Goal: Task Accomplishment & Management: Manage account settings

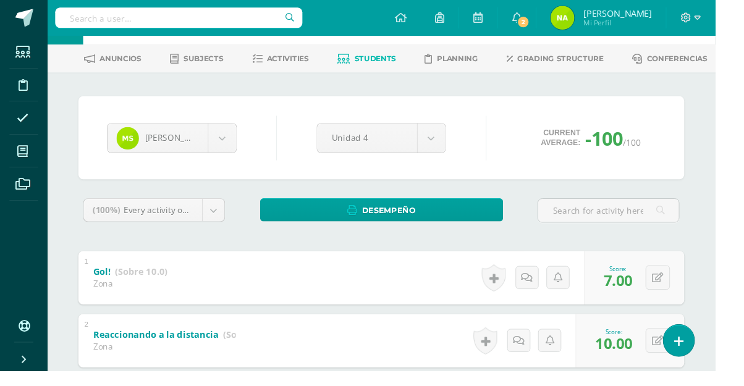
scroll to position [47, 0]
click at [242, 143] on body "Students Discipline Attendance My courses Archivos Soporte Centro de ayuda Últi…" at bounding box center [372, 274] width 744 height 643
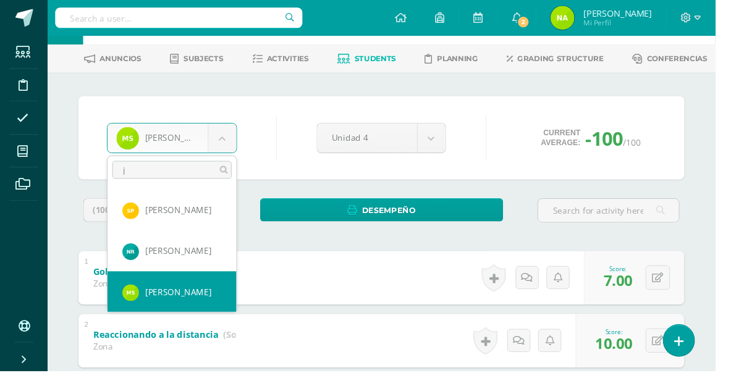
scroll to position [0, 0]
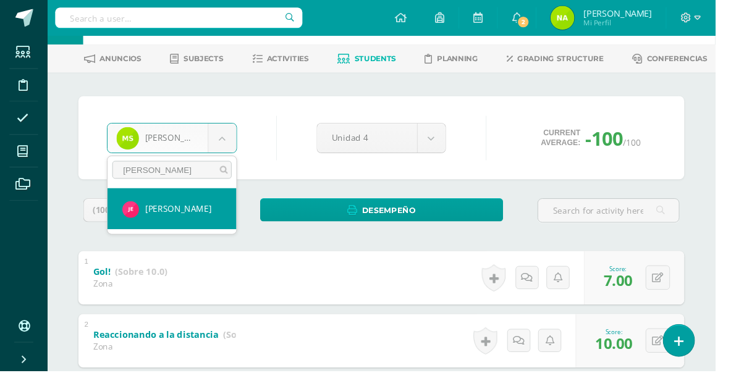
type input "jose"
select select "1228"
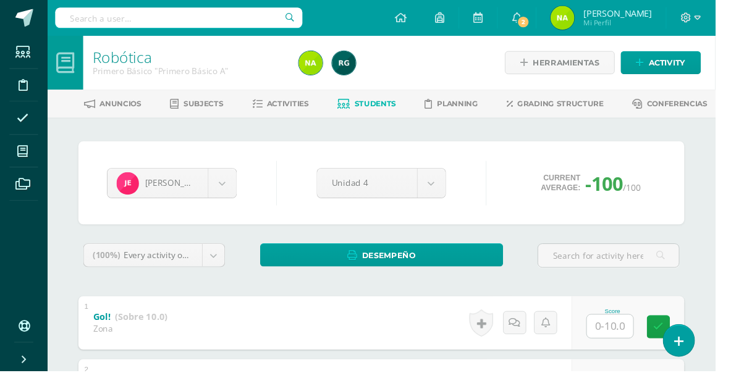
click at [230, 192] on body "Students Discipline Attendance My courses Archivos Soporte Centro de ayuda Últi…" at bounding box center [372, 321] width 744 height 643
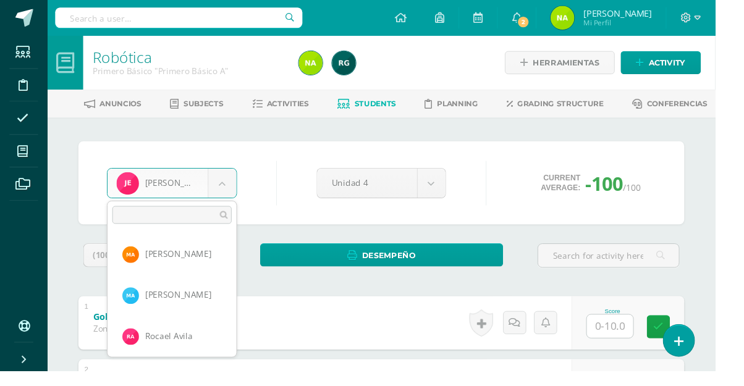
scroll to position [169, 0]
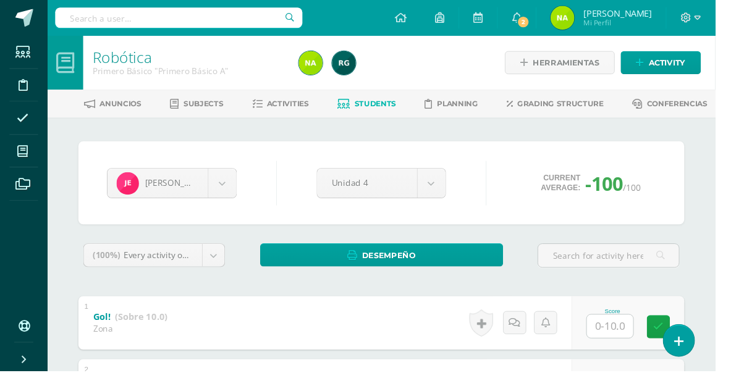
click at [231, 197] on body "Students Discipline Attendance My courses Archivos Soporte Centro de ayuda Últi…" at bounding box center [372, 321] width 744 height 643
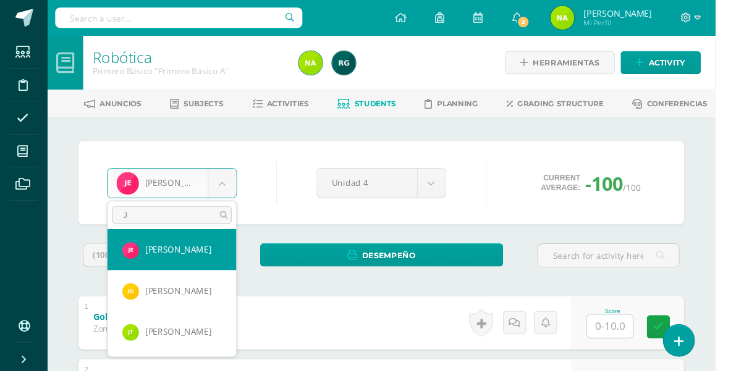
scroll to position [0, 0]
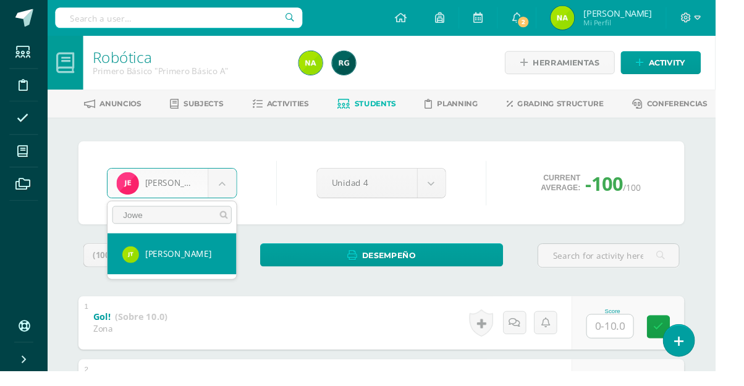
type input "Jowel"
select select "1210"
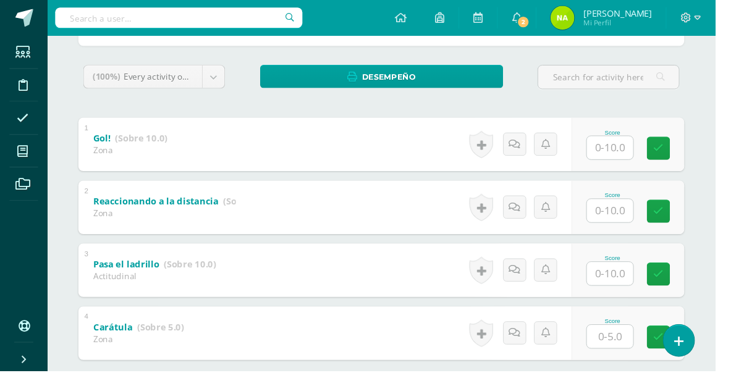
scroll to position [188, 0]
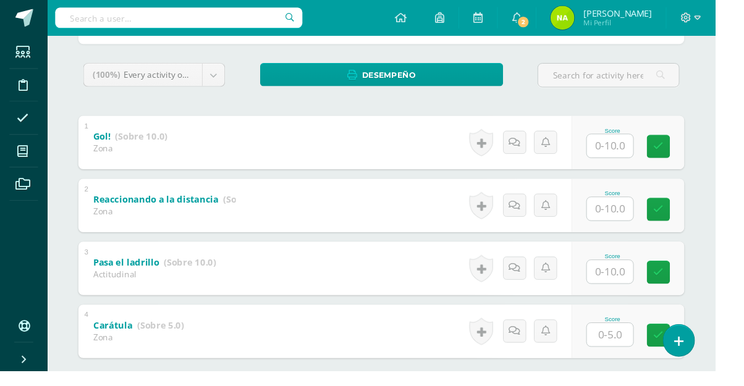
click at [647, 288] on input "text" at bounding box center [635, 283] width 48 height 24
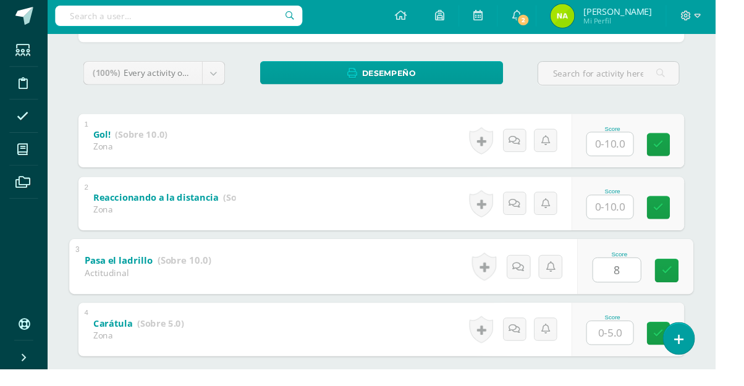
type input "8"
click at [635, 214] on input "text" at bounding box center [635, 217] width 48 height 24
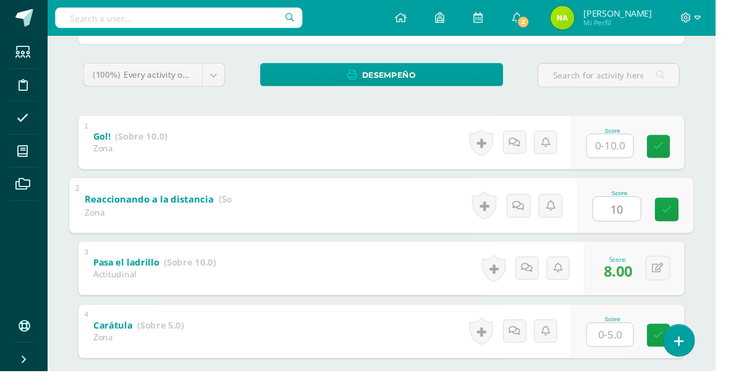
type input "10"
click at [646, 153] on input "text" at bounding box center [635, 152] width 48 height 24
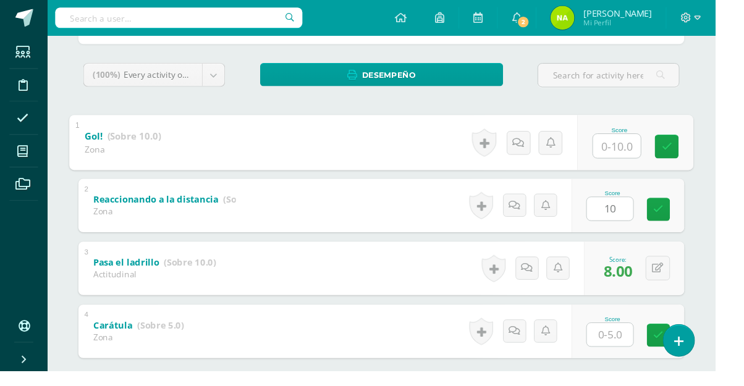
type input "7"
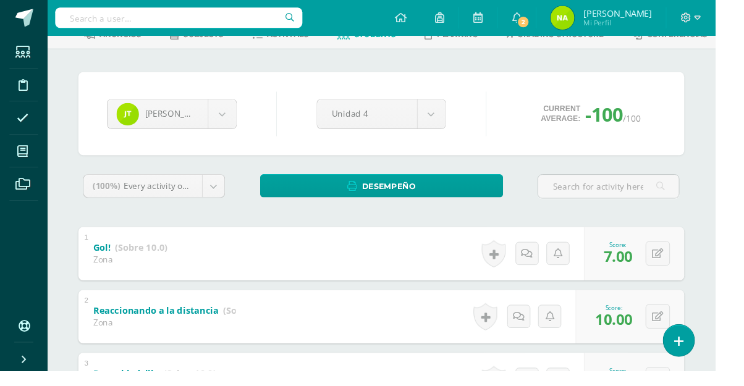
scroll to position [71, 0]
click at [225, 124] on body "Students Discipline Attendance My courses Archivos Soporte Centro de ayuda Últi…" at bounding box center [372, 250] width 744 height 643
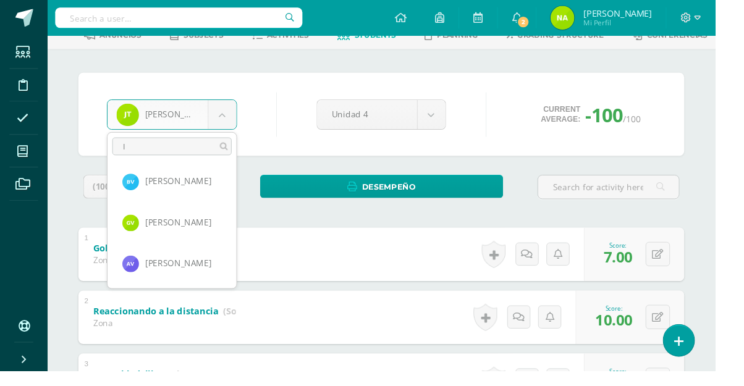
scroll to position [0, 0]
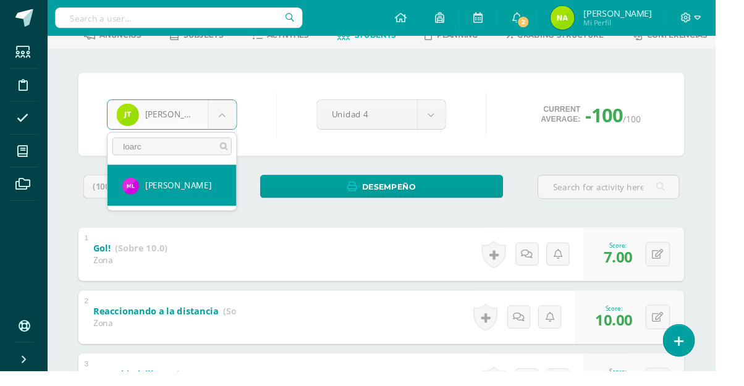
type input "loarca"
select select "1278"
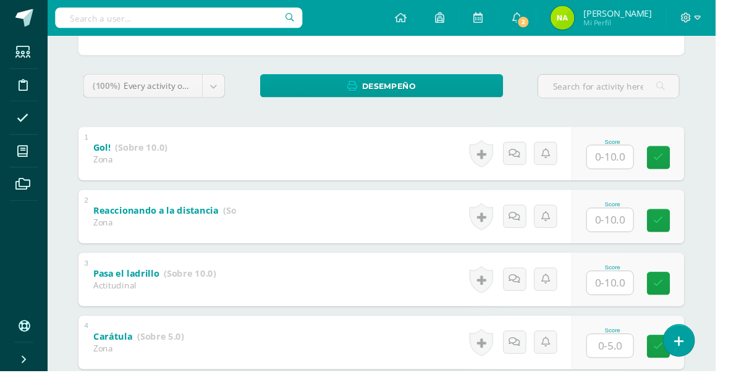
scroll to position [219, 0]
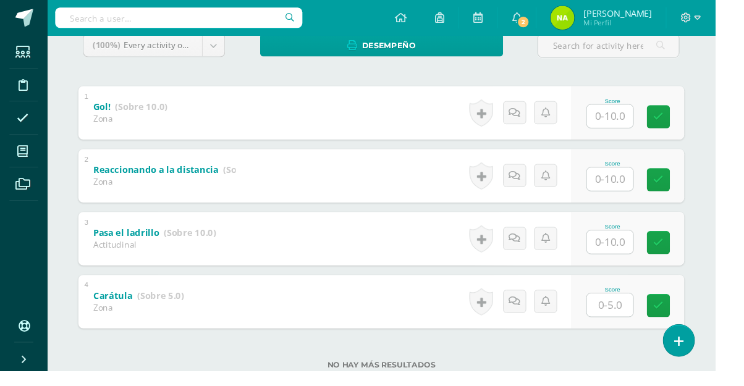
click at [648, 252] on input "text" at bounding box center [635, 252] width 48 height 24
type input "5"
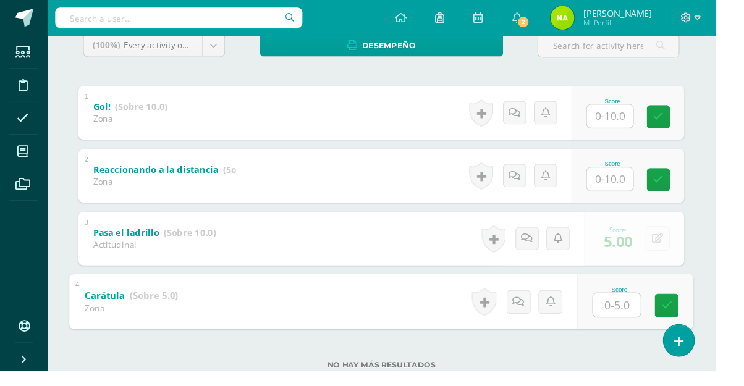
click at [645, 183] on input "text" at bounding box center [635, 186] width 48 height 24
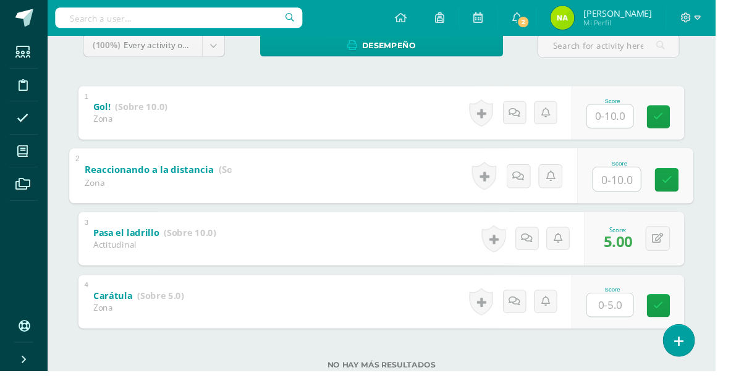
type input "5"
click at [638, 124] on input "text" at bounding box center [635, 121] width 48 height 24
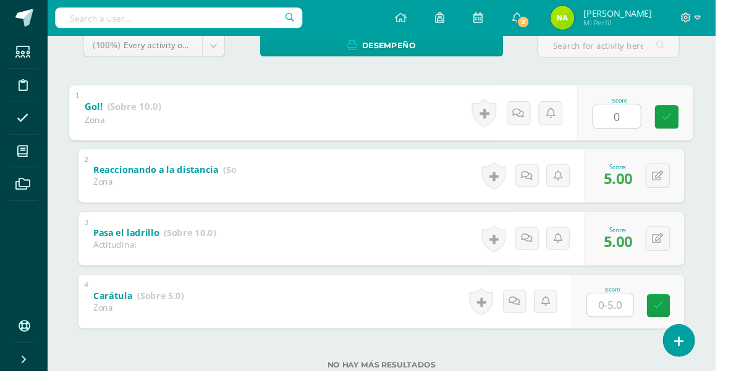
type input "0"
click at [744, 209] on div "Robótica Primero Básico "Primero Básico A" Herramientas Detalle de asistencias …" at bounding box center [396, 121] width 695 height 606
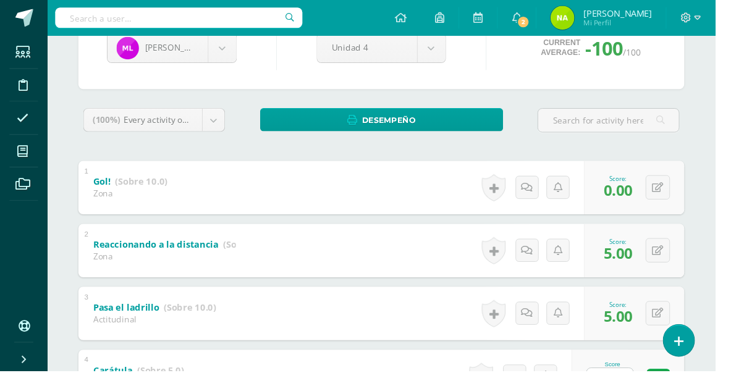
scroll to position [140, 0]
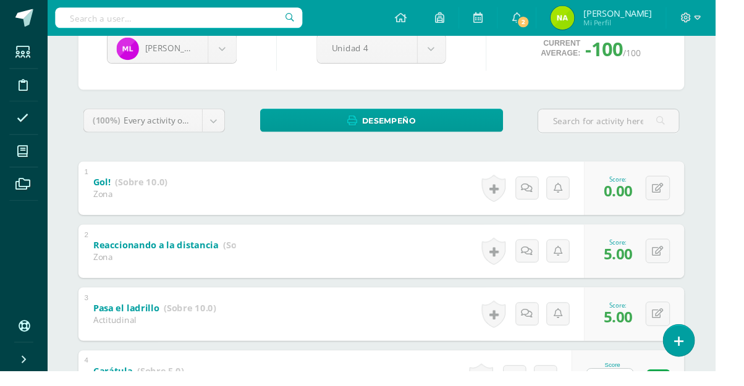
click at [216, 128] on body "Students Discipline Attendance My courses Archivos Soporte Centro de ayuda Últi…" at bounding box center [372, 181] width 744 height 643
click at [235, 59] on body "Students Discipline Attendance My courses Archivos Soporte Centro de ayuda Últi…" at bounding box center [372, 181] width 744 height 643
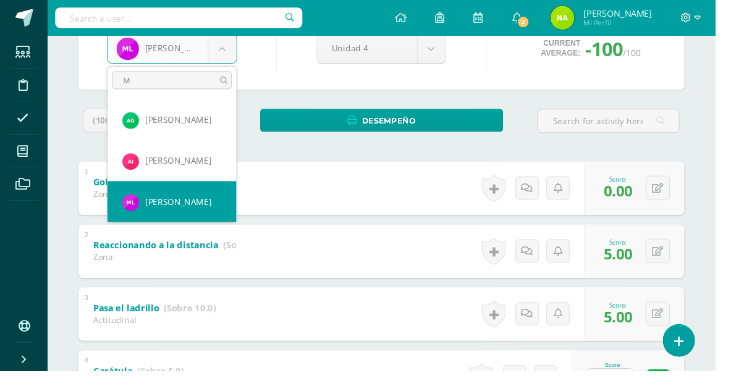
scroll to position [0, 0]
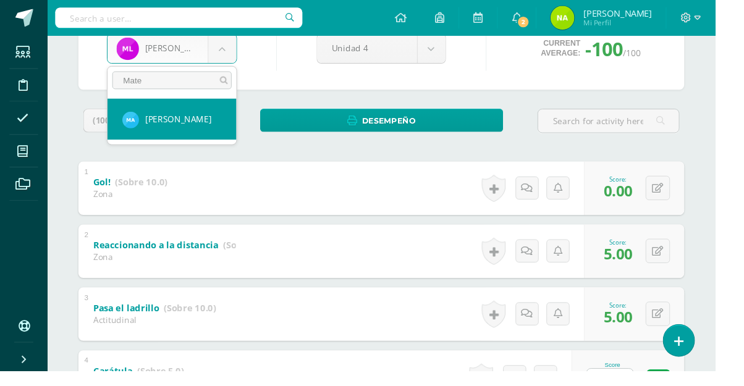
type input "Mateo"
select select "200"
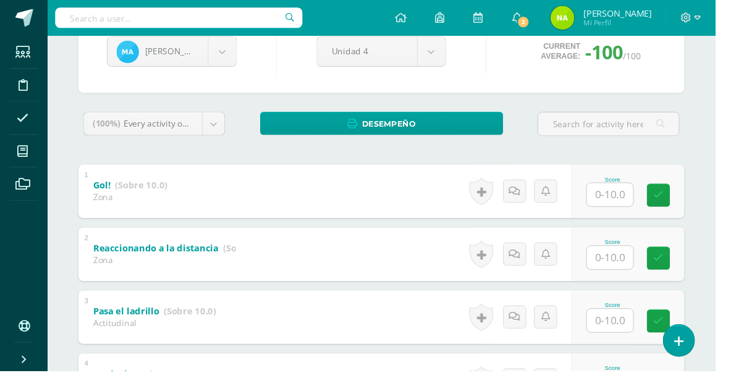
scroll to position [152, 0]
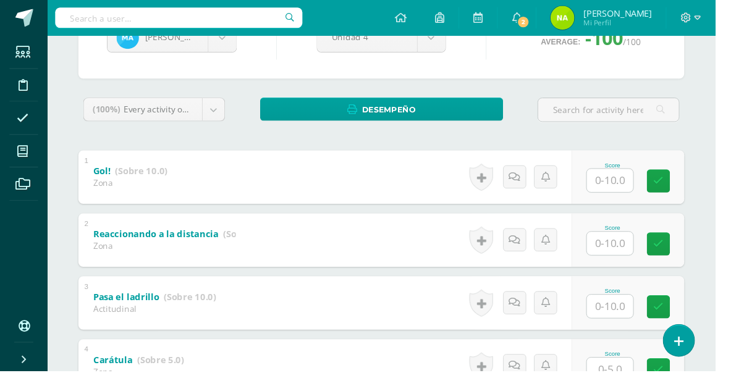
click at [649, 318] on input "text" at bounding box center [635, 319] width 48 height 24
type input "10"
click at [647, 255] on input "text" at bounding box center [635, 253] width 48 height 24
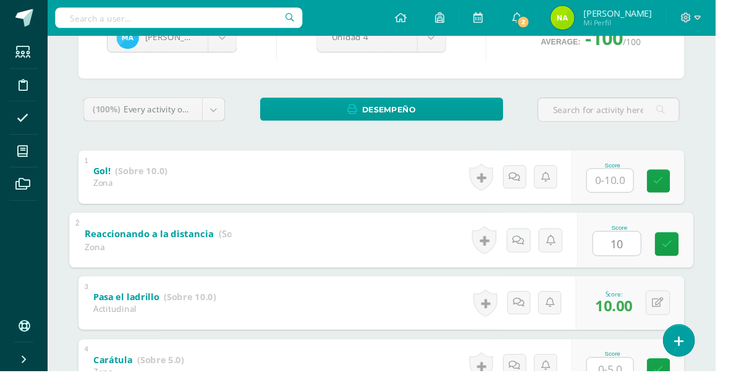
type input "10"
click at [645, 193] on input "text" at bounding box center [635, 188] width 48 height 24
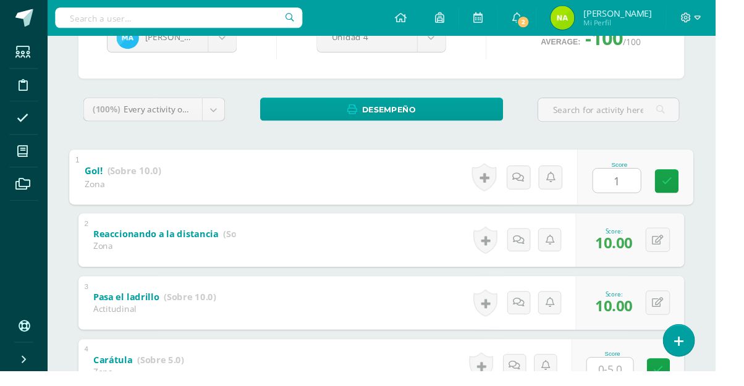
type input "10"
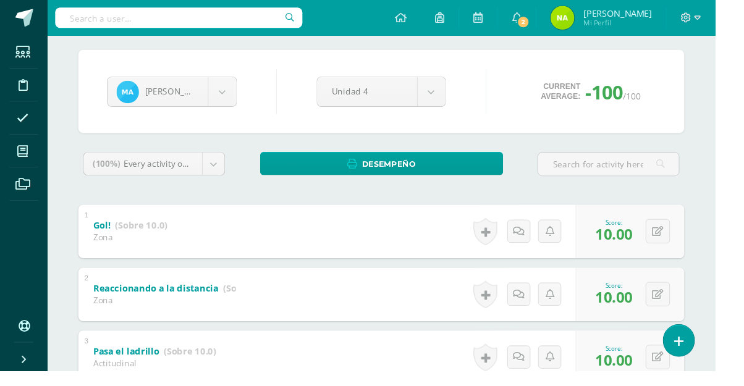
scroll to position [89, 0]
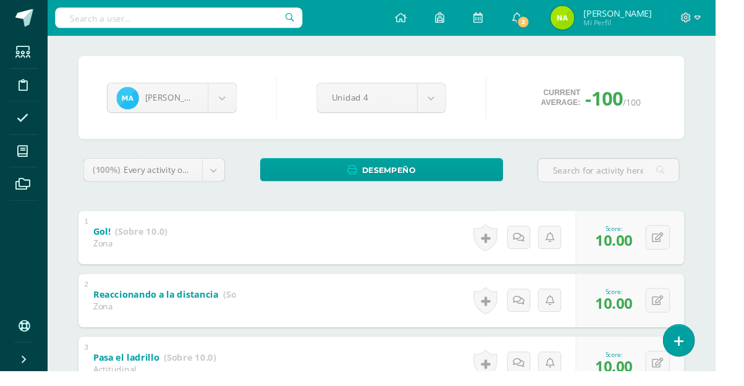
click at [244, 108] on body "Students Discipline Attendance My courses Archivos Soporte Centro de ayuda Últi…" at bounding box center [372, 232] width 744 height 643
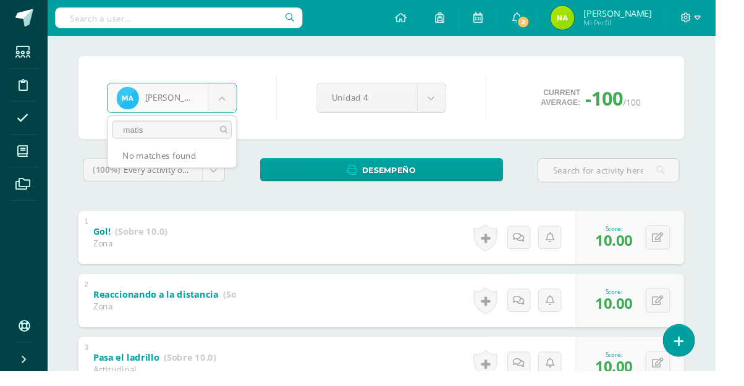
type input "mati"
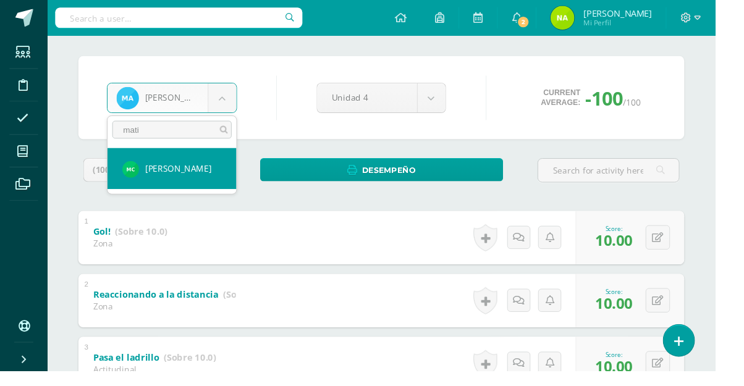
select select "218"
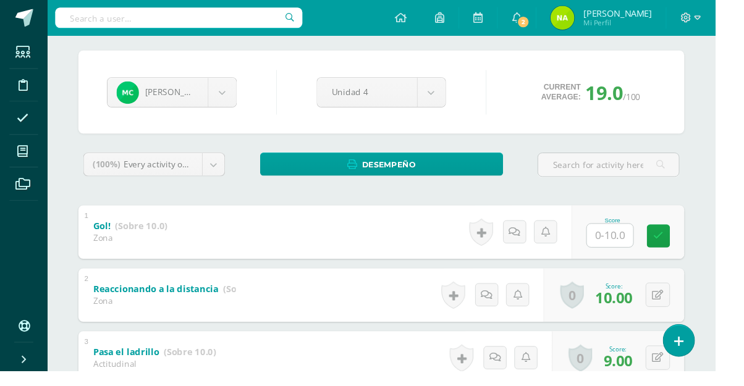
scroll to position [70, 0]
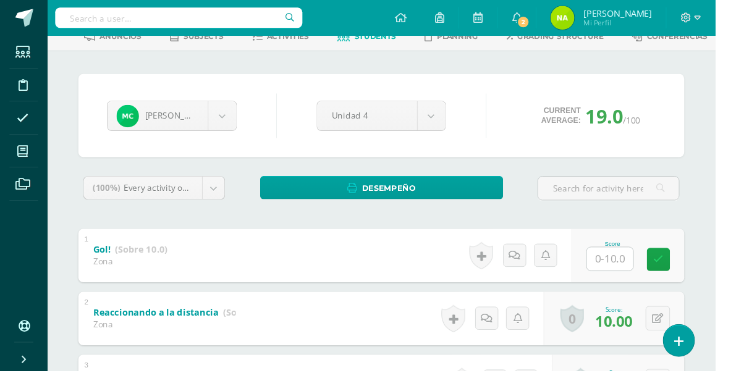
click at [234, 121] on body "Students Discipline Attendance My courses Archivos Soporte Centro de ayuda Últi…" at bounding box center [372, 251] width 744 height 643
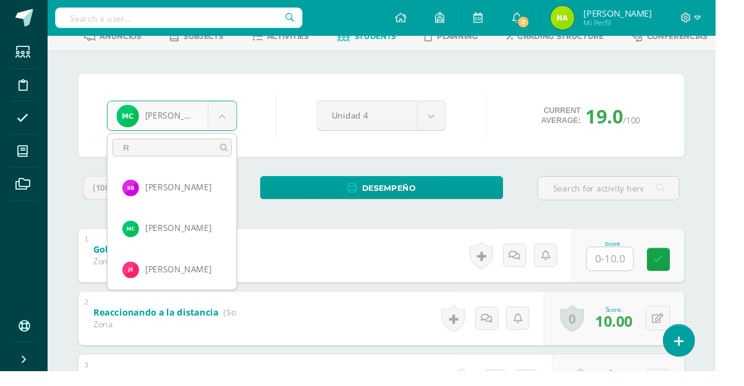
scroll to position [0, 0]
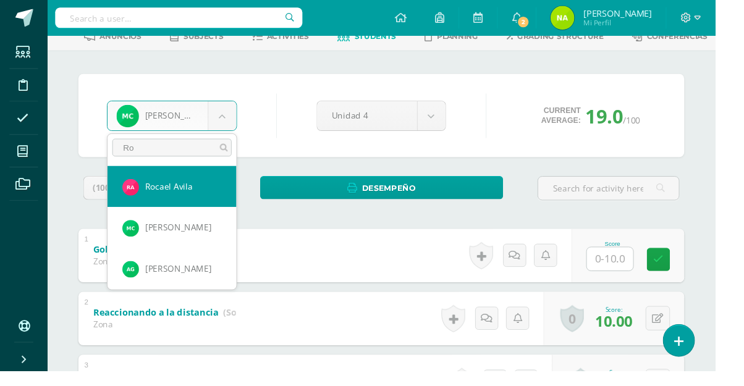
type input "Rom"
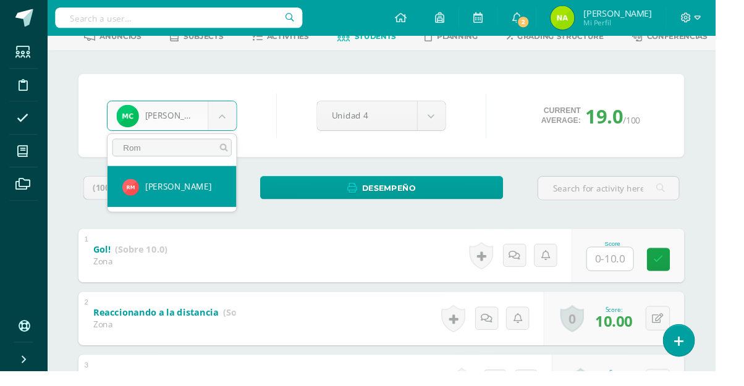
select select "213"
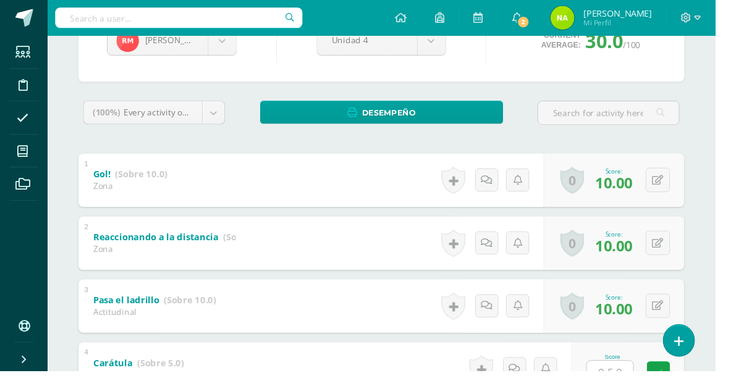
scroll to position [142, 0]
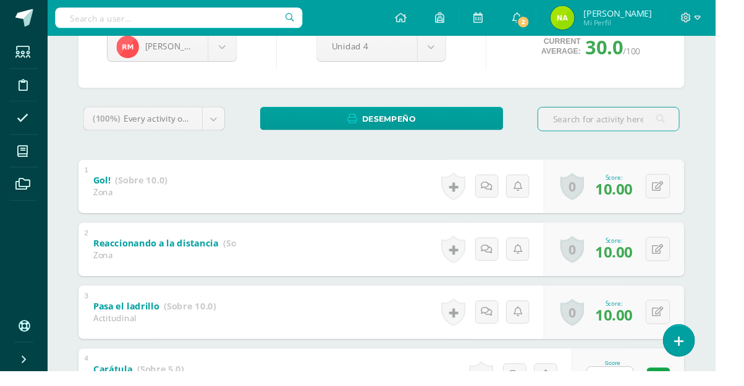
click at [23, 166] on span at bounding box center [24, 157] width 28 height 28
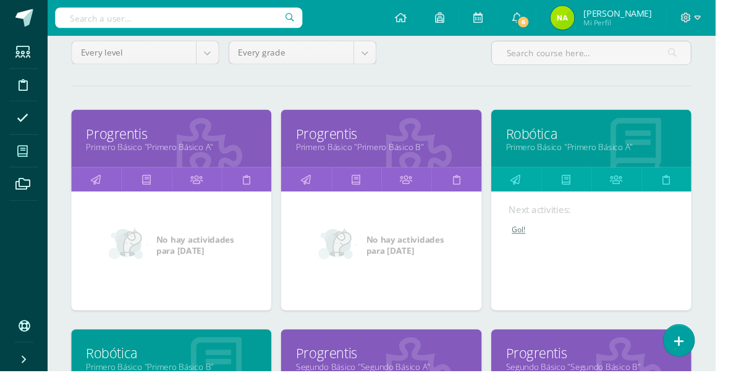
scroll to position [158, 0]
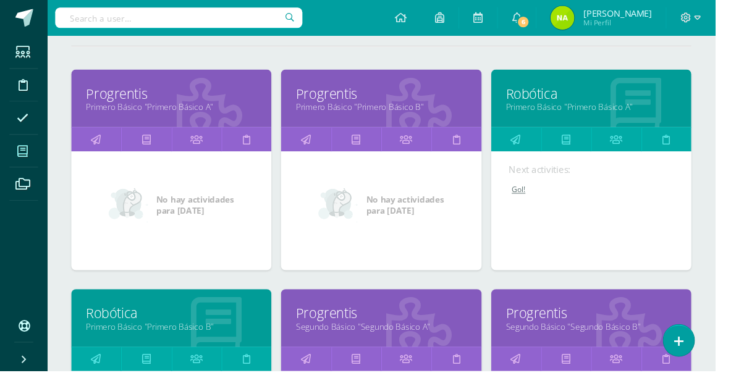
click at [218, 336] on link "Primero Básico "Primero Básico B"" at bounding box center [178, 340] width 177 height 12
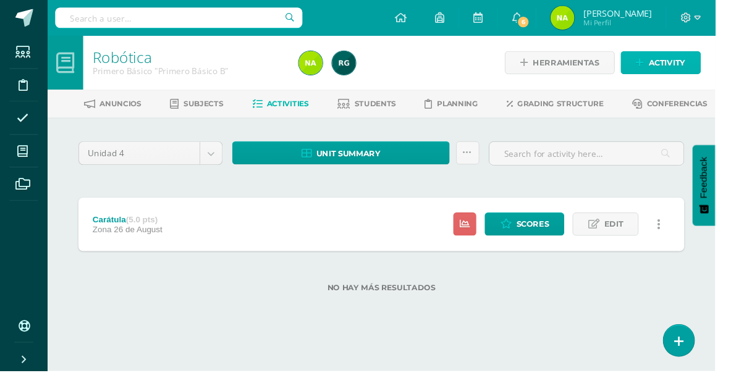
click at [690, 67] on span "Activity" at bounding box center [694, 65] width 38 height 23
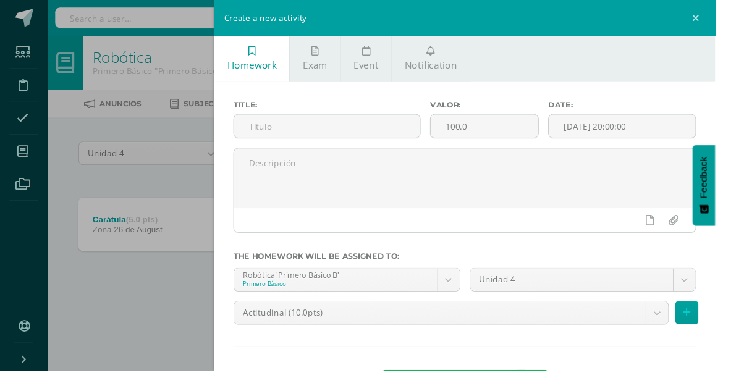
click at [374, 135] on input "text" at bounding box center [340, 131] width 193 height 24
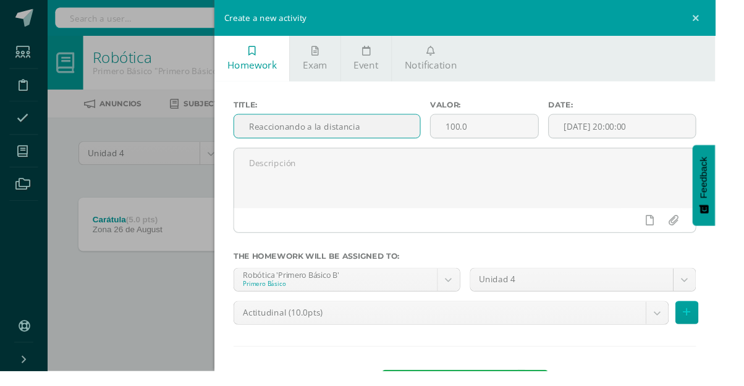
type input "Reaccionando a la distancia"
click at [532, 135] on input "100.0" at bounding box center [504, 131] width 112 height 24
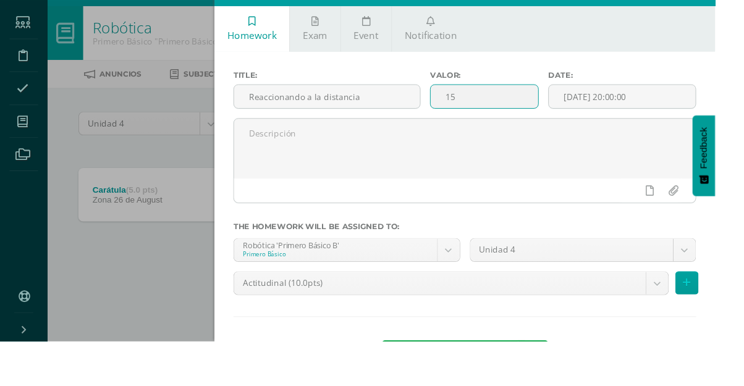
type input "15"
click at [513, 334] on body "Students Discipline Attendance My courses Archivos Soporte Centro de ayuda Últi…" at bounding box center [372, 172] width 744 height 344
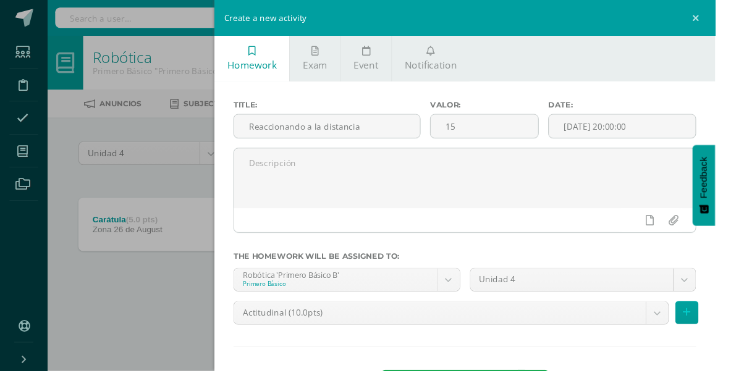
click at [392, 331] on body "Students Discipline Attendance My courses Archivos Soporte Centro de ayuda Últi…" at bounding box center [372, 172] width 744 height 344
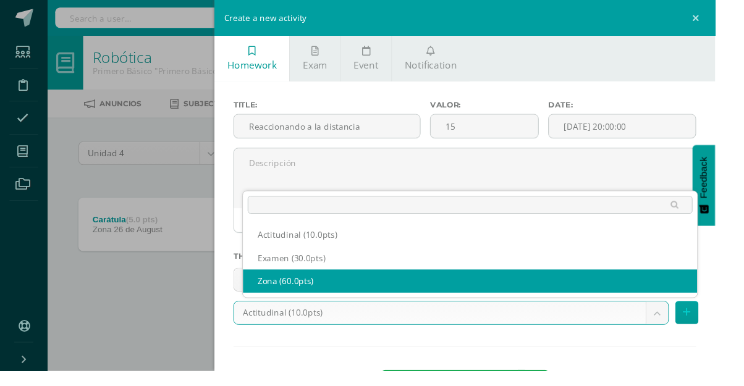
select select "107378"
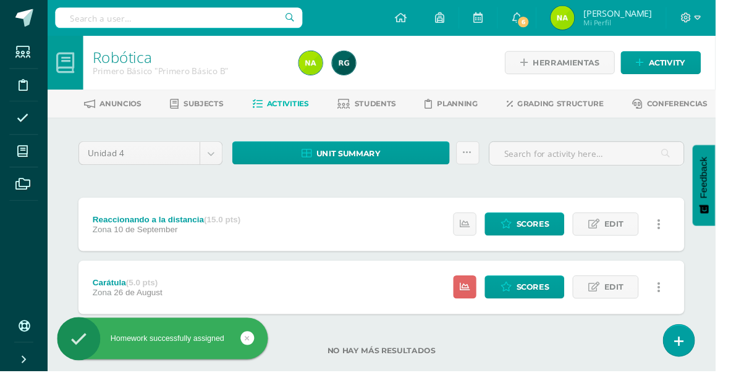
click at [399, 114] on link "Students" at bounding box center [381, 108] width 61 height 20
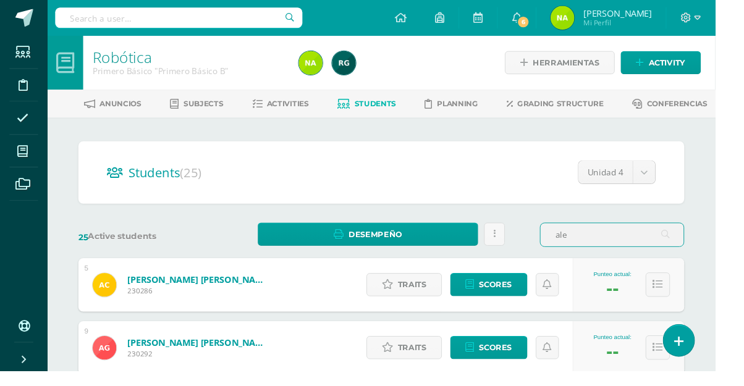
type input "ale"
click at [516, 300] on span "Scores" at bounding box center [516, 296] width 34 height 23
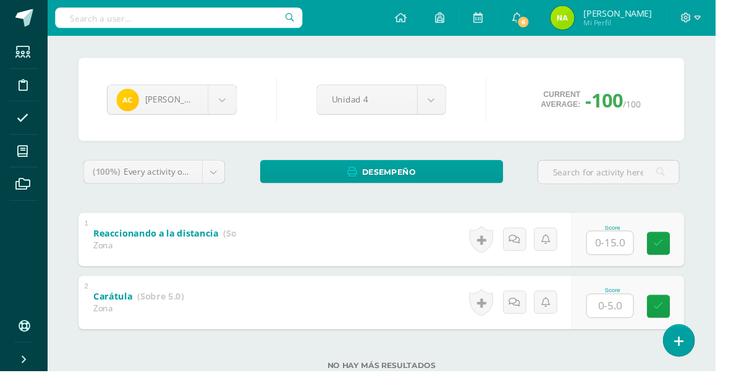
scroll to position [109, 0]
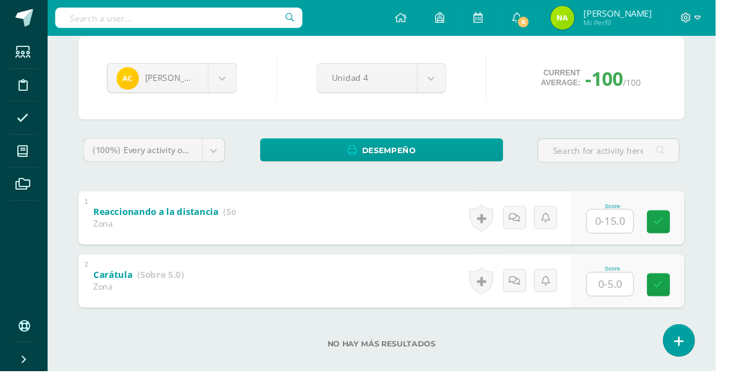
click at [640, 297] on input "text" at bounding box center [635, 296] width 48 height 24
type input "0"
click at [640, 232] on input "text" at bounding box center [635, 230] width 48 height 24
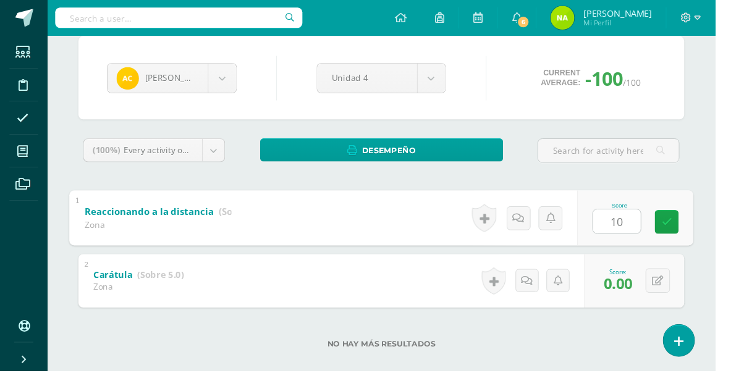
type input "10"
click at [271, 110] on div "[PERSON_NAME] [PERSON_NAME] [PERSON_NAME] [PERSON_NAME] [PERSON_NAME] [PERSON_N…" at bounding box center [397, 81] width 630 height 87
click at [232, 90] on body "Students Discipline Attendance My courses Archivos Soporte Centro de ayuda Últi…" at bounding box center [372, 147] width 744 height 512
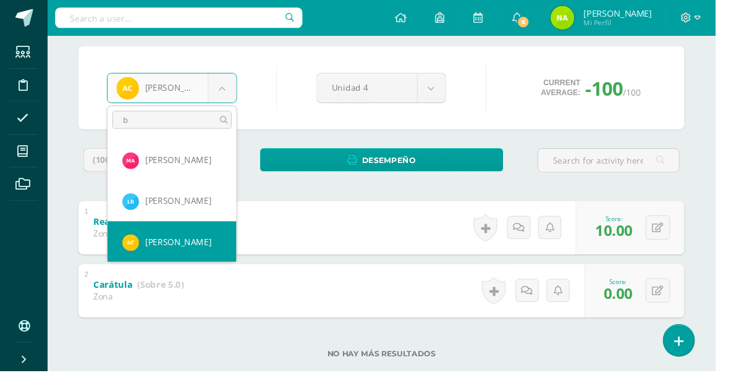
scroll to position [0, 0]
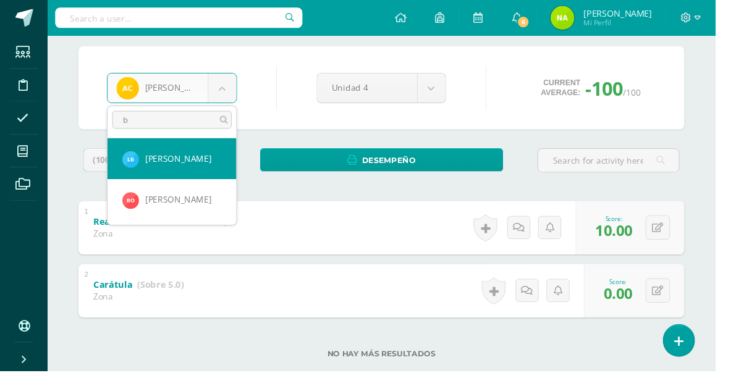
type input "br"
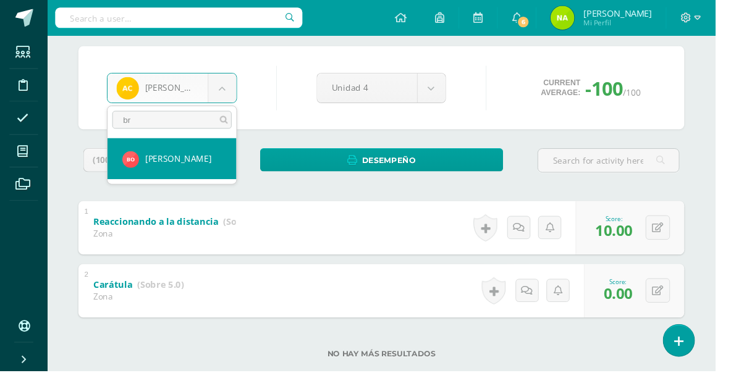
select select "514"
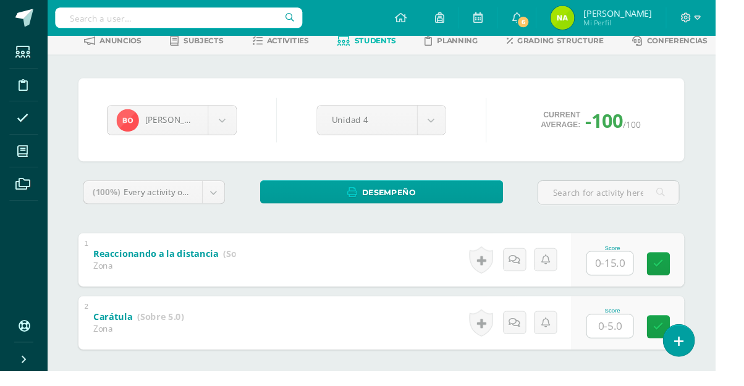
scroll to position [109, 0]
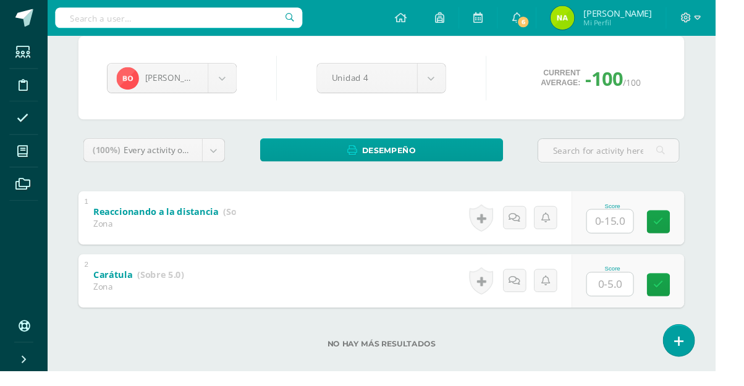
click at [641, 302] on input "text" at bounding box center [635, 296] width 48 height 24
type input "0"
click at [645, 236] on input "text" at bounding box center [635, 230] width 48 height 24
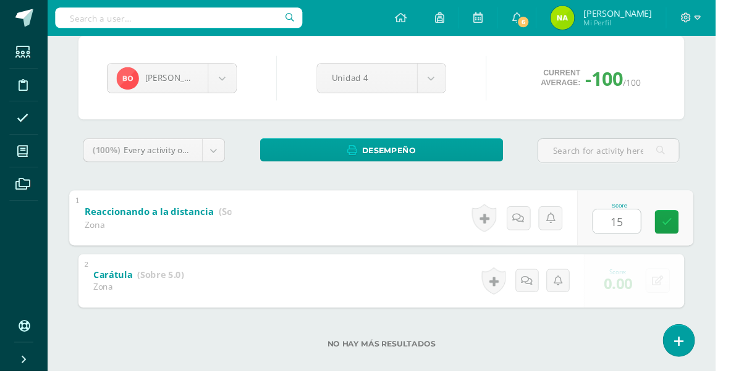
type input "15"
click at [724, 153] on div "Britany Ramírez Diana Aguirre Diego Alvarado Marjorie Arriaga Luis Barco Alessa…" at bounding box center [397, 207] width 680 height 389
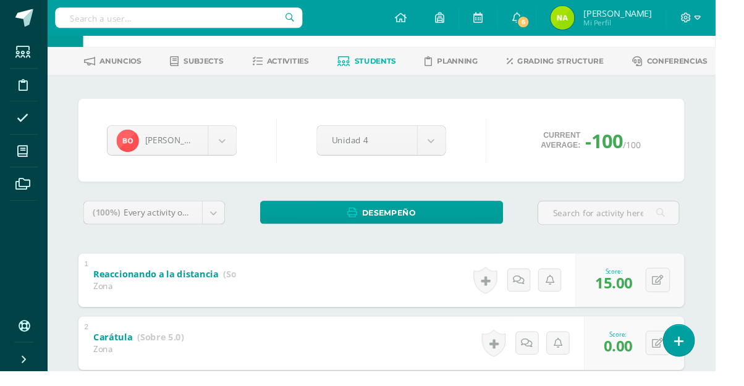
scroll to position [49, 0]
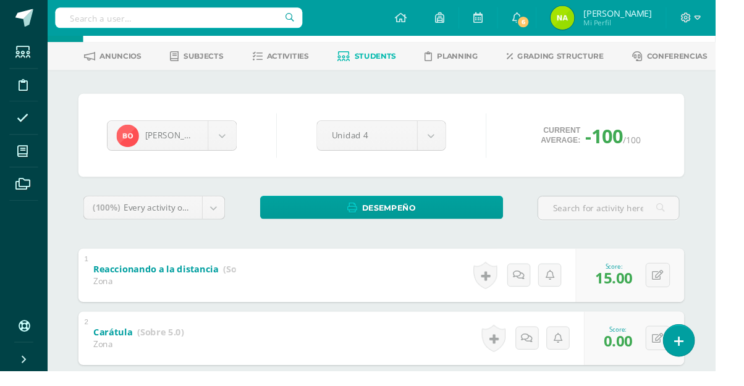
click at [239, 145] on body "Students Discipline Attendance My courses Archivos Soporte Centro de ayuda Últi…" at bounding box center [372, 207] width 744 height 512
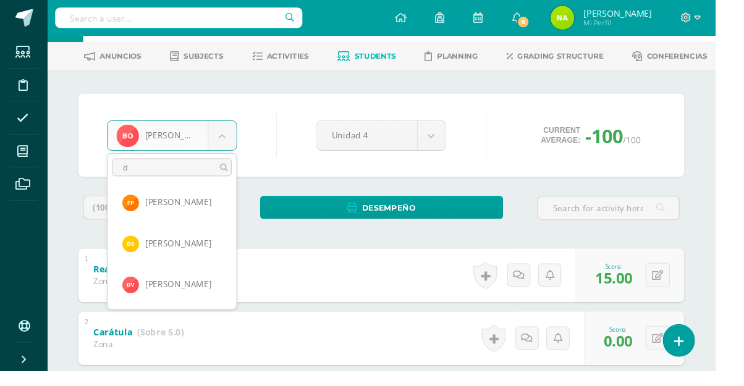
scroll to position [0, 0]
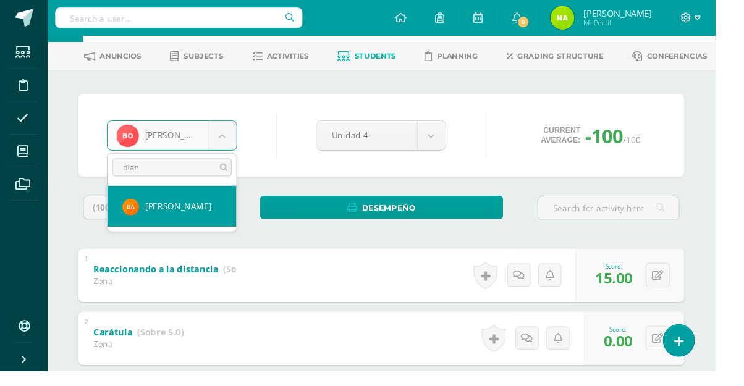
type input "diana"
select select "497"
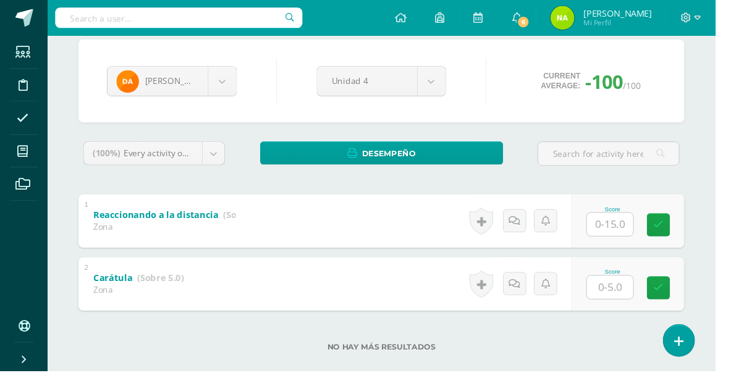
scroll to position [109, 0]
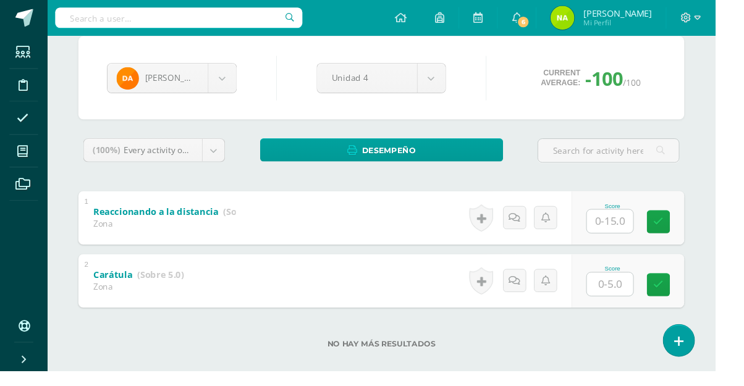
click at [645, 294] on input "text" at bounding box center [635, 296] width 48 height 24
type input "5"
click at [731, 213] on div "Diana Aguirre Diana Aguirre Diego Alvarado Marjorie Arriaga Luis Barco Alessand…" at bounding box center [397, 207] width 680 height 389
click at [743, 213] on div "Robótica Primero Básico "Primero Básico B" Herramientas Detalle de asistencias …" at bounding box center [396, 165] width 695 height 475
click at [634, 233] on input "text" at bounding box center [635, 230] width 48 height 24
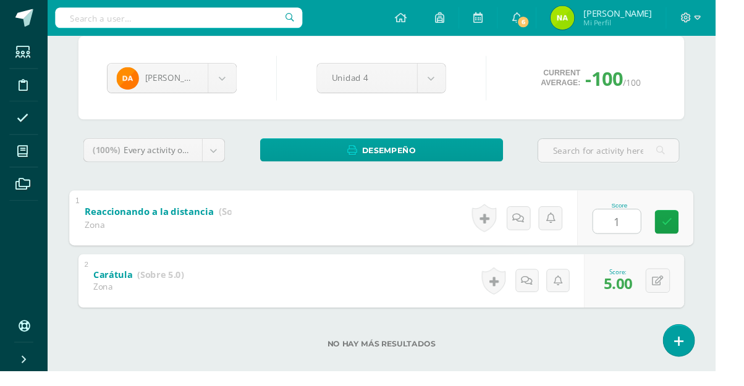
type input "15"
click at [236, 80] on body "Students Discipline Attendance My courses Archivos Soporte Centro de ayuda Últi…" at bounding box center [372, 147] width 744 height 512
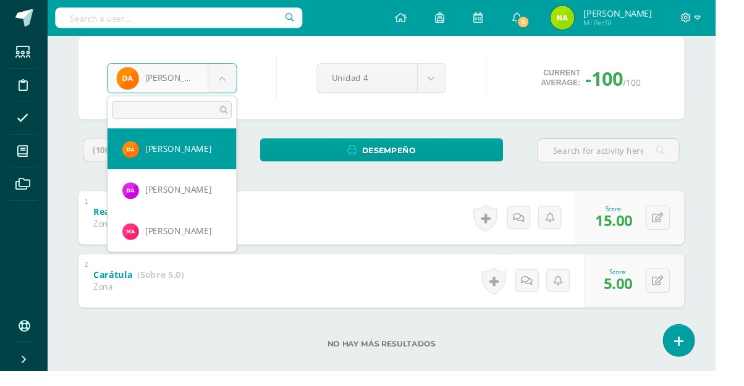
scroll to position [99, 0]
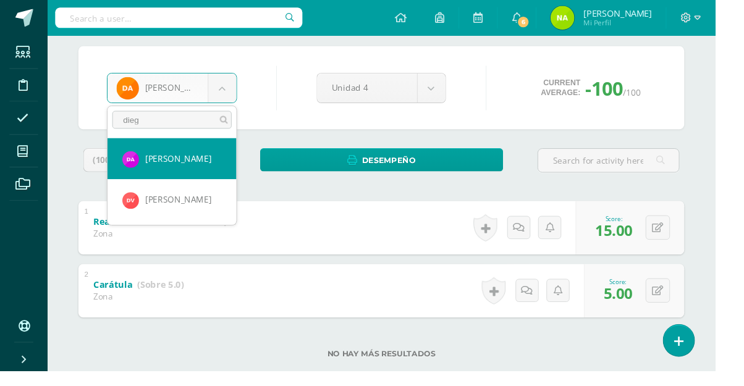
type input "diego"
select select "217"
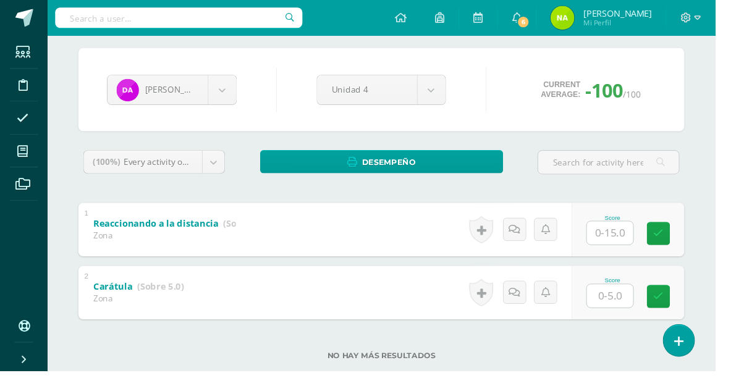
scroll to position [98, 0]
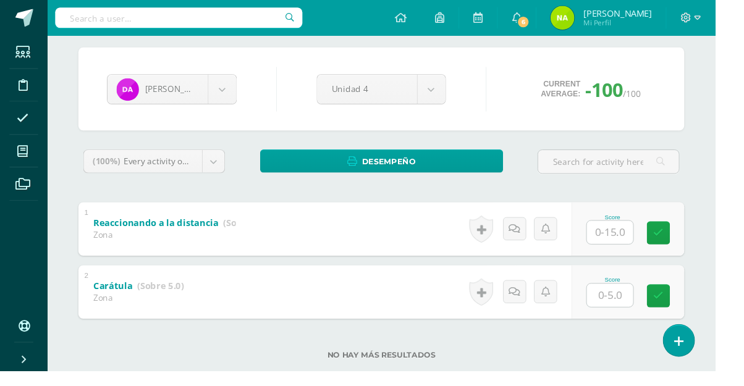
click at [648, 302] on input "text" at bounding box center [635, 307] width 48 height 24
type input "5"
click at [653, 242] on input "text" at bounding box center [635, 242] width 48 height 24
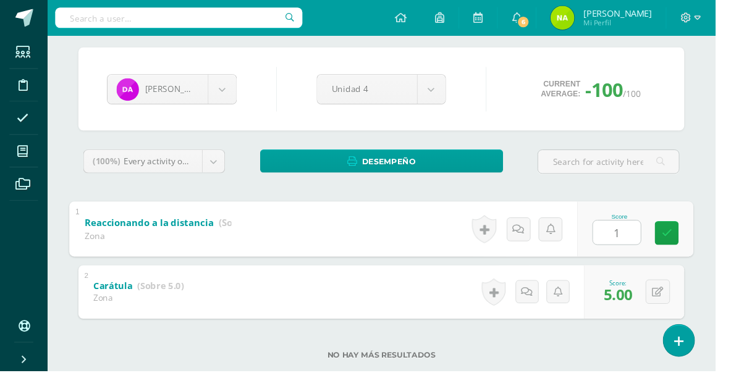
type input "15"
click at [238, 104] on body "Students Discipline Attendance My courses Archivos Soporte Centro de ayuda Últi…" at bounding box center [372, 158] width 744 height 512
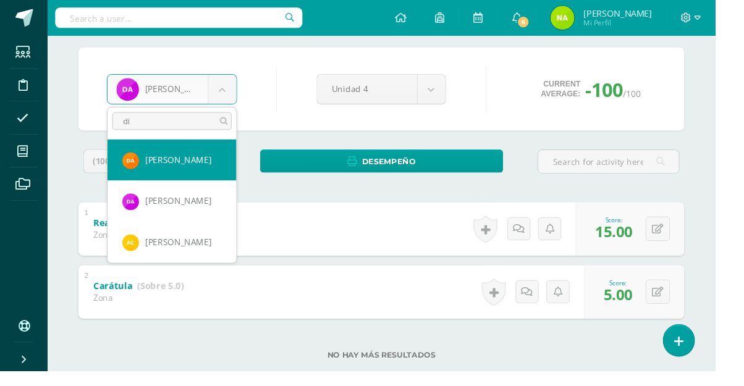
type input "die"
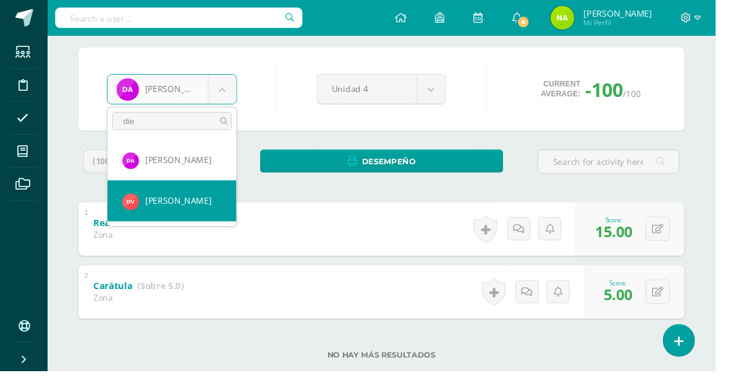
select select "916"
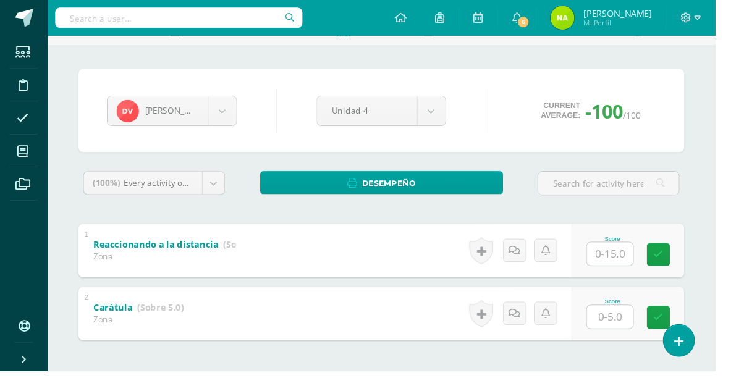
scroll to position [109, 0]
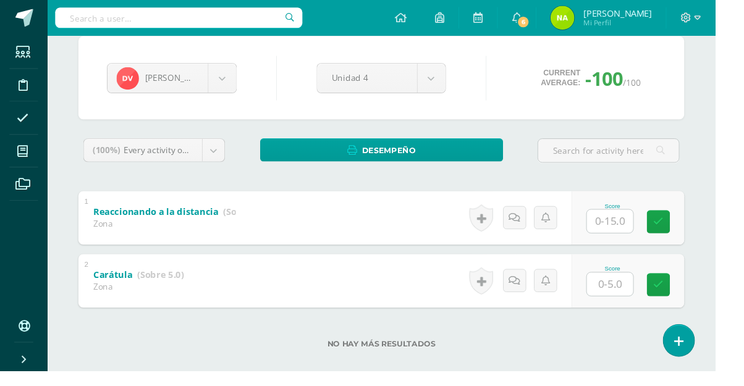
click at [638, 294] on input "text" at bounding box center [635, 296] width 48 height 24
type input "5"
type input "3"
click at [650, 232] on input "text" at bounding box center [635, 230] width 48 height 24
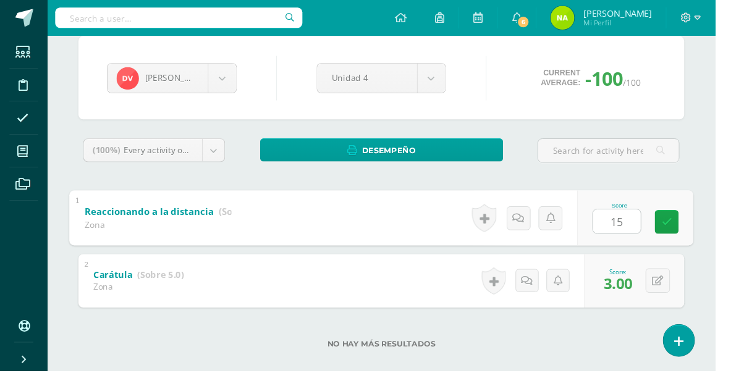
type input "15"
click at [727, 168] on div "Diego Virula Diana Aguirre Diego Alvarado Marjorie Arriaga Luis Barco Alessandr…" at bounding box center [397, 207] width 680 height 389
click at [217, 85] on body "Students Discipline Attendance My courses Archivos Soporte Centro de ayuda Últi…" at bounding box center [372, 147] width 744 height 512
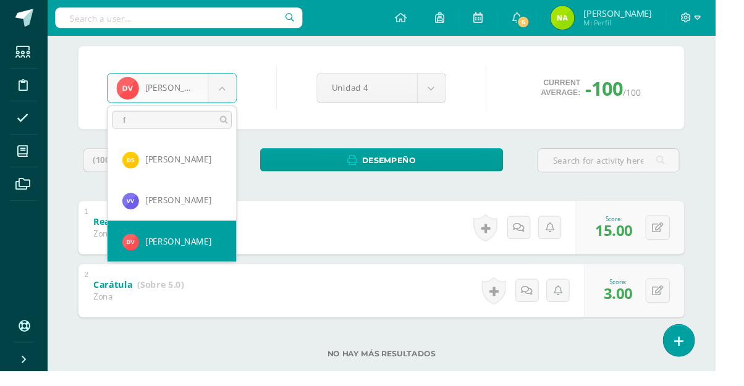
scroll to position [0, 0]
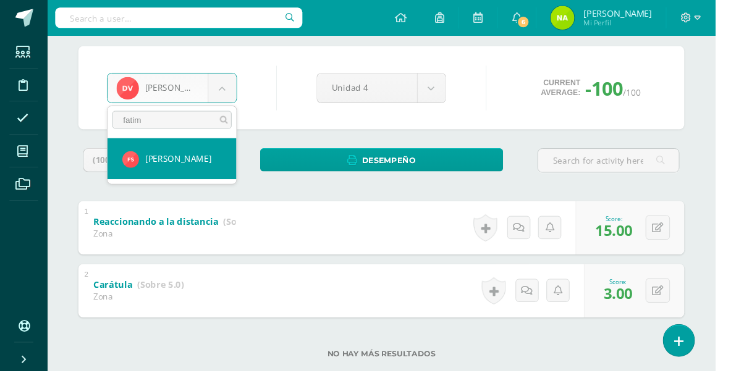
type input "fatima"
select select "915"
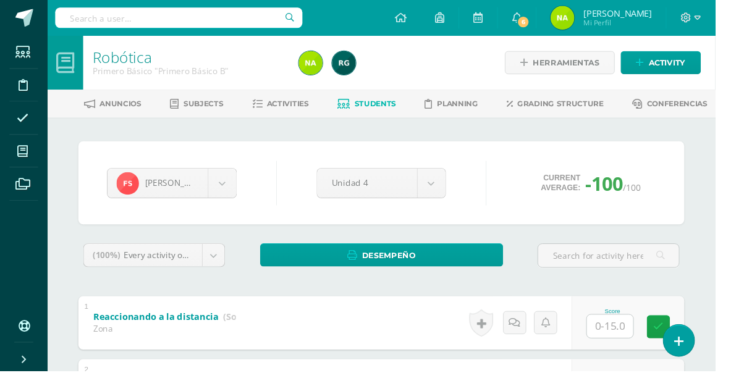
click at [727, 317] on div "[PERSON_NAME] [PERSON_NAME] [PERSON_NAME] [PERSON_NAME] [PERSON_NAME] [PERSON_N…" at bounding box center [397, 316] width 680 height 389
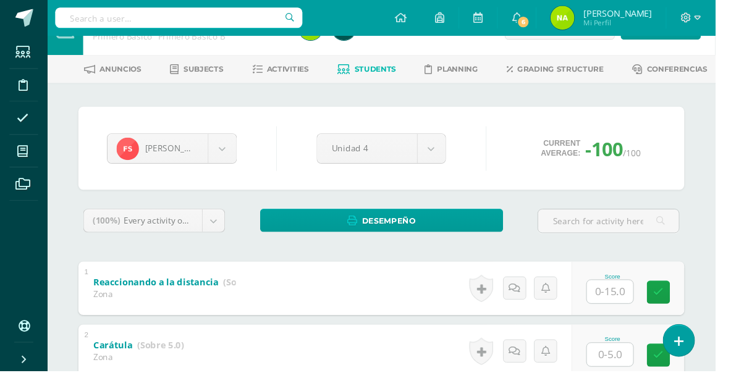
click at [645, 370] on input "text" at bounding box center [635, 369] width 48 height 24
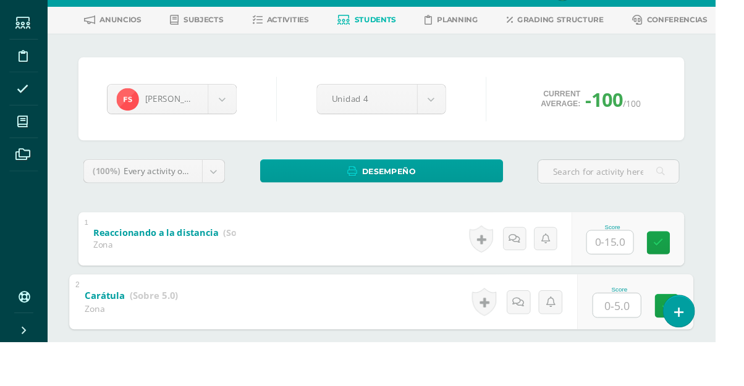
scroll to position [67, 0]
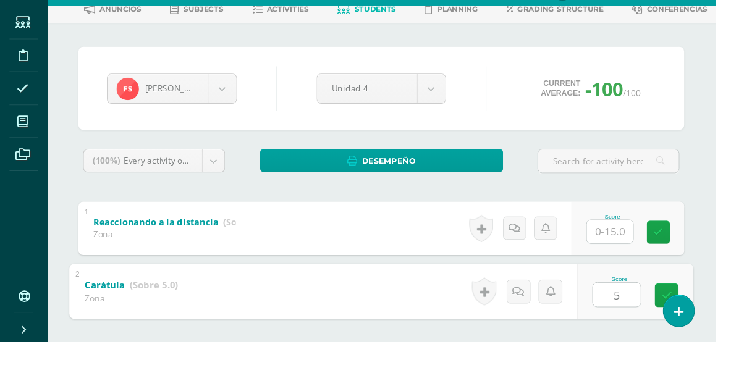
type input "5"
click at [638, 277] on input "text" at bounding box center [635, 272] width 48 height 24
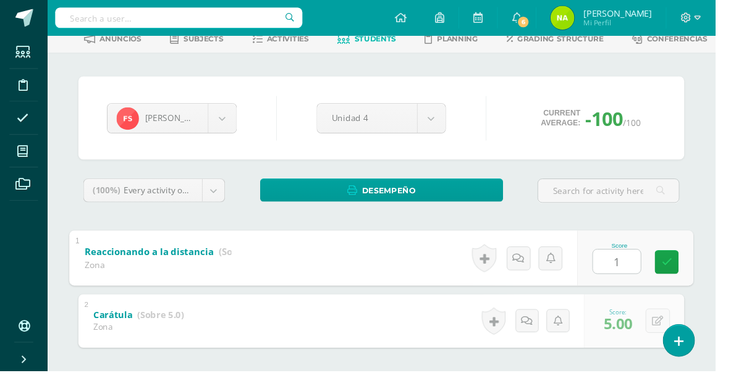
type input "15"
click at [225, 129] on body "Students Discipline Attendance My courses Archivos Soporte Centro de ayuda Últi…" at bounding box center [372, 189] width 744 height 512
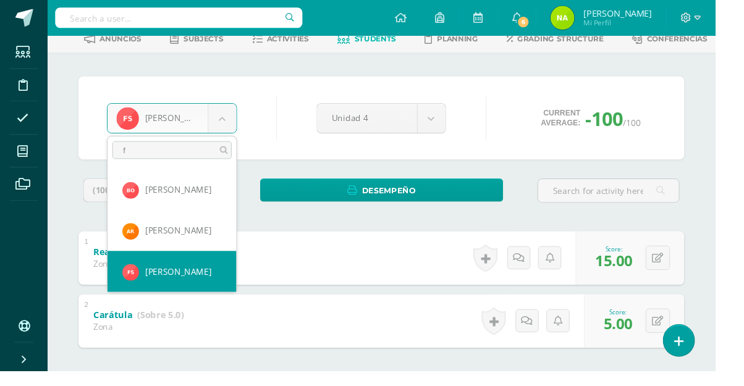
scroll to position [0, 0]
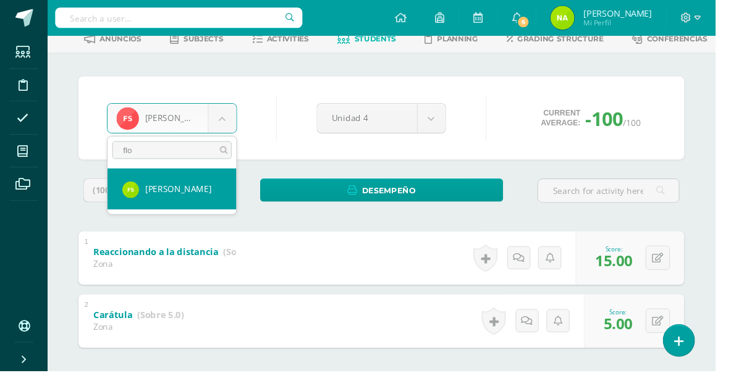
type input "flor"
select select "512"
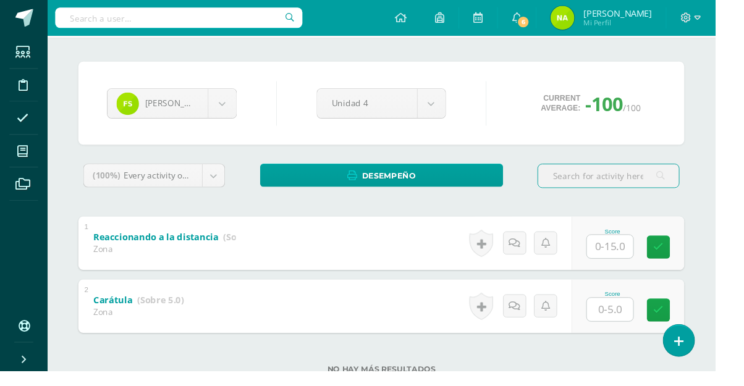
scroll to position [95, 0]
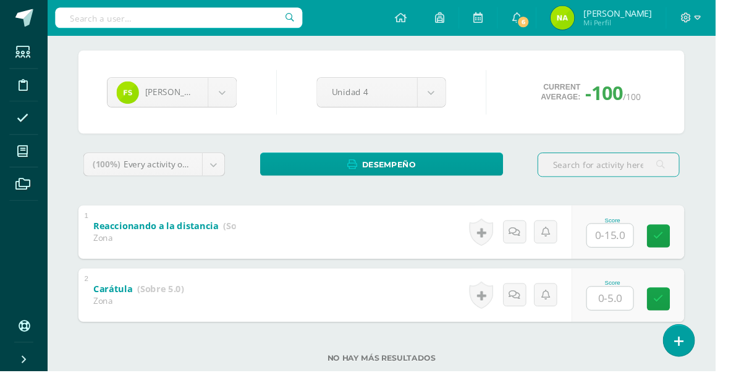
click at [643, 313] on input "text" at bounding box center [635, 311] width 48 height 24
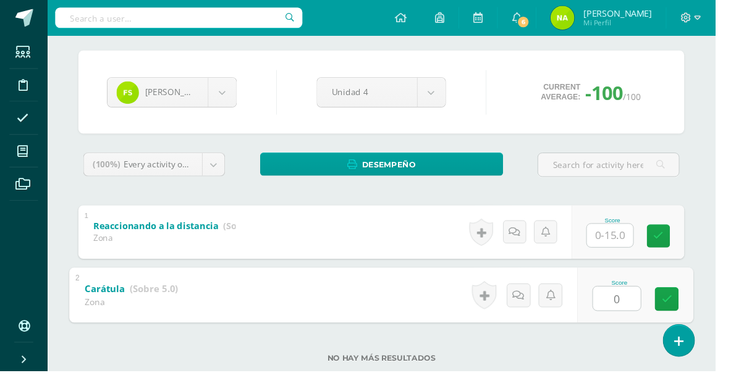
type input "0"
click at [640, 250] on input "text" at bounding box center [635, 245] width 48 height 24
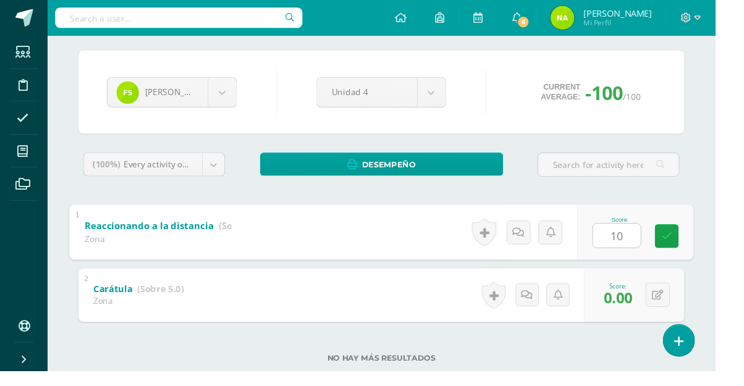
type input "10"
click at [736, 219] on div "Flor Samayoa Diana Aguirre Diego Alvarado Marjorie Arriaga Luis Barco Alessandr…" at bounding box center [397, 222] width 680 height 389
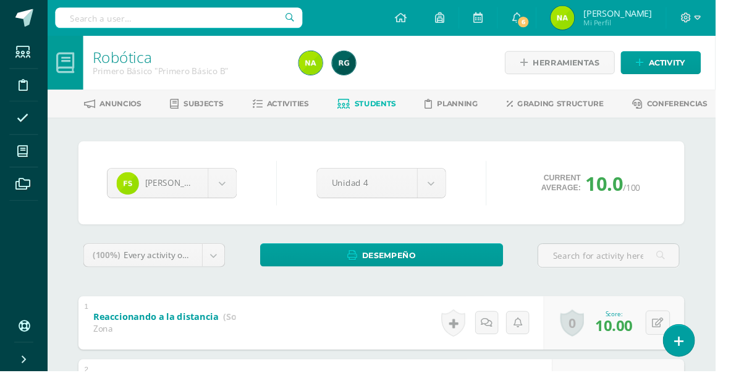
click at [220, 194] on body "Students Discipline Attendance My courses Archivos Soporte Centro de ayuda Últi…" at bounding box center [372, 256] width 744 height 512
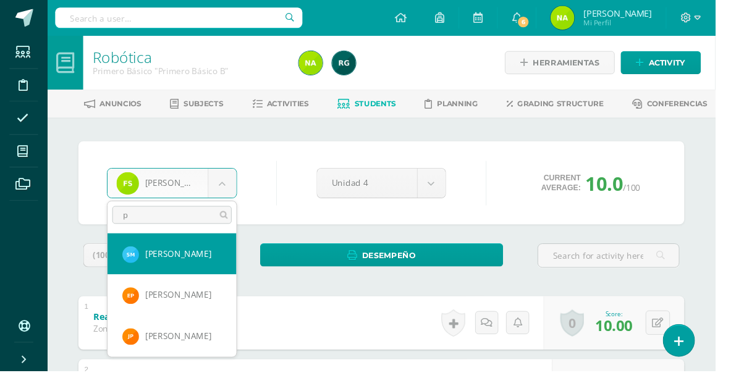
type input "pe"
select select "202"
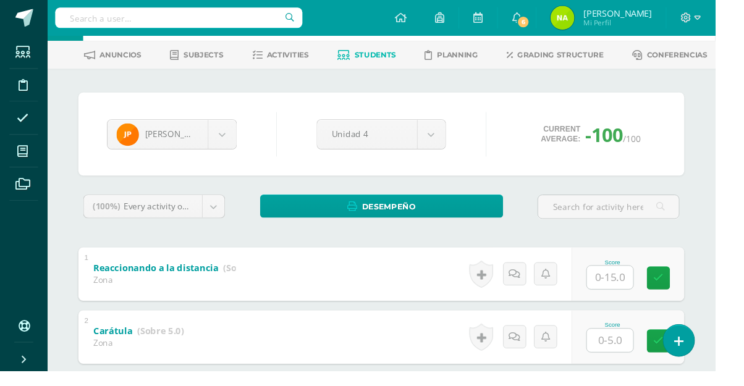
scroll to position [90, 0]
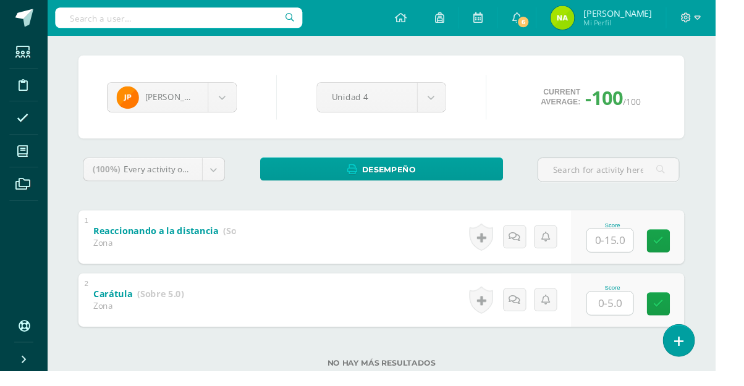
click at [640, 320] on input "text" at bounding box center [635, 315] width 48 height 24
type input "0"
click at [653, 250] on input "text" at bounding box center [635, 250] width 48 height 24
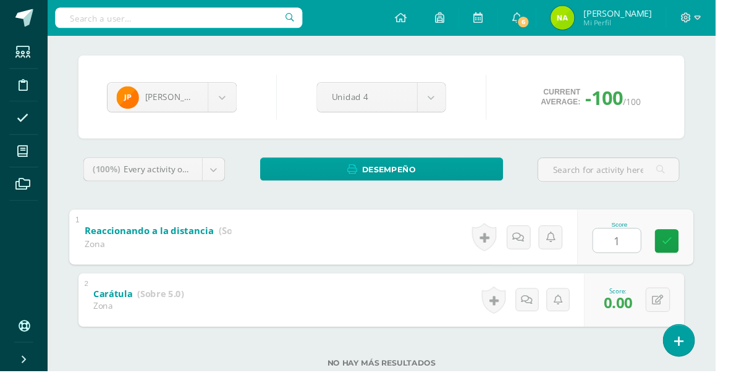
type input "10"
click at [229, 101] on body "Students Discipline Attendance My courses Archivos Soporte Centro de ayuda Últi…" at bounding box center [372, 166] width 744 height 512
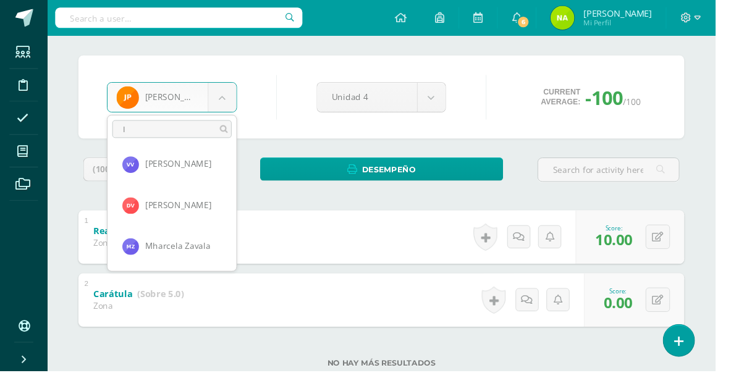
scroll to position [0, 0]
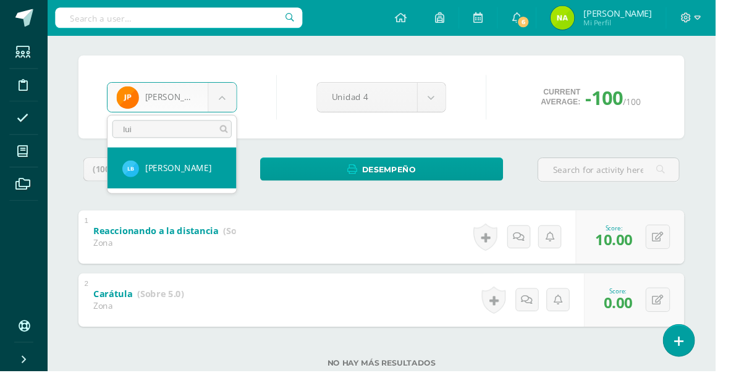
type input "[PERSON_NAME]"
select select "718"
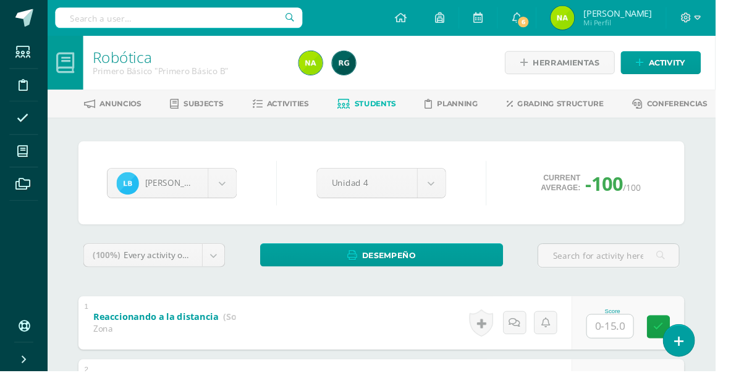
click at [650, 345] on input "text" at bounding box center [635, 340] width 48 height 24
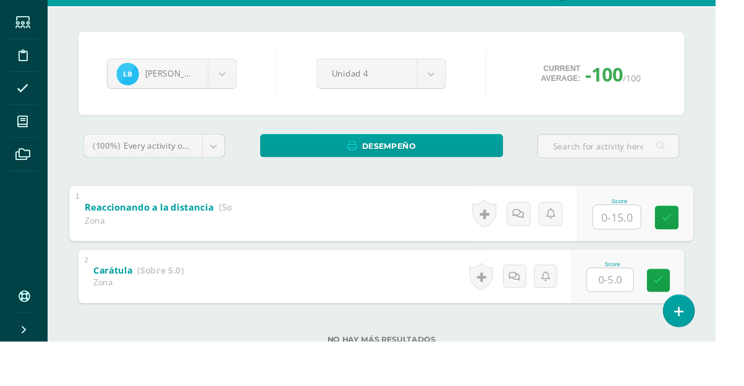
scroll to position [101, 0]
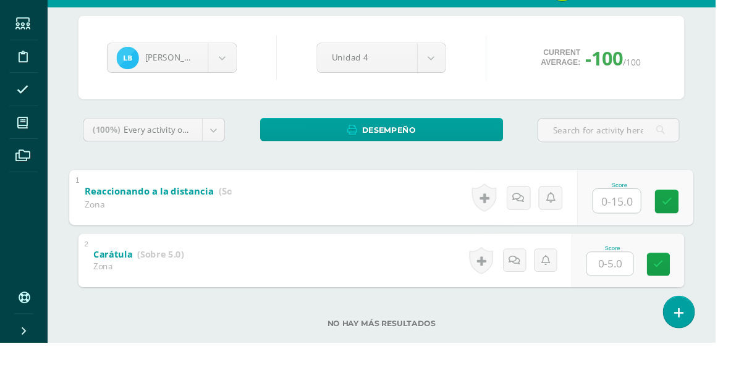
click at [641, 308] on input "text" at bounding box center [635, 304] width 48 height 24
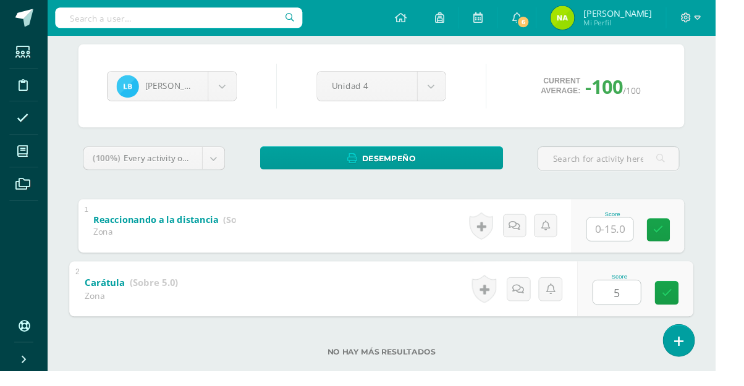
type input "5"
click at [632, 244] on input "text" at bounding box center [635, 239] width 48 height 24
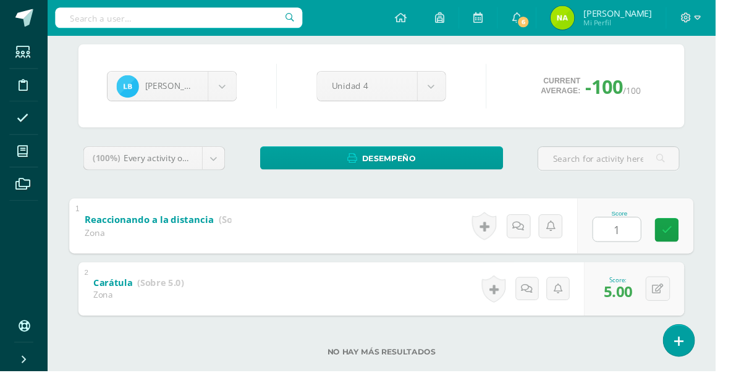
type input "10"
click at [221, 94] on body "Students Discipline Attendance My courses Archivos Soporte Centro de ayuda Últi…" at bounding box center [372, 155] width 744 height 512
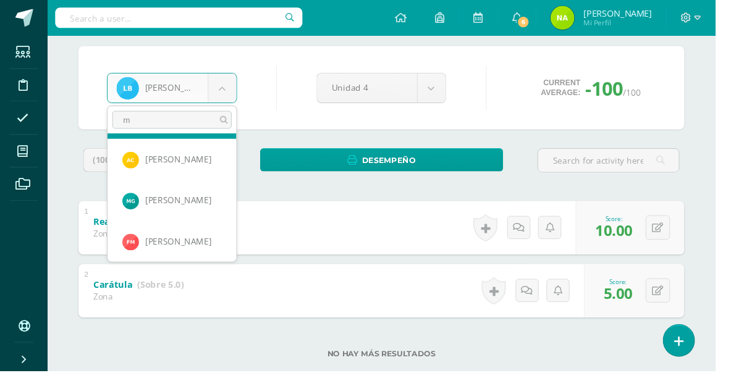
scroll to position [0, 0]
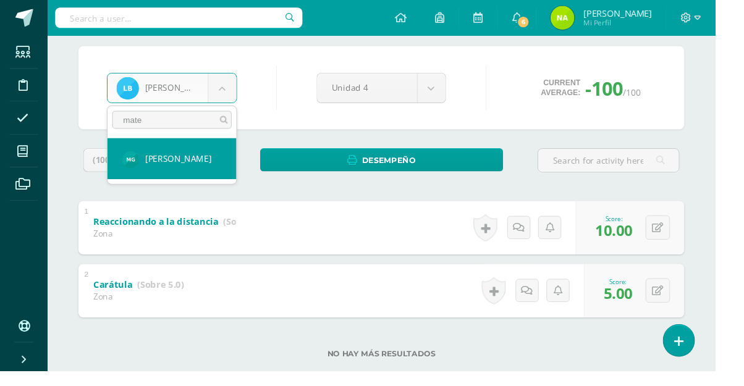
type input "[PERSON_NAME]"
select select "983"
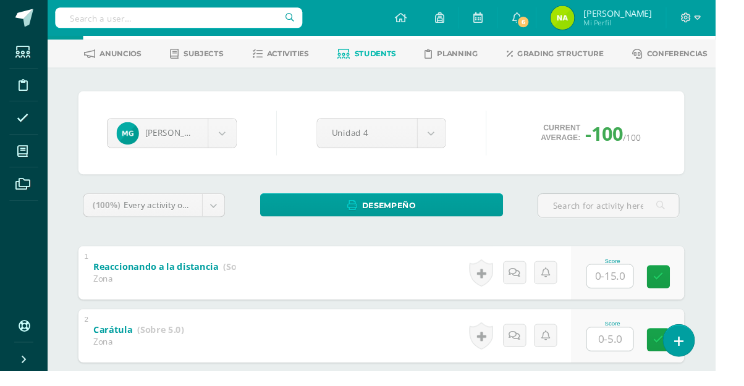
scroll to position [109, 0]
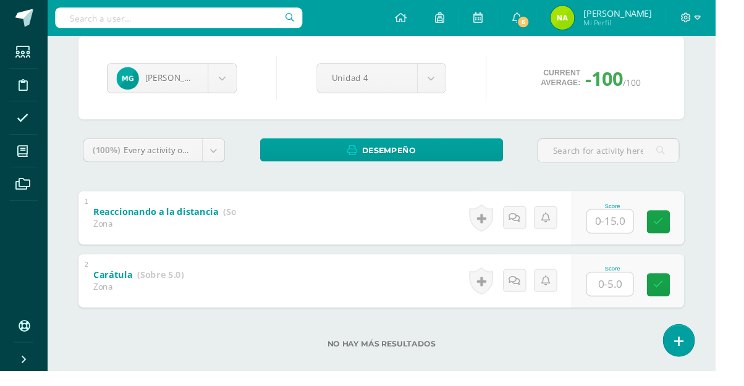
click at [634, 297] on input "text" at bounding box center [635, 296] width 48 height 24
type input "0"
click at [645, 235] on input "text" at bounding box center [635, 230] width 48 height 24
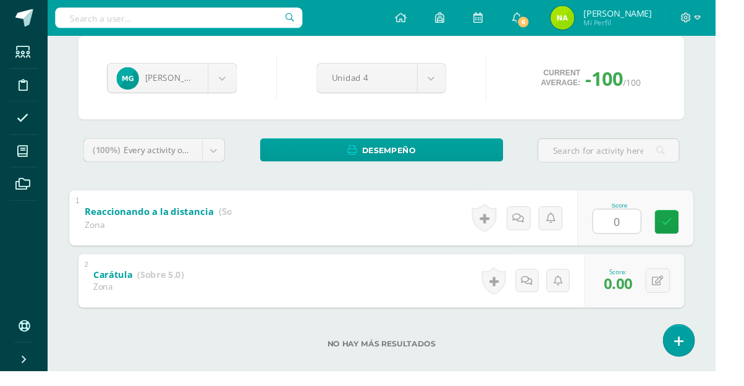
type input "0"
click at [737, 156] on div "Robótica Primero Básico "Primero Básico B" Herramientas Detalle de asistencias …" at bounding box center [396, 165] width 695 height 475
click at [234, 88] on body "Students Discipline Attendance My courses Archivos Soporte Centro de ayuda Últi…" at bounding box center [372, 147] width 744 height 512
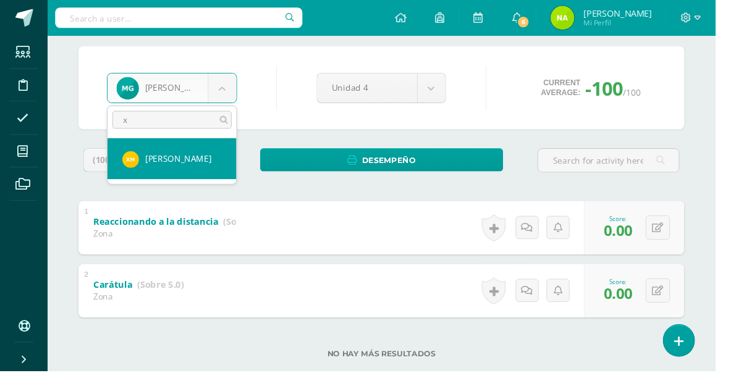
scroll to position [0, 0]
type input "xa"
select select "194"
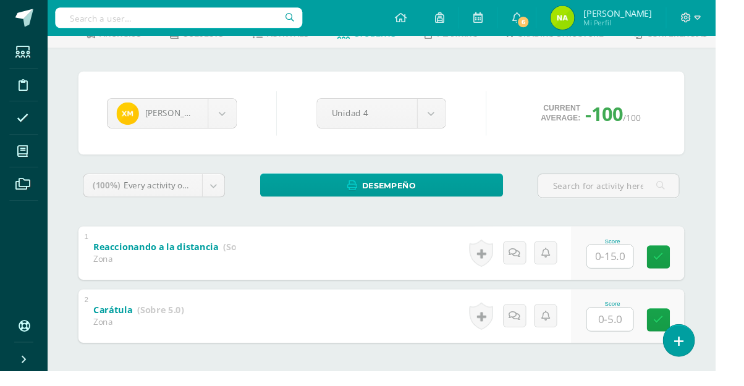
scroll to position [75, 0]
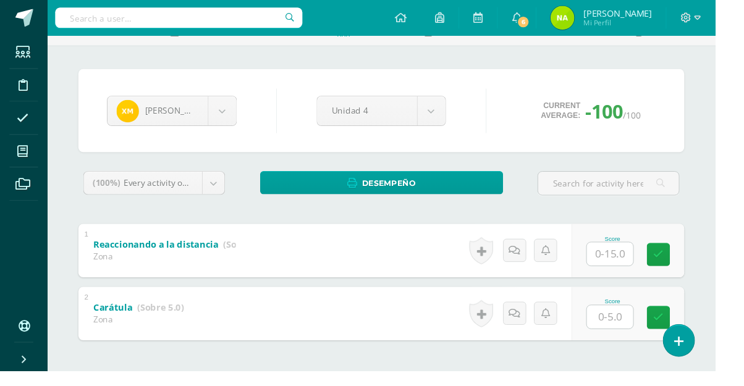
click at [636, 329] on input "text" at bounding box center [635, 330] width 48 height 24
type input "5"
click at [650, 273] on input "text" at bounding box center [635, 264] width 48 height 24
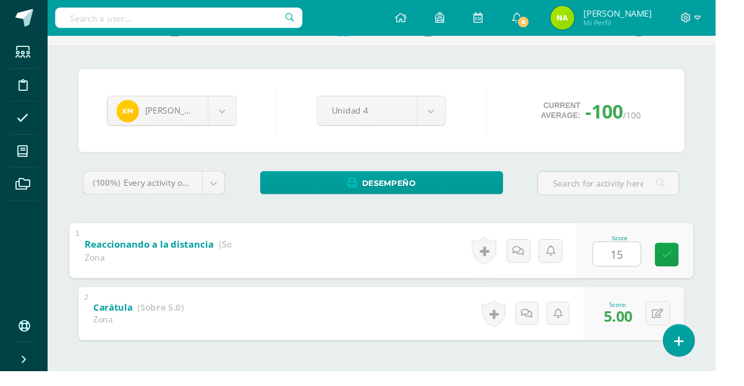
type input "15"
click at [737, 198] on div "Robótica Primero Básico "Primero Básico B" Herramientas Detalle de asistencias …" at bounding box center [396, 199] width 695 height 475
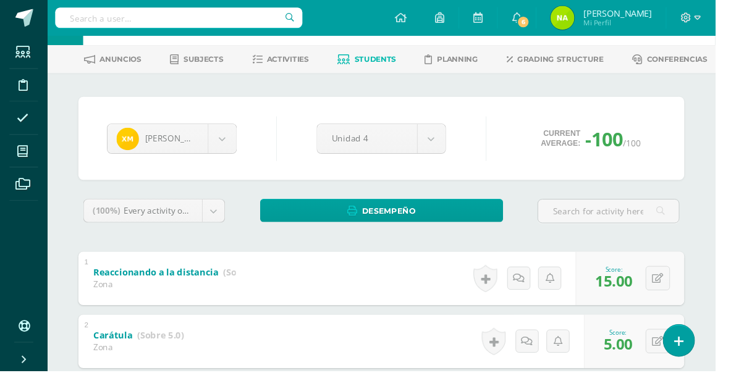
scroll to position [47, 0]
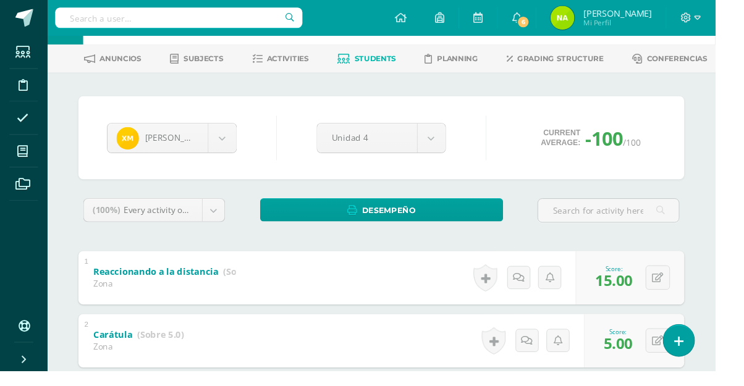
click at [216, 151] on body "Students Discipline Attendance My courses Archivos Soporte Centro de ayuda Últi…" at bounding box center [372, 209] width 744 height 512
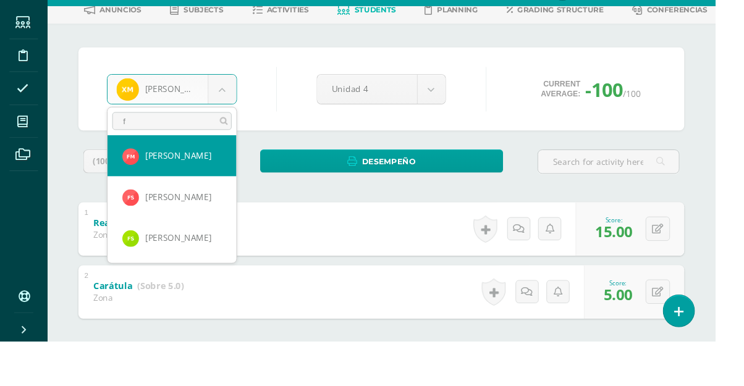
scroll to position [0, 0]
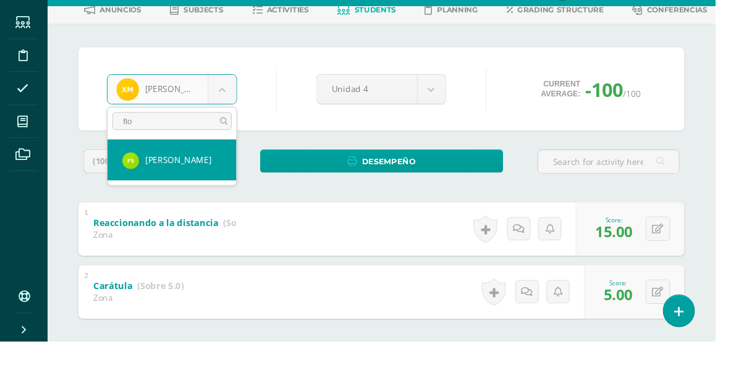
type input "flor"
select select "512"
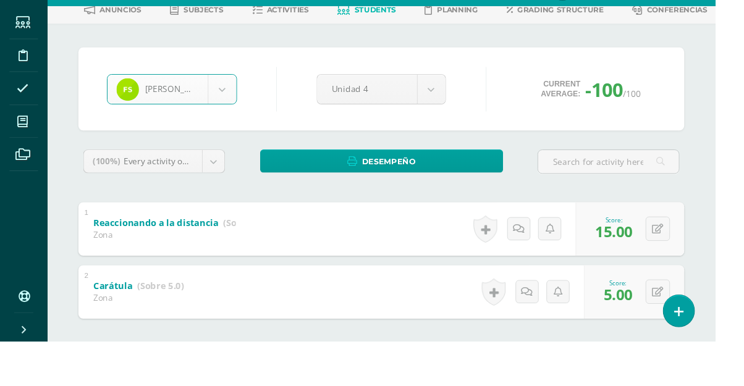
scroll to position [67, 0]
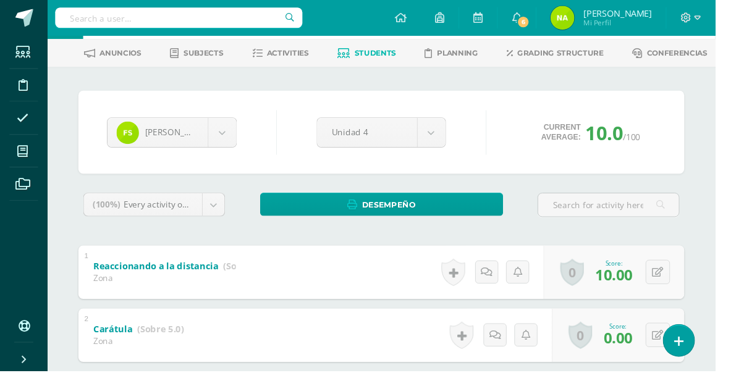
scroll to position [109, 0]
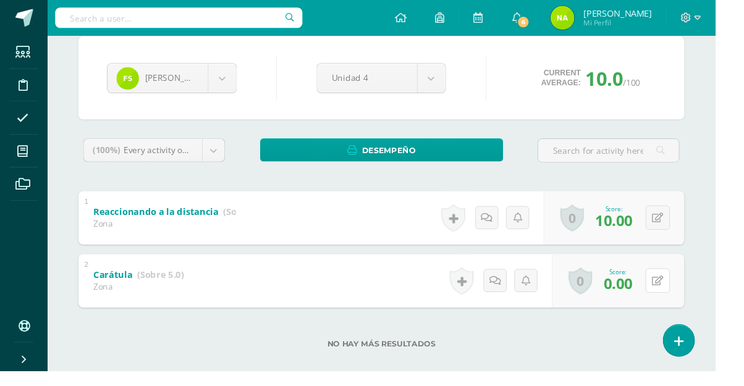
click at [685, 303] on button at bounding box center [684, 291] width 25 height 25
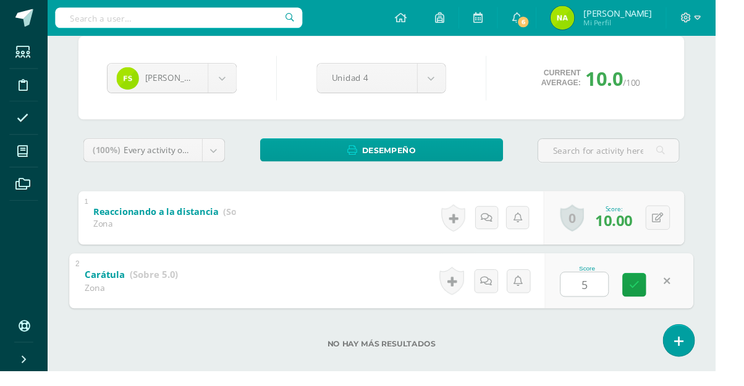
type input "5"
click at [723, 364] on link at bounding box center [706, 354] width 32 height 33
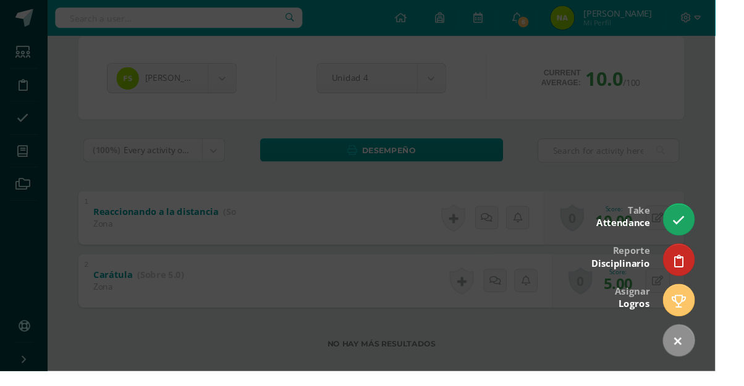
click at [739, 197] on div at bounding box center [372, 193] width 744 height 386
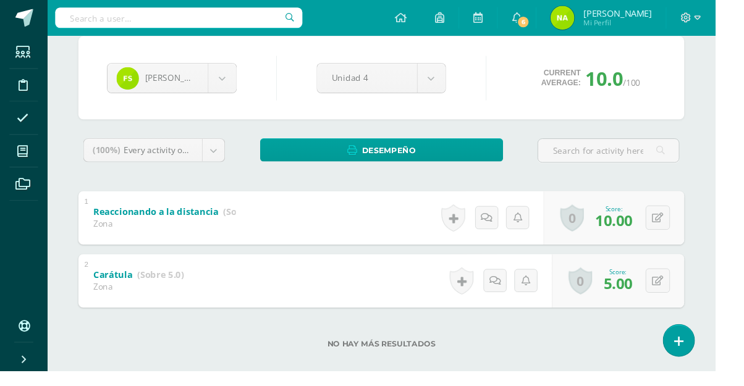
click at [644, 355] on label "No hay más resultados" at bounding box center [397, 358] width 630 height 9
click at [20, 161] on icon at bounding box center [23, 157] width 11 height 12
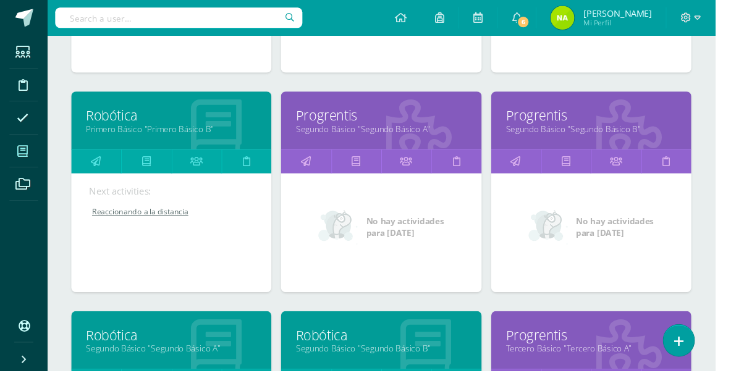
scroll to position [363, 0]
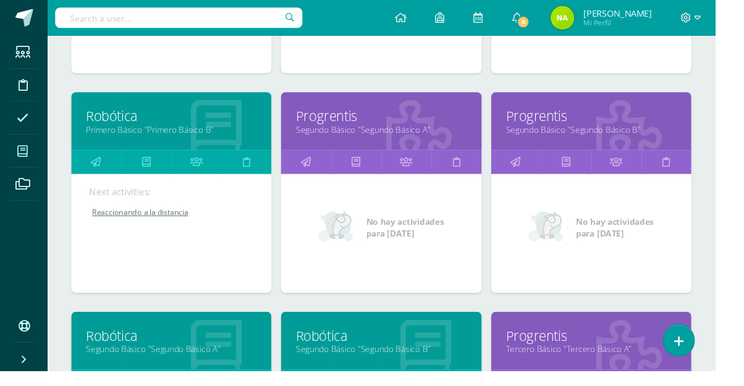
click at [233, 353] on link "Robótica" at bounding box center [178, 349] width 177 height 19
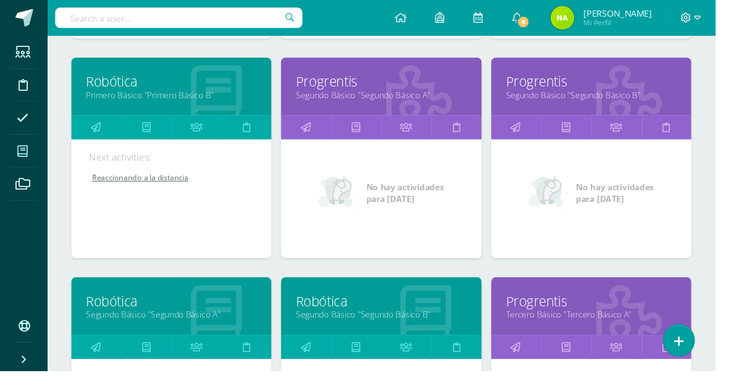
scroll to position [425, 0]
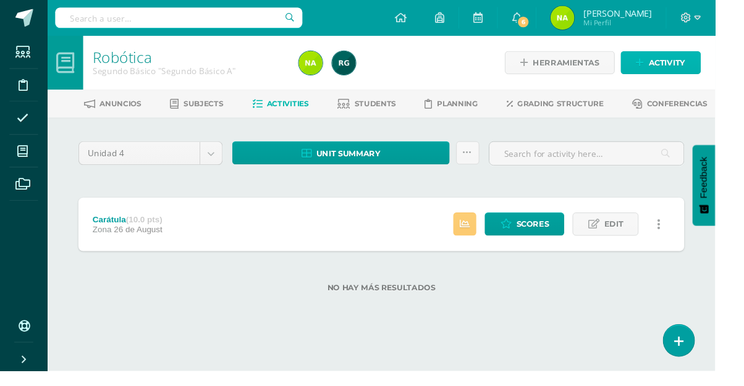
click at [706, 65] on span "Activity" at bounding box center [694, 65] width 38 height 23
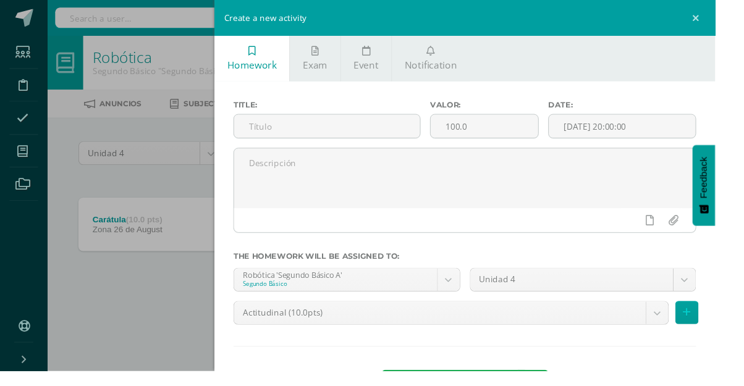
click at [389, 130] on input "text" at bounding box center [340, 131] width 193 height 24
type input "Pasa el ladrillo"
click at [545, 134] on input "100.0" at bounding box center [504, 131] width 112 height 24
type input "10"
click at [456, 329] on body "Students Discipline Attendance My courses Archivos Soporte Centro de ayuda Últi…" at bounding box center [372, 172] width 744 height 344
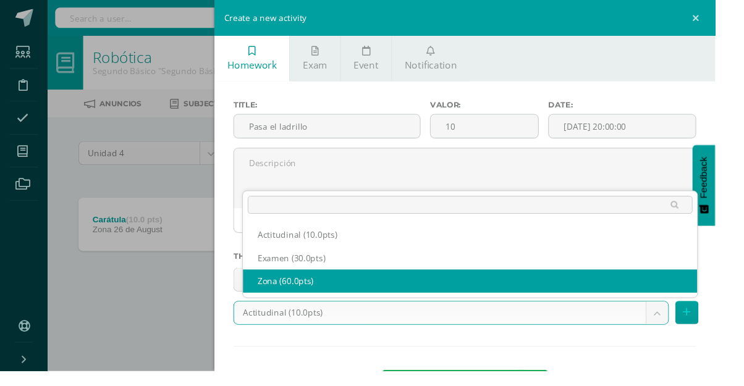
select select "107383"
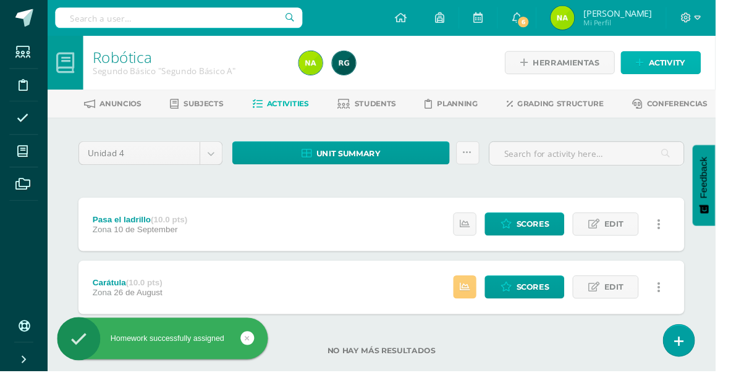
click at [704, 72] on span "Activity" at bounding box center [694, 65] width 38 height 23
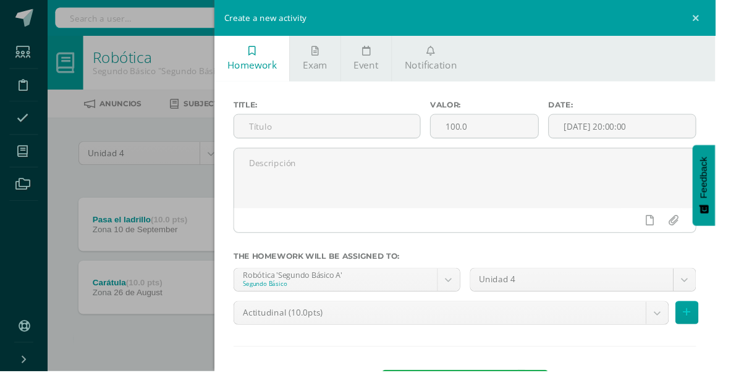
click at [400, 137] on input "text" at bounding box center [340, 131] width 193 height 24
type input "Gol"
click at [555, 132] on input "100.0" at bounding box center [504, 131] width 112 height 24
type input "10"
click at [526, 187] on textarea at bounding box center [484, 186] width 480 height 62
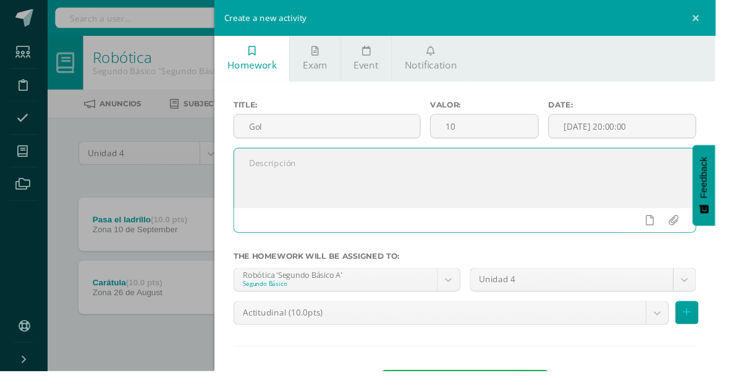
click at [448, 333] on body "Homework successfully assigned Students Discipline Attendance My courses Archiv…" at bounding box center [372, 204] width 744 height 409
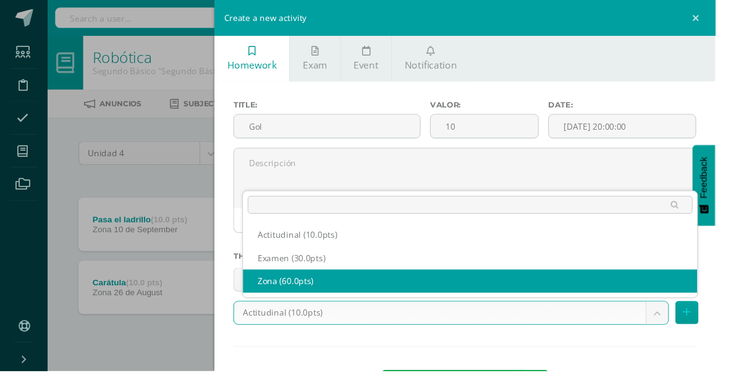
select select "107383"
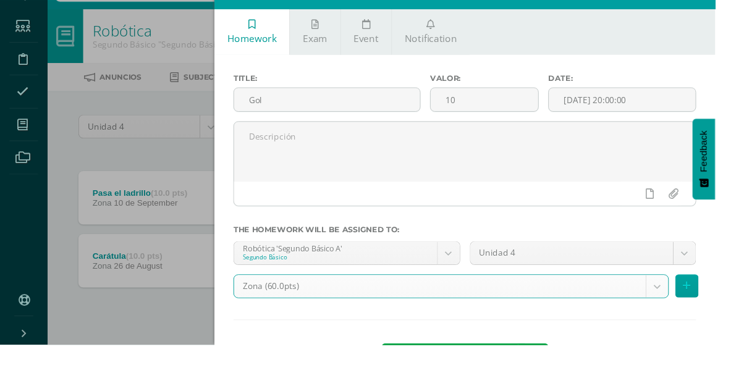
scroll to position [7, 0]
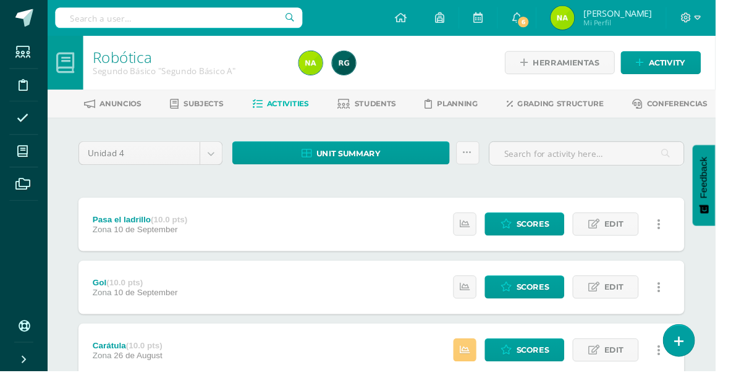
click at [402, 116] on link "Students" at bounding box center [381, 108] width 61 height 20
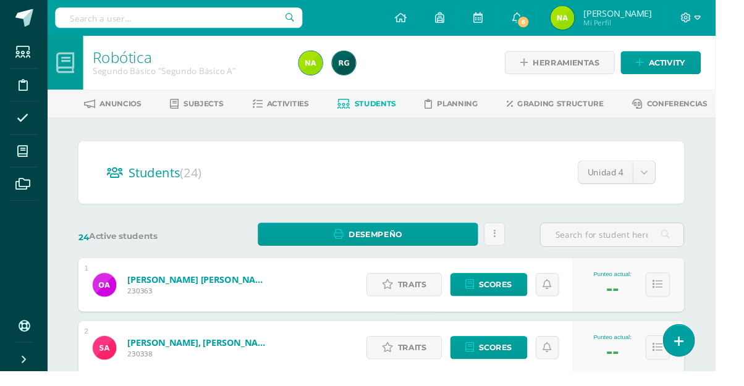
click at [665, 245] on input "text" at bounding box center [636, 244] width 149 height 24
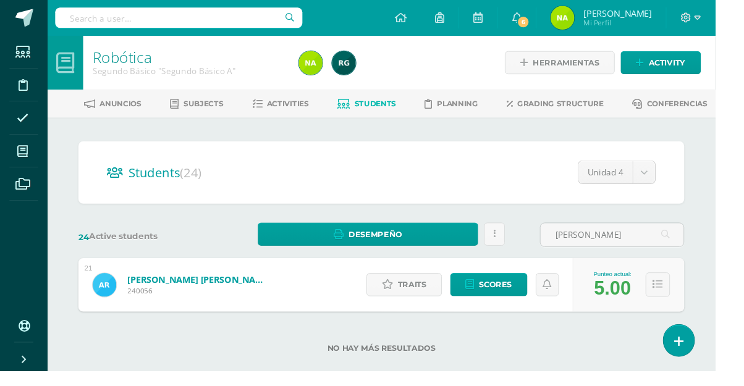
type input "Adriana"
click at [518, 296] on span "Scores" at bounding box center [516, 296] width 34 height 23
click at [514, 297] on span "Scores" at bounding box center [516, 296] width 34 height 23
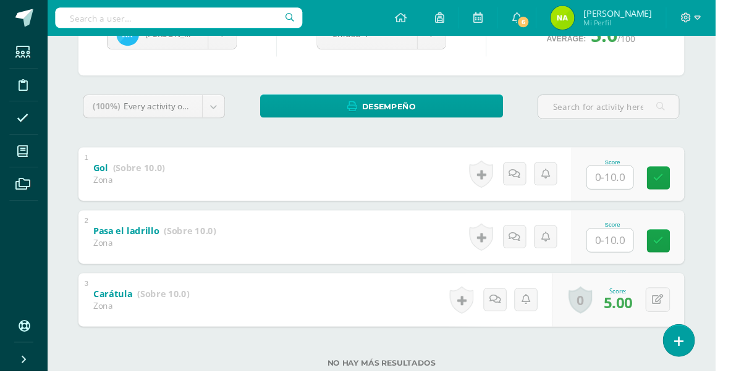
scroll to position [156, 0]
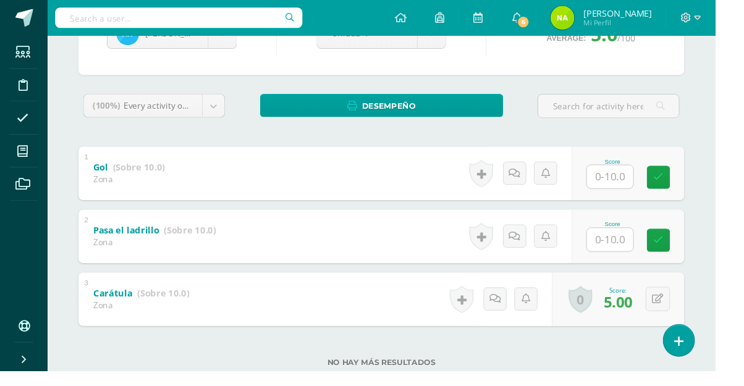
click at [632, 248] on input "text" at bounding box center [635, 249] width 48 height 24
type input "9"
click at [638, 178] on input "text" at bounding box center [635, 184] width 48 height 24
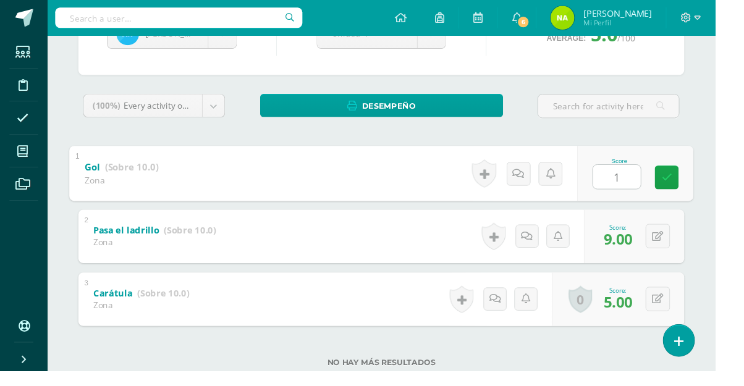
type input "10"
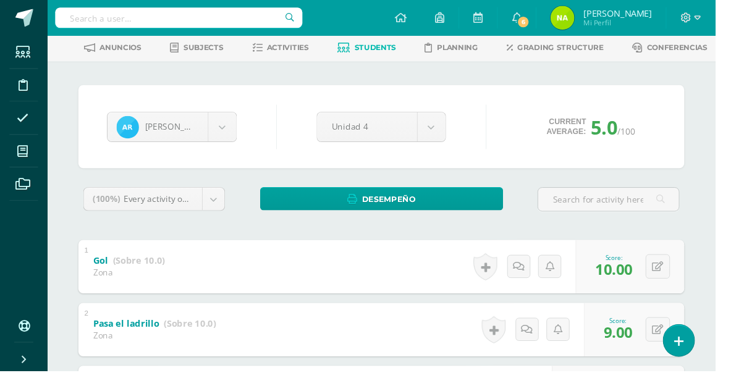
scroll to position [0, 0]
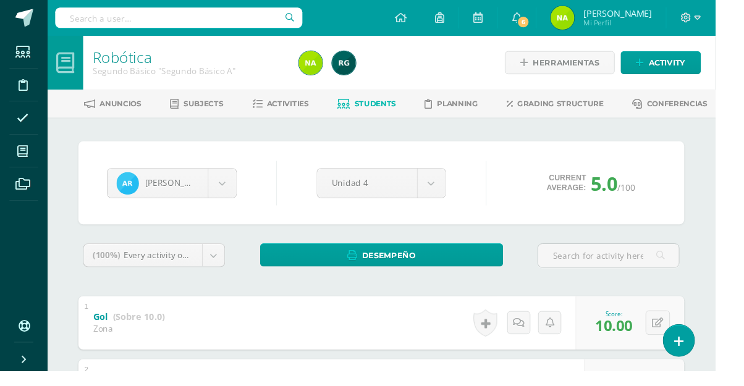
click at [744, 68] on html "Students Discipline Attendance My courses Archivos Soporte Centro de ayuda Últi…" at bounding box center [372, 288] width 744 height 577
click at [243, 194] on body "Students Discipline Attendance My courses Archivos Soporte Centro de ayuda Últi…" at bounding box center [372, 288] width 744 height 577
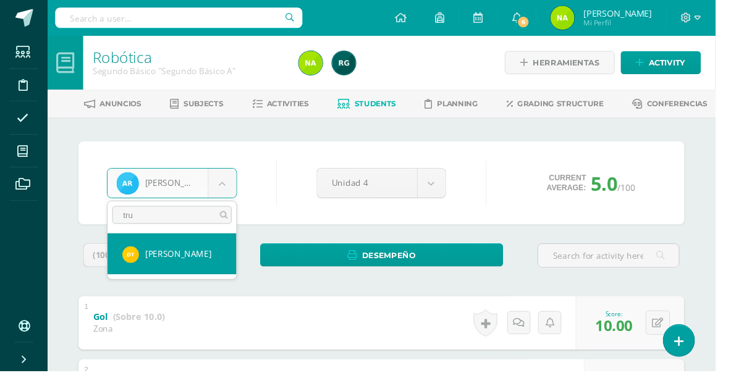
type input "truj"
select select "1270"
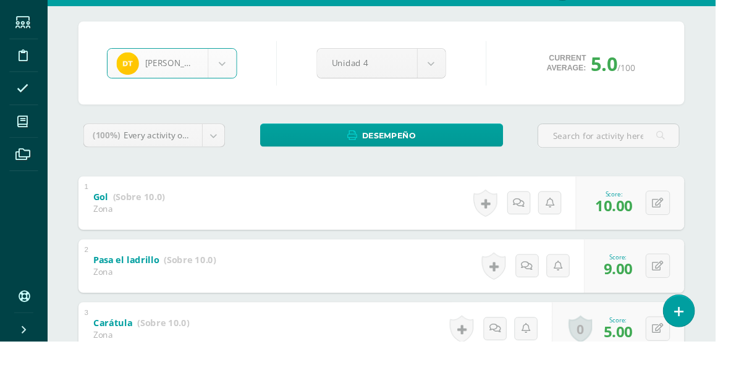
scroll to position [95, 0]
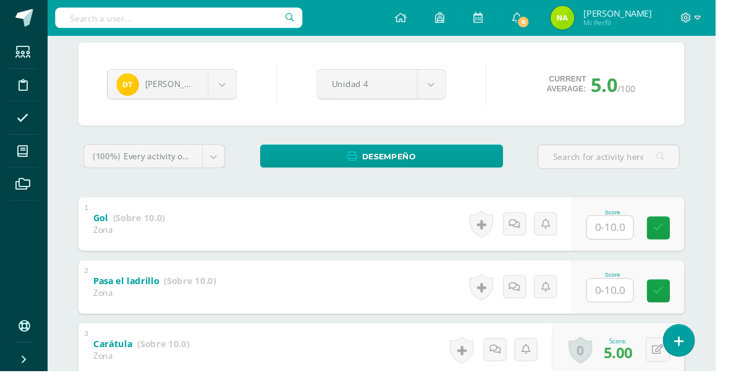
scroll to position [110, 0]
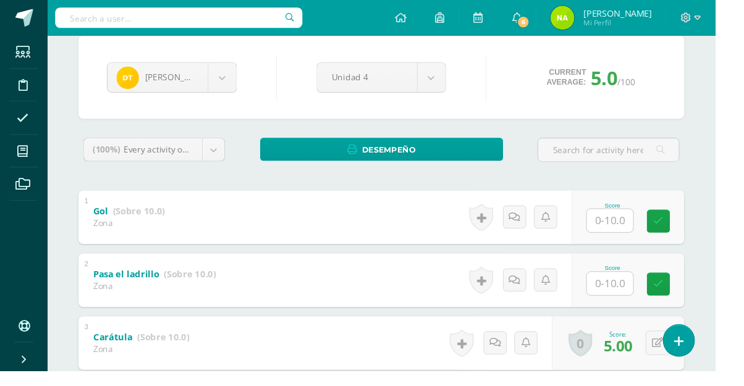
click at [653, 296] on input "text" at bounding box center [635, 295] width 48 height 24
type input "9"
click at [647, 250] on div "Score" at bounding box center [653, 226] width 117 height 56
click at [646, 233] on input "text" at bounding box center [635, 230] width 48 height 24
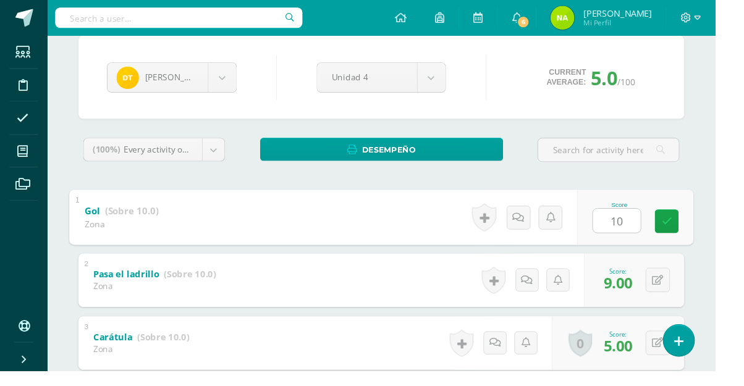
type input "10"
click at [744, 253] on div "Robótica Segundo Básico "Segundo Básico A" Herramientas Detalle de asistencias …" at bounding box center [396, 197] width 695 height 540
click at [229, 85] on body "Students Discipline Attendance My courses Archivos Soporte Centro de ayuda Últi…" at bounding box center [372, 178] width 744 height 577
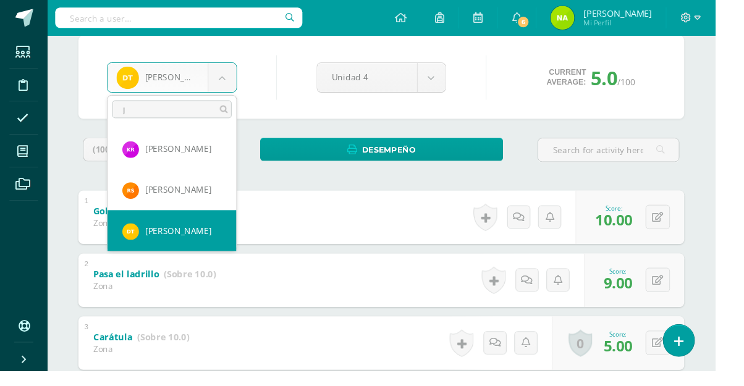
scroll to position [0, 0]
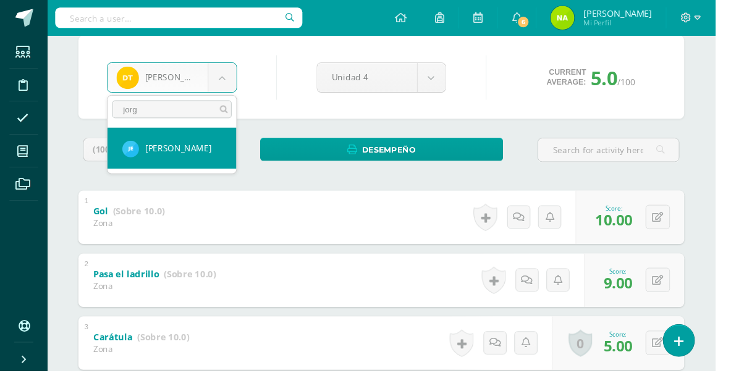
type input "jorge"
select select "219"
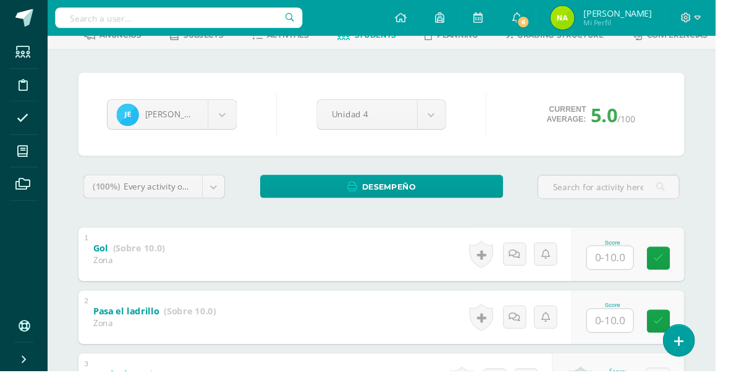
scroll to position [89, 0]
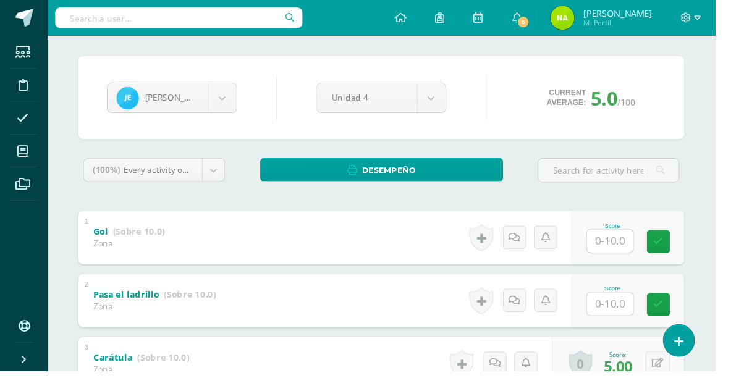
click at [638, 319] on input "text" at bounding box center [635, 316] width 48 height 24
type input "9"
click at [647, 248] on input "text" at bounding box center [635, 251] width 48 height 24
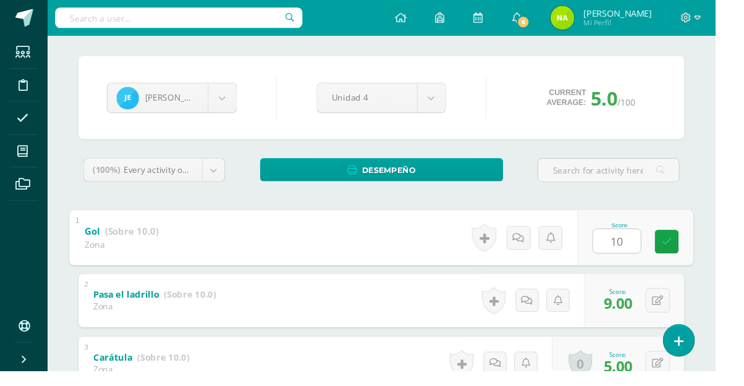
type input "10"
click at [726, 176] on div "[PERSON_NAME] [PERSON_NAME] Santiago [PERSON_NAME] [PERSON_NAME] Baten [PERSON_…" at bounding box center [397, 260] width 680 height 455
click at [235, 104] on body "Students Discipline Attendance My courses Archivos Soporte Centro de ayuda Últi…" at bounding box center [372, 199] width 744 height 577
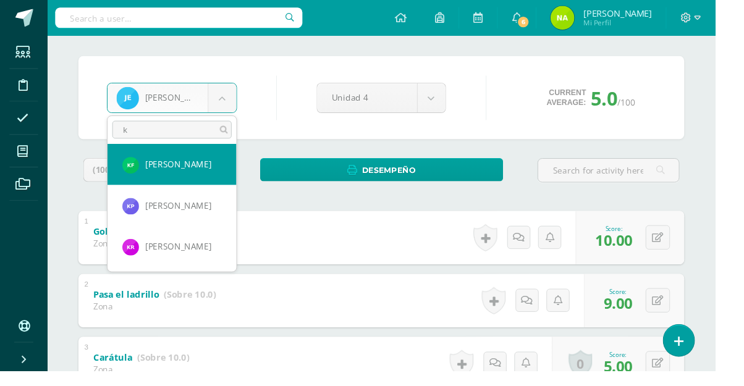
scroll to position [0, 0]
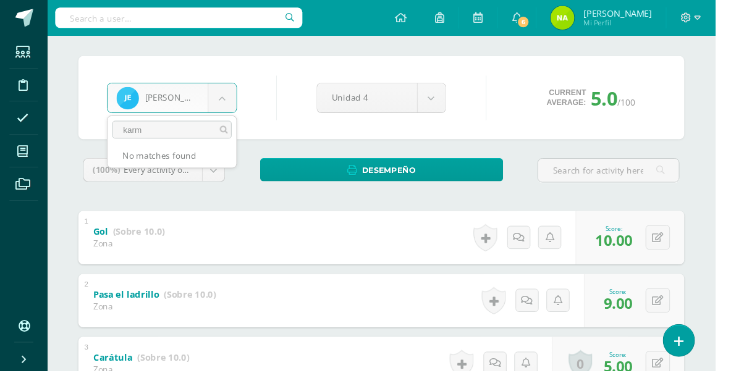
type input "kar"
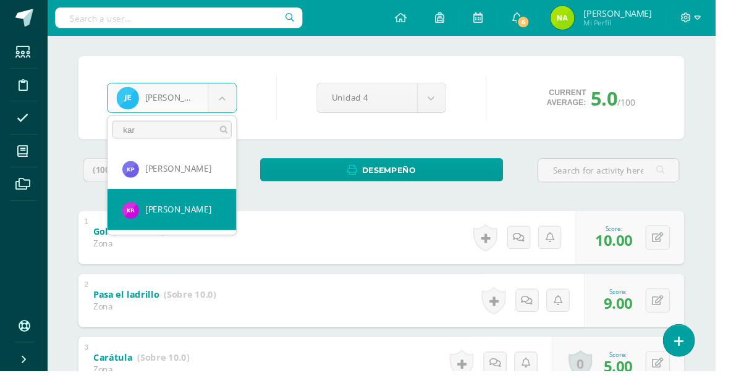
select select "1187"
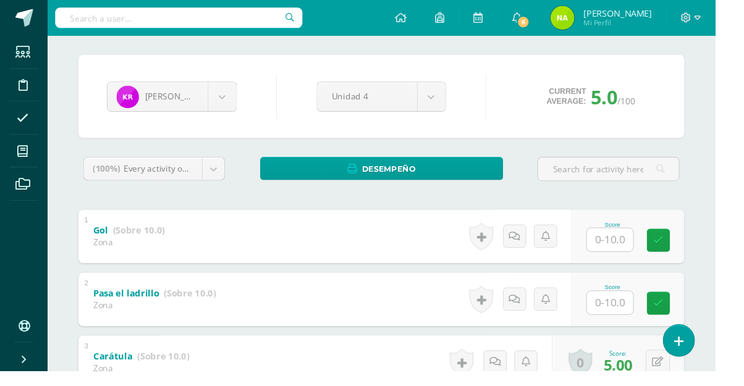
scroll to position [98, 0]
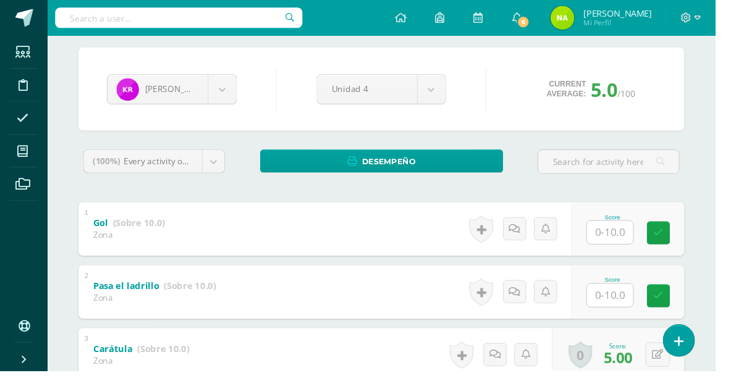
click at [642, 310] on input "text" at bounding box center [635, 307] width 48 height 24
type input "9"
click at [645, 246] on input "text" at bounding box center [635, 242] width 48 height 24
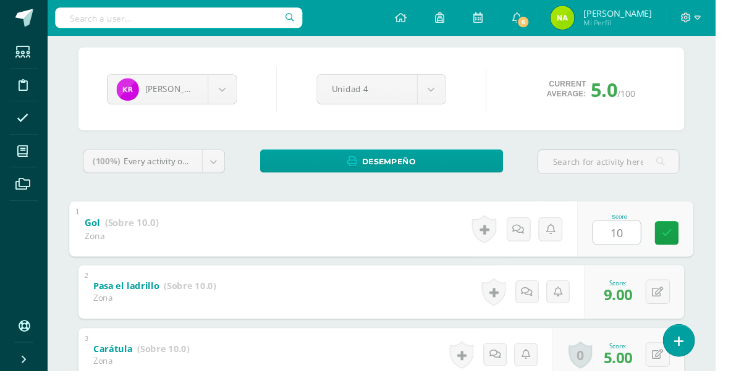
type input "10"
click at [731, 172] on div "Karla Rosa Oscar Aguilar Santiago Alvizures Matías Andrade Daniela Baten Madele…" at bounding box center [397, 252] width 680 height 455
click at [244, 93] on body "Students Discipline Attendance My courses Archivos Soporte Centro de ayuda Últi…" at bounding box center [372, 190] width 744 height 577
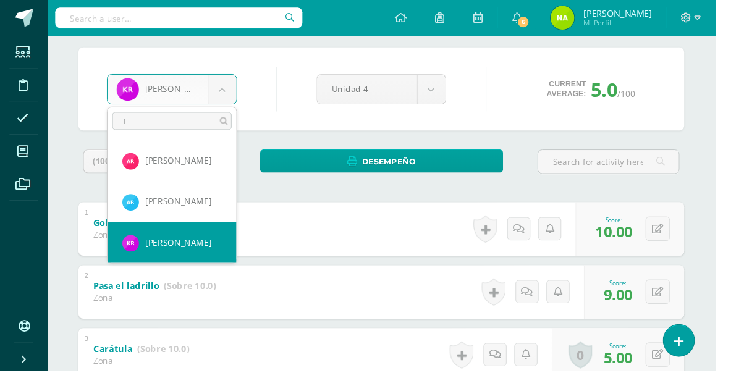
scroll to position [0, 0]
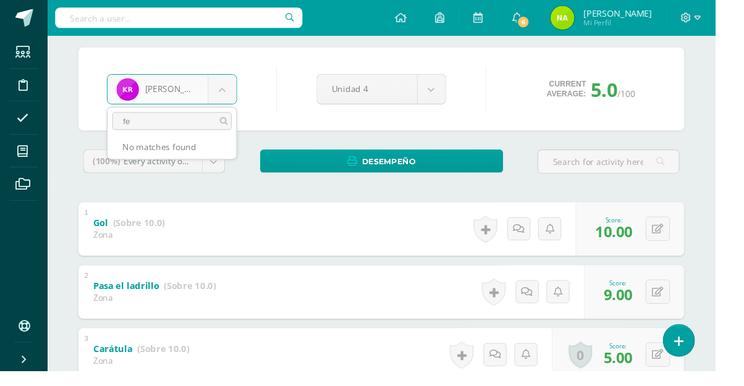
type input "f"
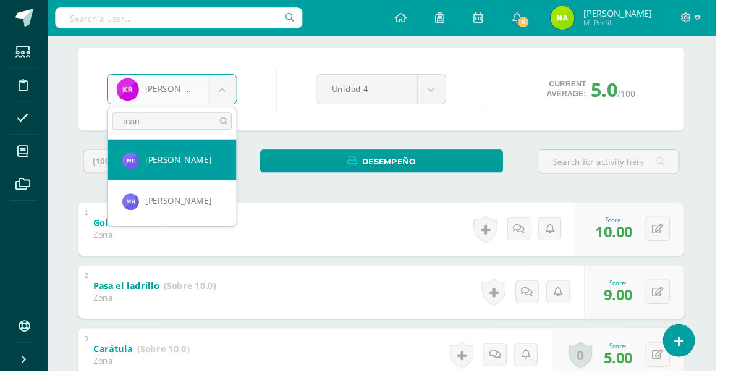
type input "maria"
select select "910"
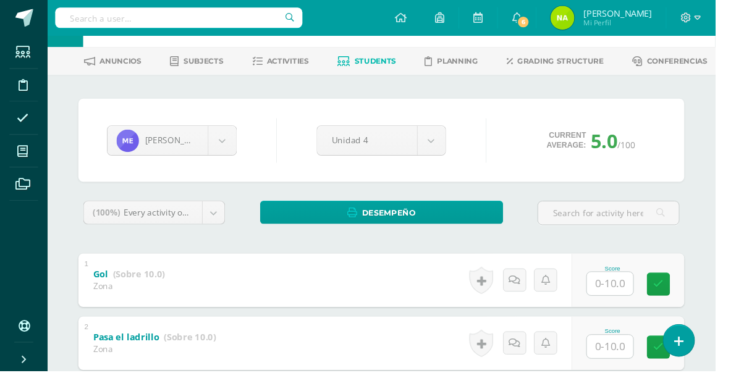
scroll to position [164, 0]
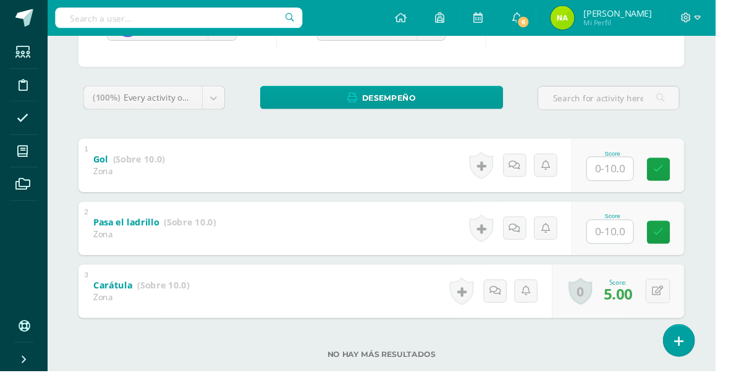
click at [645, 244] on input "text" at bounding box center [635, 241] width 48 height 24
type input "9"
click at [645, 180] on input "text" at bounding box center [635, 176] width 48 height 24
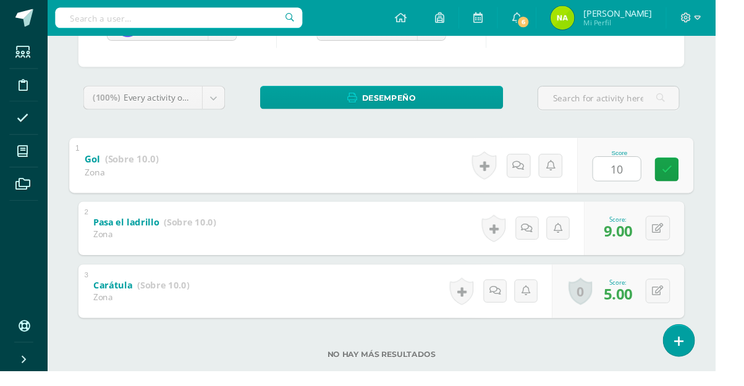
type input "10"
click at [733, 137] on div "[PERSON_NAME] [PERSON_NAME] Santiago [PERSON_NAME] [PERSON_NAME] Baten [PERSON_…" at bounding box center [397, 186] width 680 height 455
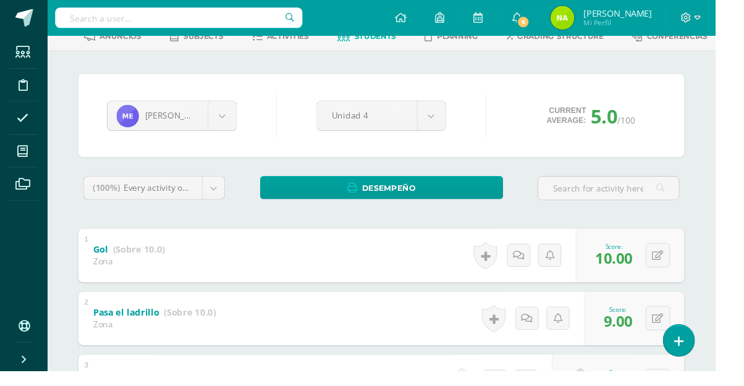
scroll to position [73, 0]
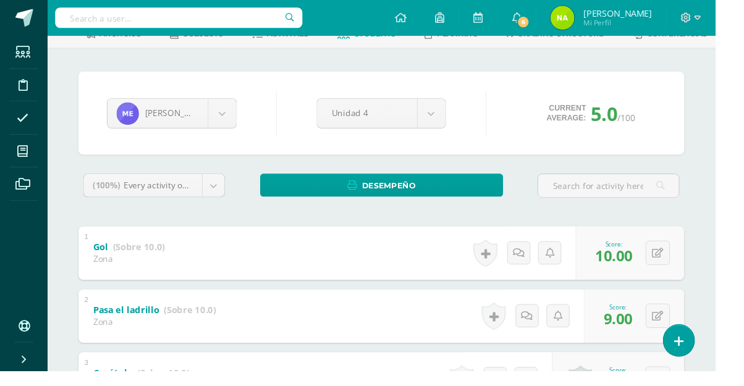
click at [237, 123] on body "Students Discipline Attendance My courses Archivos Soporte Centro de ayuda Últi…" at bounding box center [372, 215] width 744 height 577
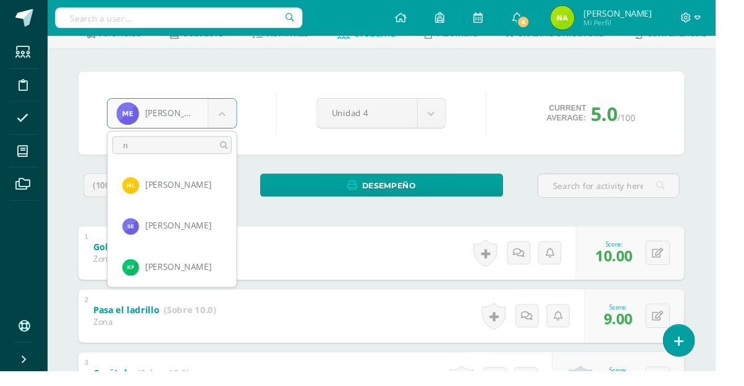
scroll to position [0, 0]
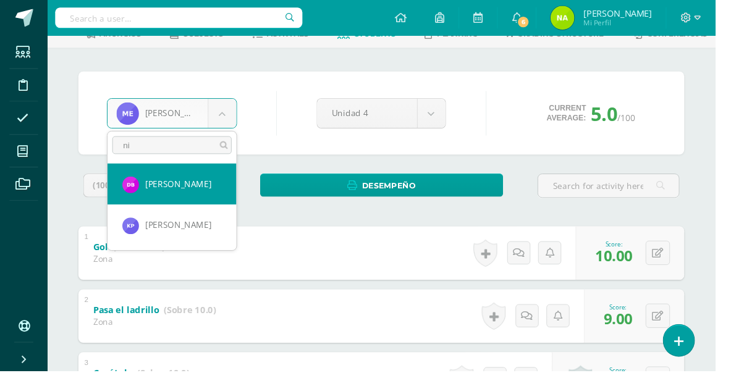
type input "n"
type input "st"
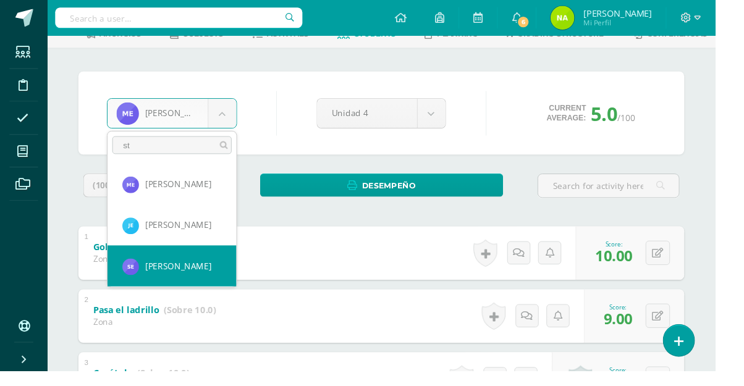
select select "537"
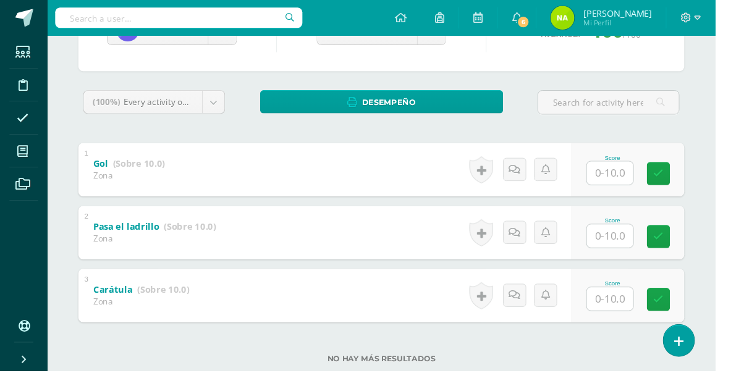
scroll to position [175, 0]
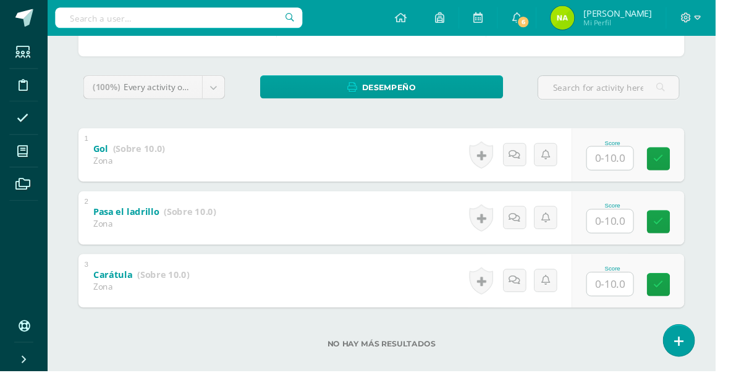
click at [638, 293] on input "text" at bounding box center [635, 296] width 48 height 24
type input "0"
click at [642, 226] on input "text" at bounding box center [635, 230] width 48 height 24
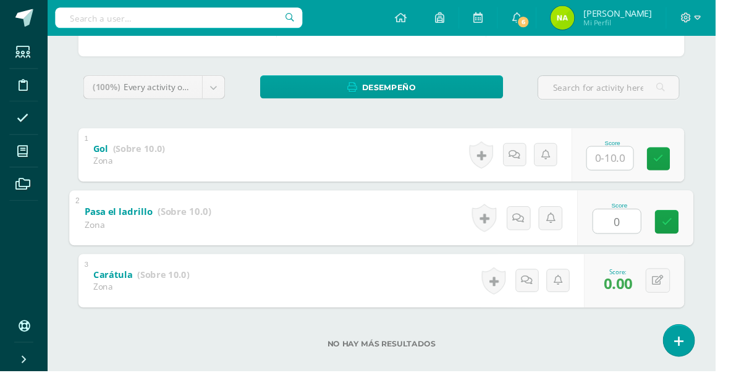
type input "0"
click at [635, 169] on input "text" at bounding box center [635, 165] width 48 height 24
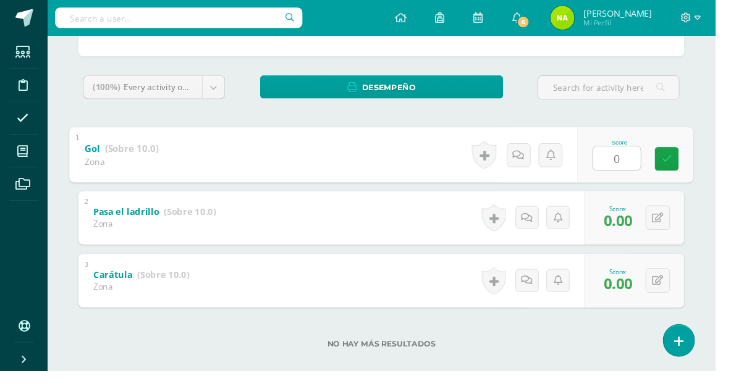
type input "0"
click at [744, 285] on html "Students Discipline Attendance My courses Archivos Soporte Centro de ayuda Últi…" at bounding box center [372, 113] width 744 height 577
click at [211, 100] on body "Students Discipline Attendance My courses Archivos Soporte Centro de ayuda Últi…" at bounding box center [372, 113] width 744 height 577
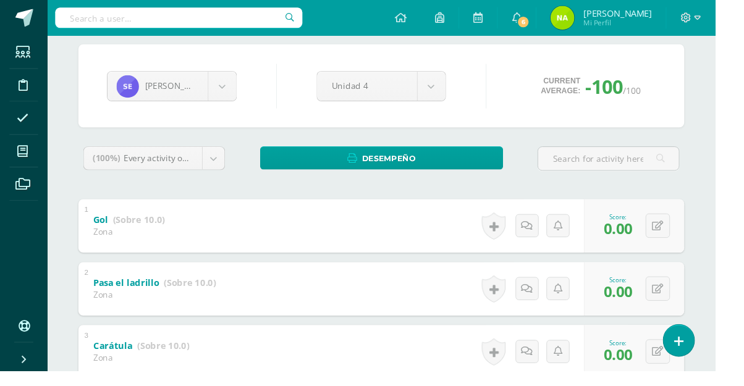
scroll to position [89, 0]
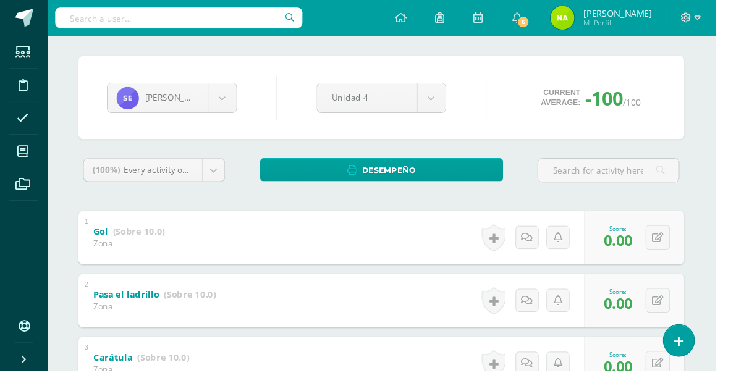
click at [237, 104] on body "Students Discipline Attendance My courses Archivos Soporte Centro de ayuda Últi…" at bounding box center [372, 199] width 744 height 577
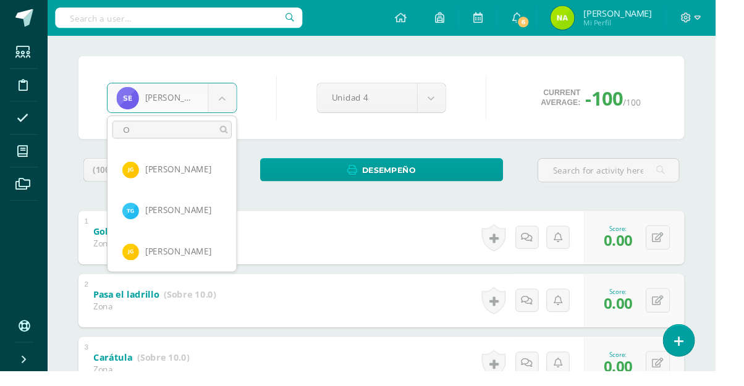
scroll to position [0, 0]
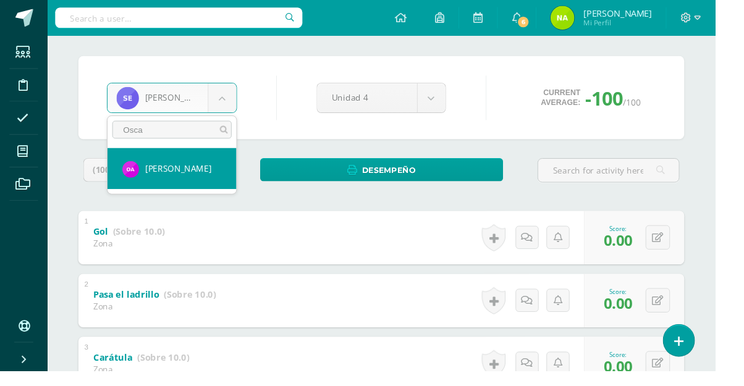
type input "Oscar"
select select "824"
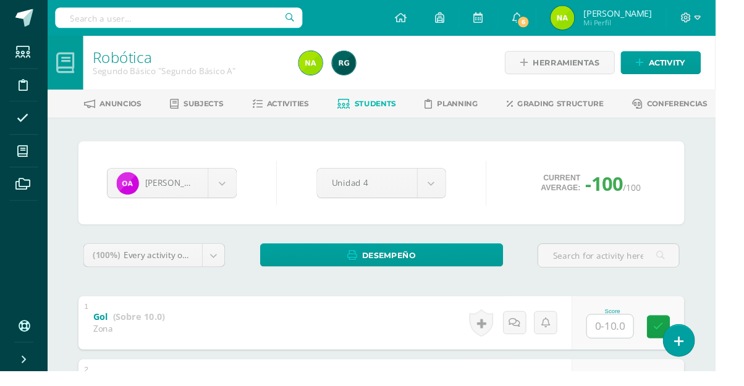
click at [637, 344] on input "text" at bounding box center [635, 340] width 48 height 24
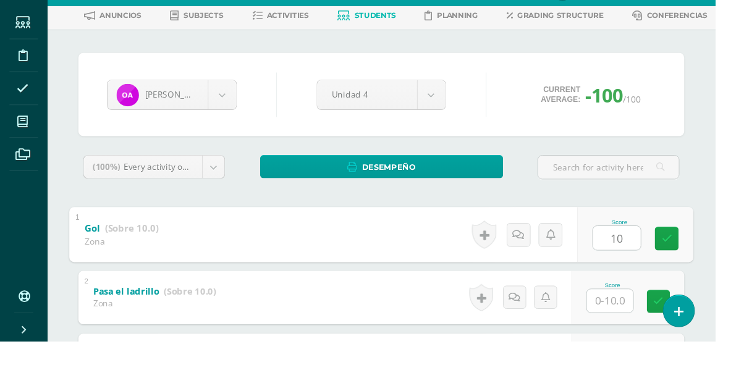
type input "10"
click at [637, 349] on input "text" at bounding box center [635, 344] width 48 height 24
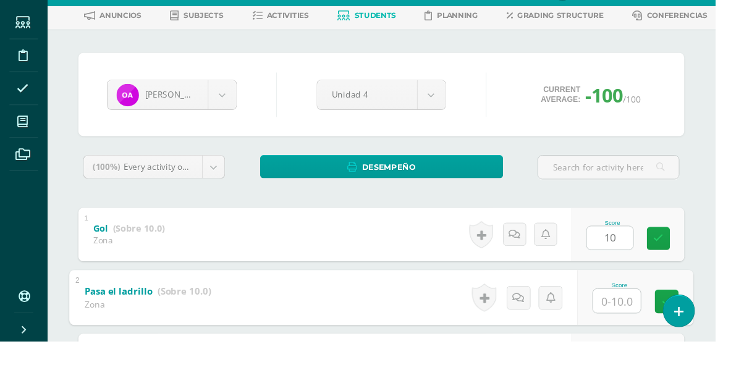
scroll to position [61, 0]
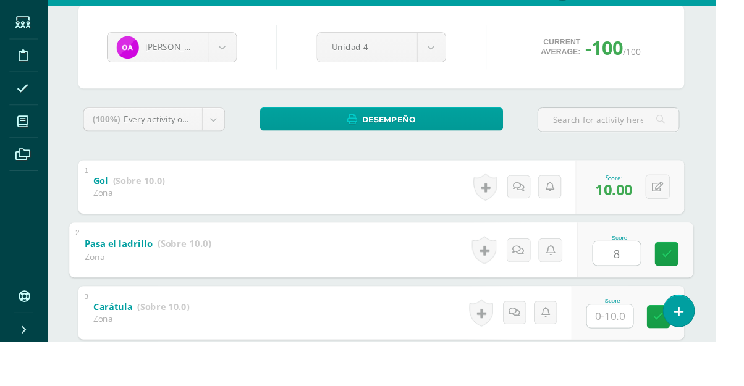
type input "8"
click at [638, 364] on input "text" at bounding box center [635, 360] width 48 height 24
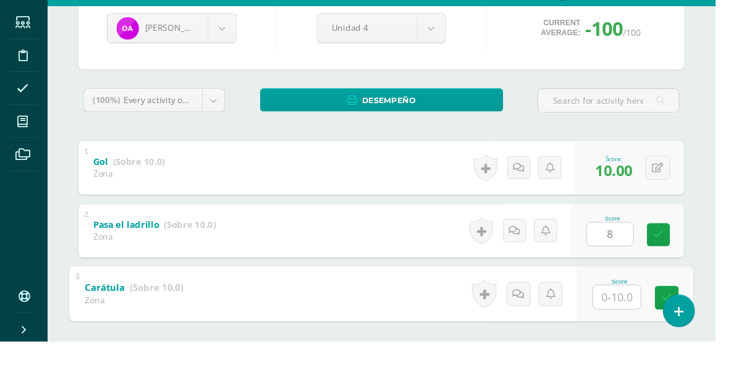
scroll to position [175, 0]
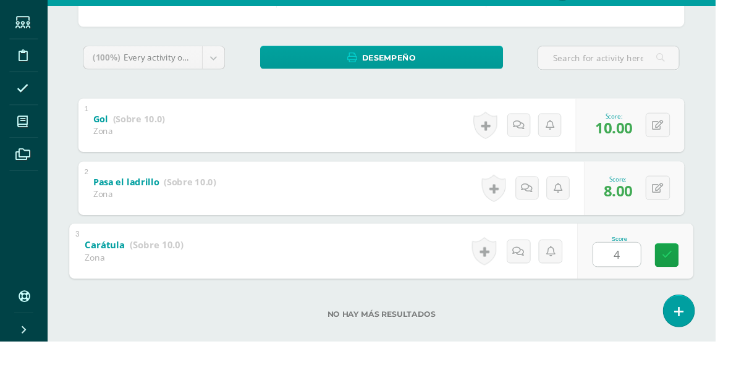
type input "4"
click at [734, 213] on div "Oscar Aguilar Oscar Aguilar Santiago Alvizures Matías Andrade Daniela Baten Mad…" at bounding box center [397, 174] width 680 height 455
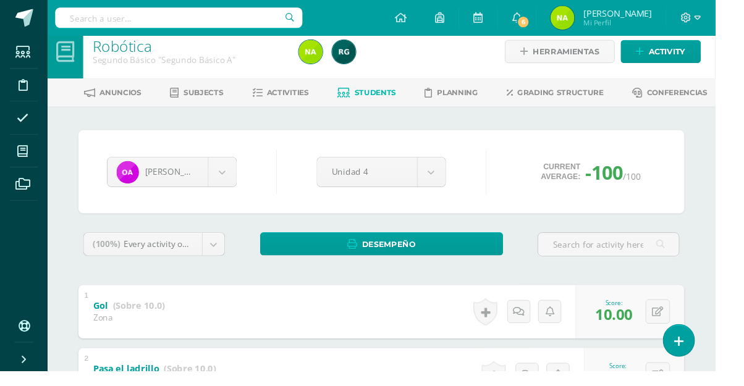
scroll to position [0, 0]
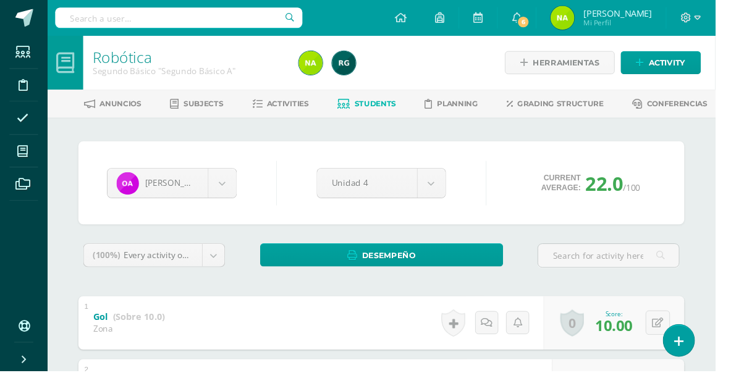
click at [230, 187] on body "Students Discipline Attendance My courses Archivos Soporte Centro de ayuda Últi…" at bounding box center [372, 288] width 744 height 577
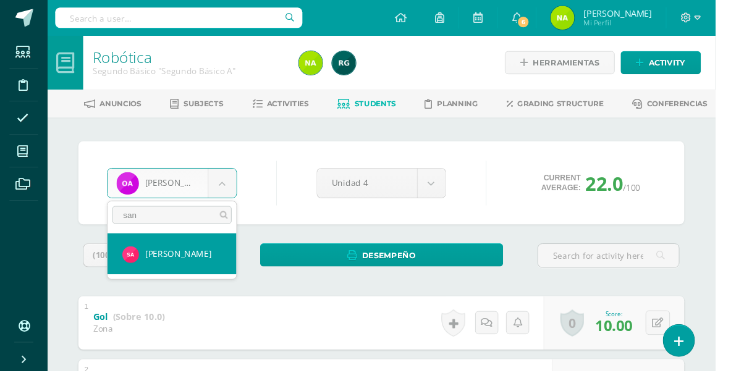
type input "sant"
select select "224"
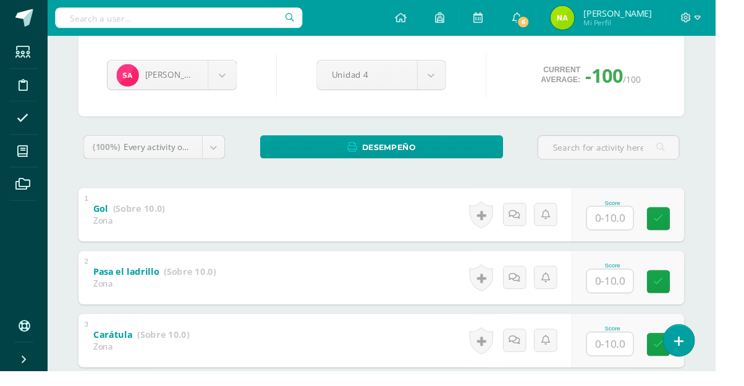
scroll to position [123, 0]
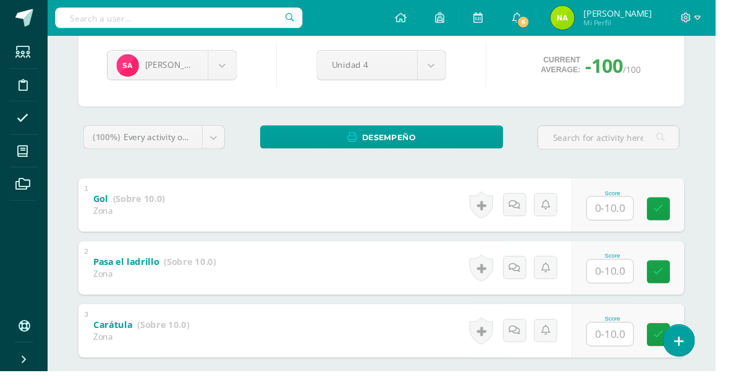
click at [640, 354] on input "text" at bounding box center [635, 348] width 48 height 24
type input "0"
click at [650, 288] on input "text" at bounding box center [635, 282] width 48 height 24
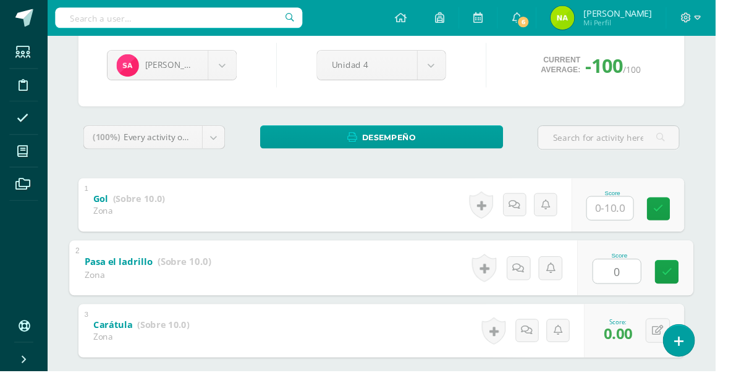
type input "0"
click at [645, 223] on input "text" at bounding box center [635, 217] width 48 height 24
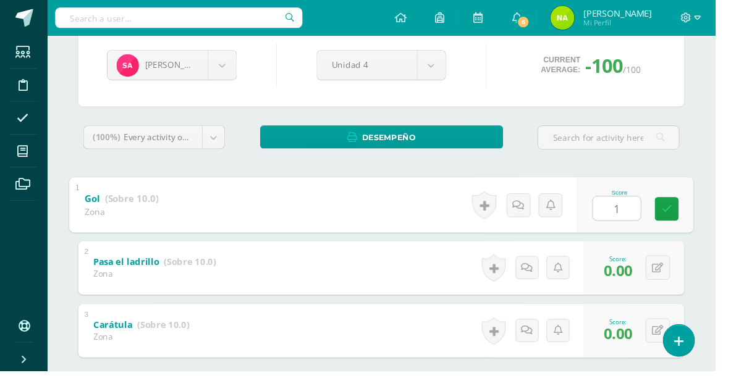
type input "10"
click at [684, 281] on icon at bounding box center [685, 278] width 12 height 11
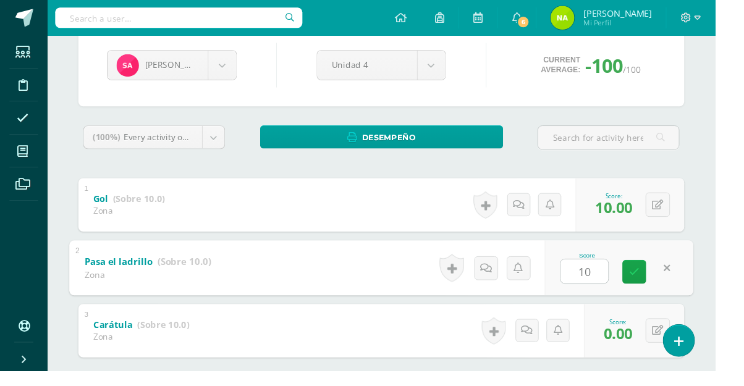
type input "10"
click at [740, 162] on div "Robótica Segundo Básico "Segundo Básico A" Herramientas Detalle de asistencias …" at bounding box center [396, 184] width 695 height 540
click at [221, 71] on body "Students Discipline Attendance My courses Archivos Soporte Centro de ayuda Últi…" at bounding box center [372, 165] width 744 height 577
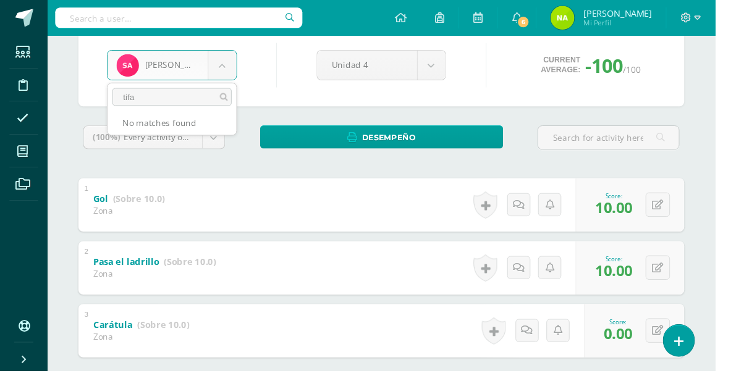
type input "tif"
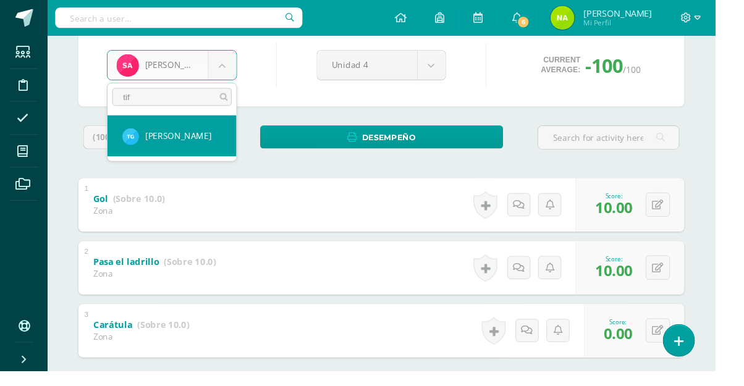
select select "545"
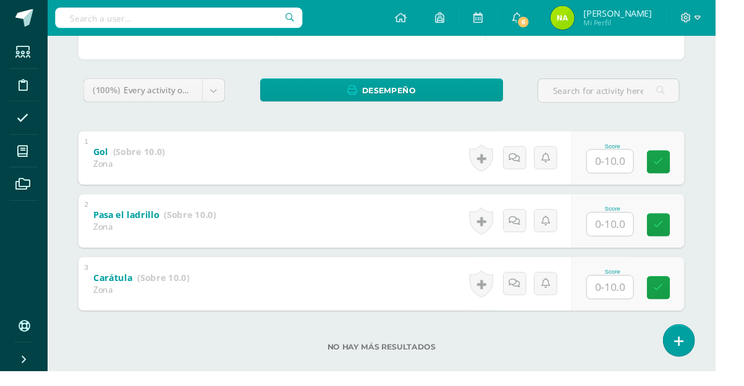
scroll to position [173, 0]
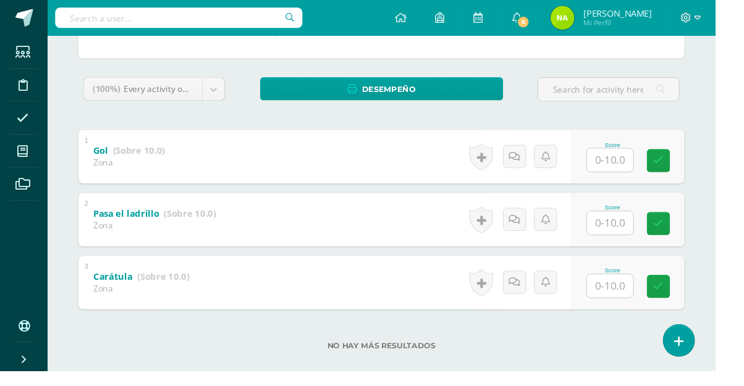
click at [642, 302] on input "text" at bounding box center [635, 298] width 48 height 24
type input "5"
click at [640, 236] on input "text" at bounding box center [635, 232] width 48 height 24
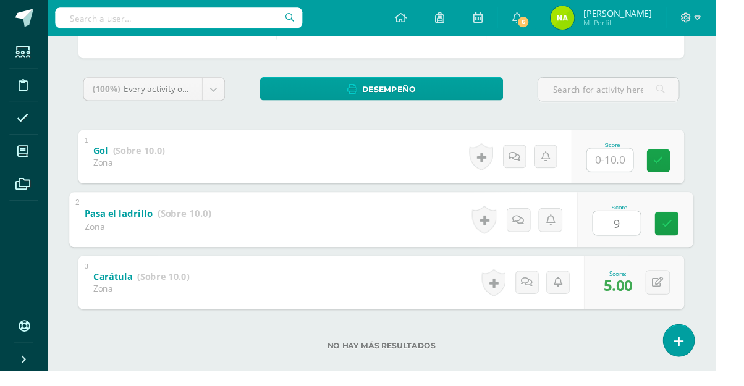
type input "9"
click at [645, 168] on input "text" at bounding box center [635, 167] width 48 height 24
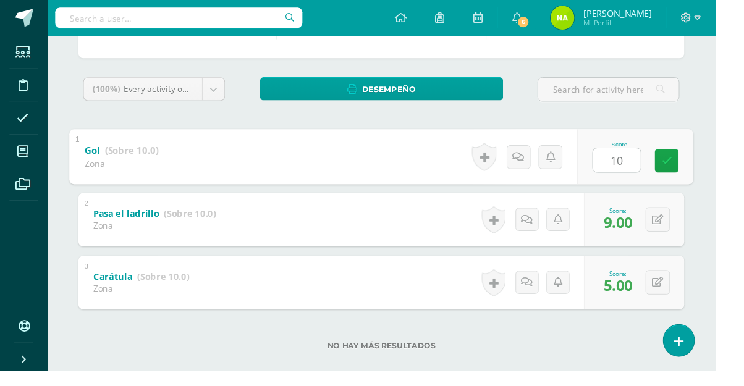
type input "10"
click at [744, 140] on html "Students Discipline Attendance My courses Archivos Soporte Centro de ayuda Últi…" at bounding box center [372, 115] width 744 height 577
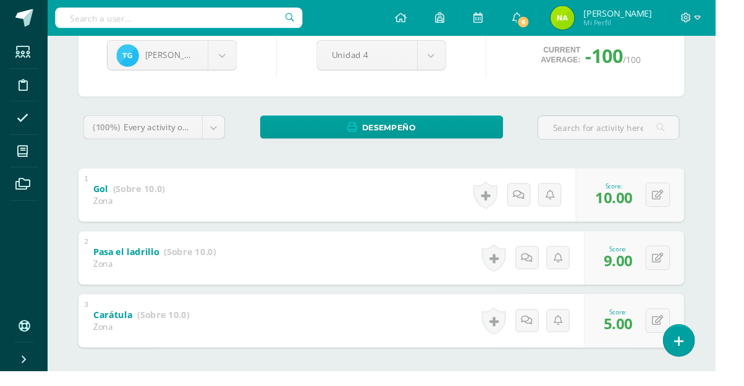
scroll to position [108, 0]
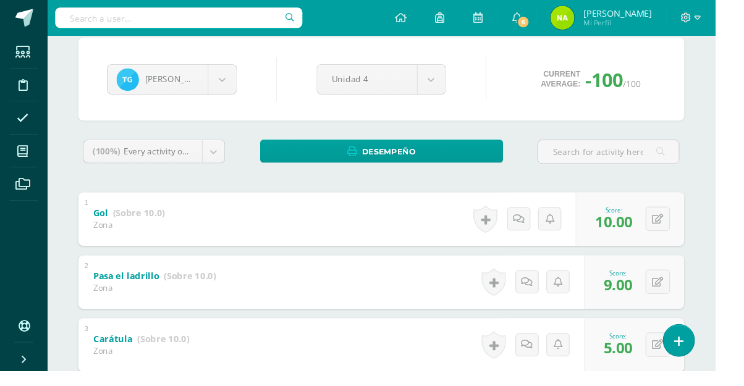
click at [234, 83] on body "Students Discipline Attendance My courses Archivos Soporte Centro de ayuda Últi…" at bounding box center [372, 180] width 744 height 577
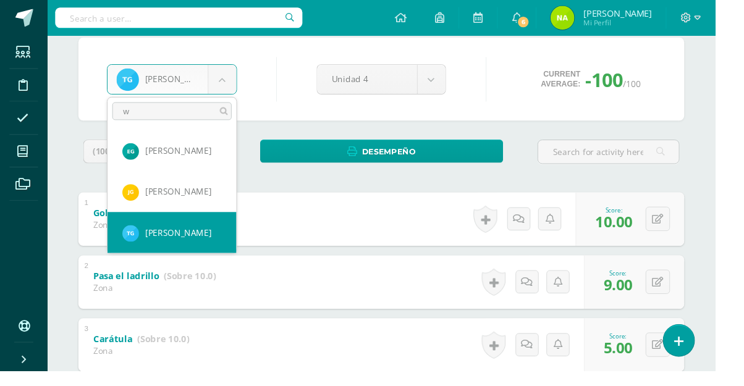
scroll to position [0, 0]
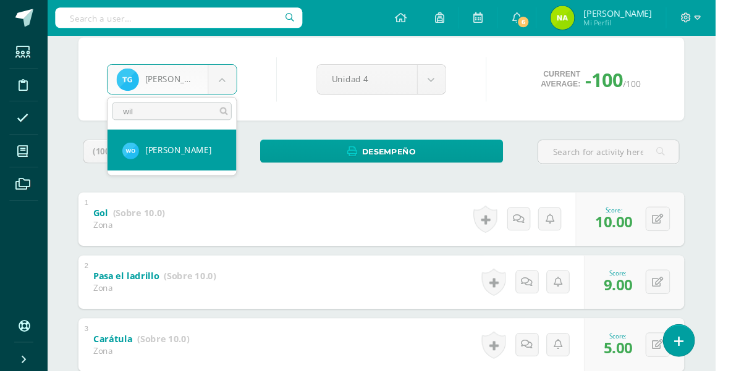
type input "will"
select select "237"
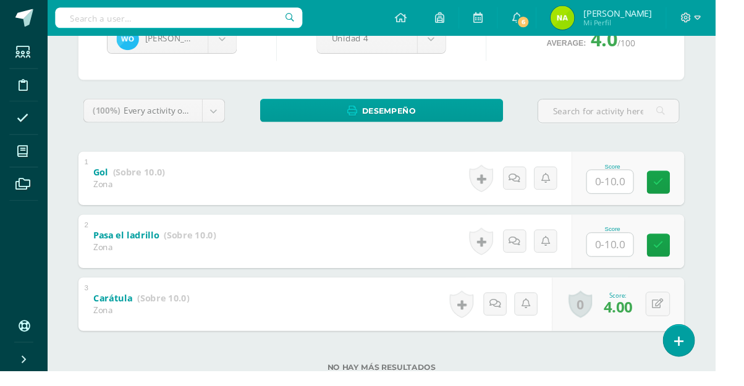
scroll to position [175, 0]
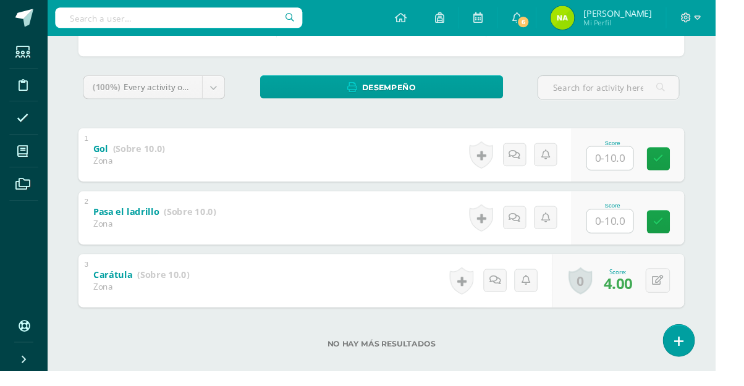
click at [647, 234] on input "text" at bounding box center [635, 230] width 48 height 24
type input "10"
click at [640, 161] on input "text" at bounding box center [635, 165] width 48 height 24
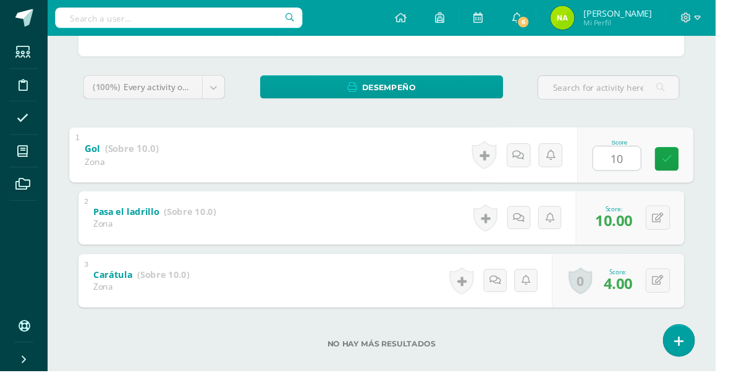
type input "10"
click at [736, 197] on div "Williams Ordoñez Oscar Aguilar Santiago Alvizures Matías Andrade Daniela Baten …" at bounding box center [397, 174] width 680 height 455
click at [25, 163] on icon at bounding box center [23, 157] width 11 height 12
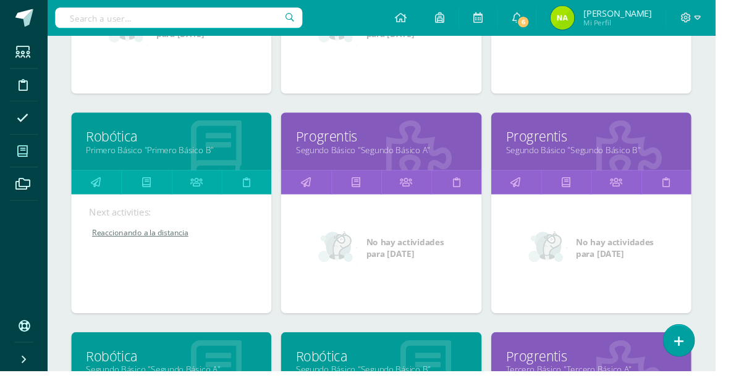
scroll to position [530, 0]
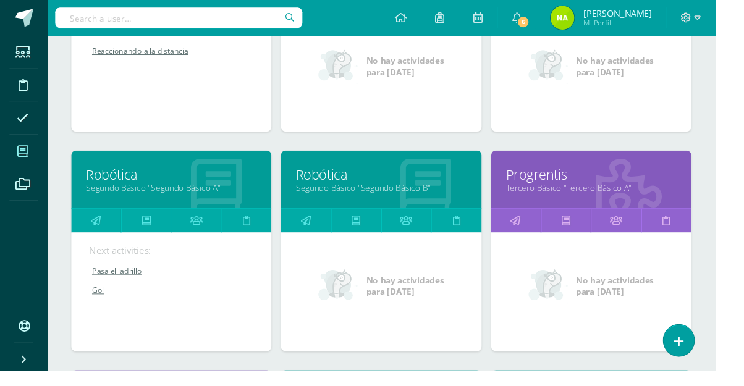
click at [409, 197] on link "Segundo Básico "Segundo Básico B"" at bounding box center [396, 196] width 177 height 12
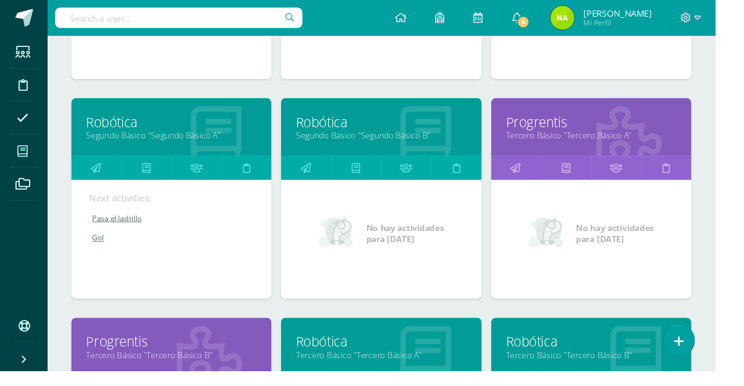
scroll to position [592, 0]
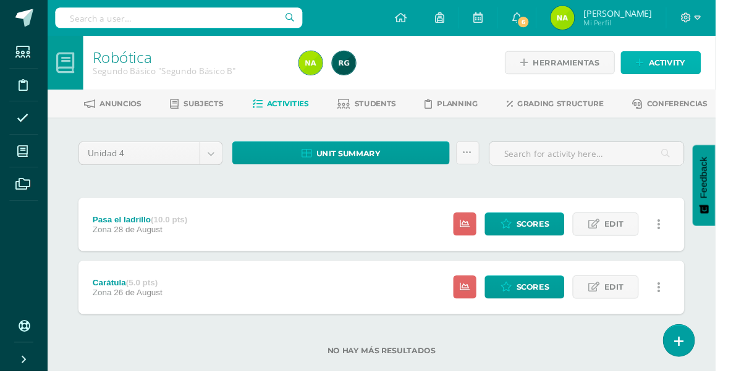
click at [707, 71] on span "Activity" at bounding box center [694, 65] width 38 height 23
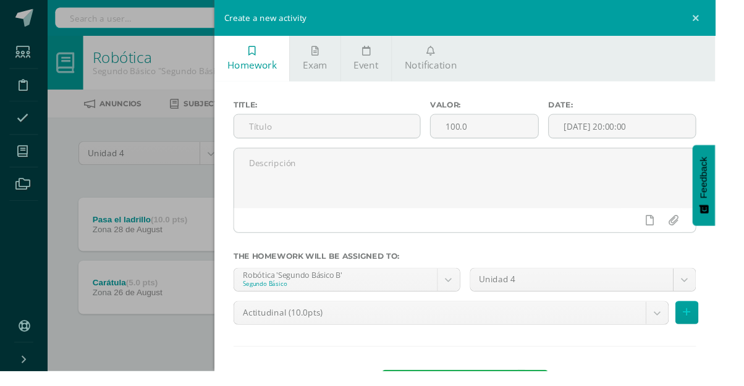
click at [404, 132] on input "text" at bounding box center [340, 131] width 193 height 24
type input "gol"
click at [552, 130] on input "100.0" at bounding box center [504, 131] width 112 height 24
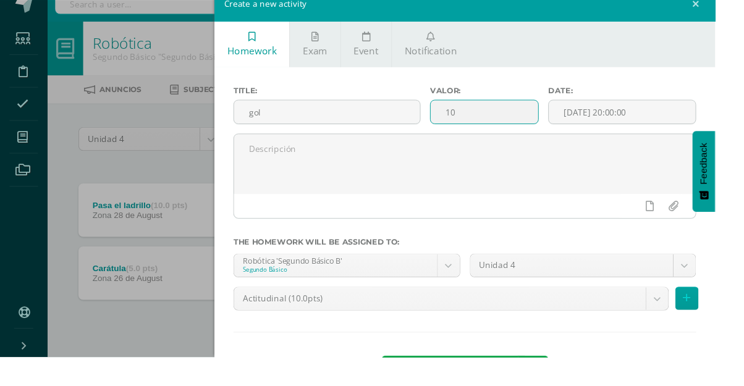
scroll to position [7, 0]
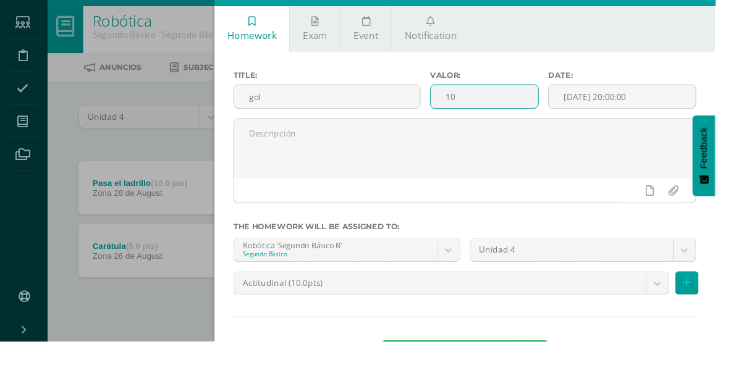
type input "10"
click at [437, 331] on body "Students Discipline Attendance My courses Archivos Soporte Centro de ayuda Últi…" at bounding box center [372, 197] width 744 height 409
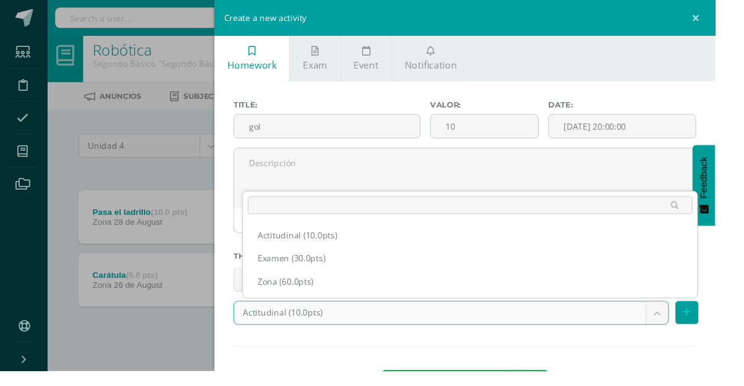
click at [361, 306] on ul "Actitudinal (10.0pts) Examen (30.0pts) Zona (60.0pts)" at bounding box center [489, 269] width 473 height 82
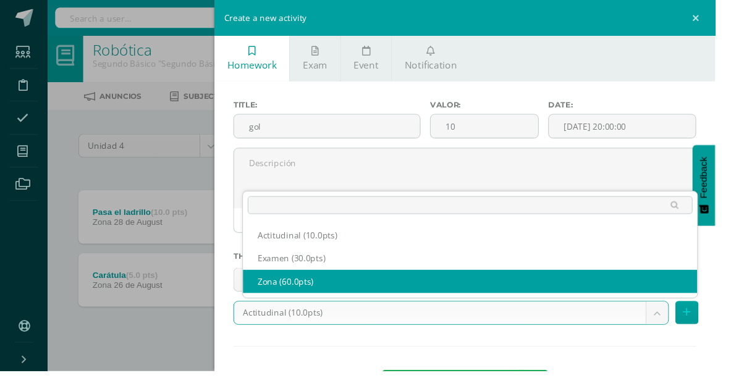
select select "107398"
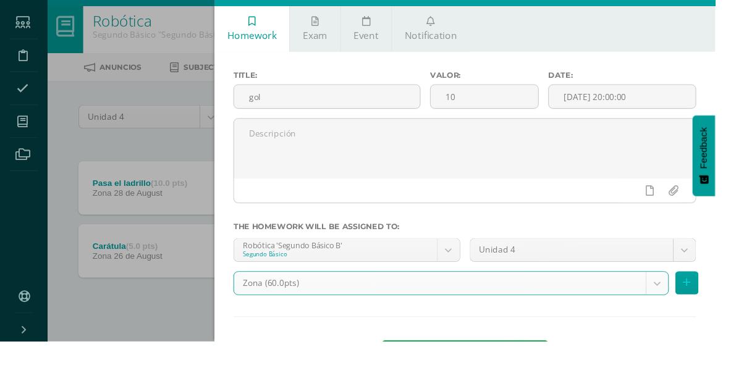
click at [276, 135] on input "gol" at bounding box center [340, 131] width 193 height 24
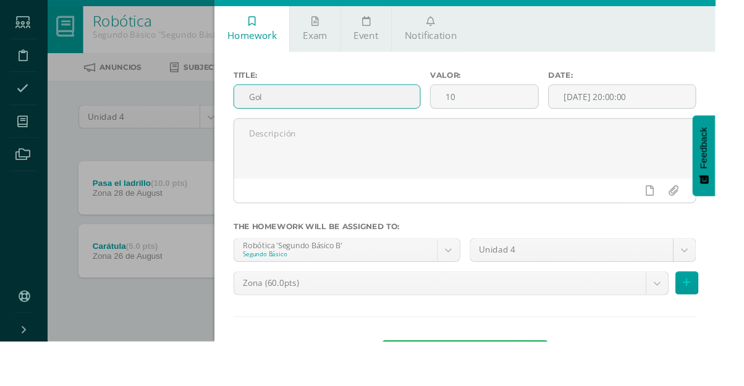
type input "Gol"
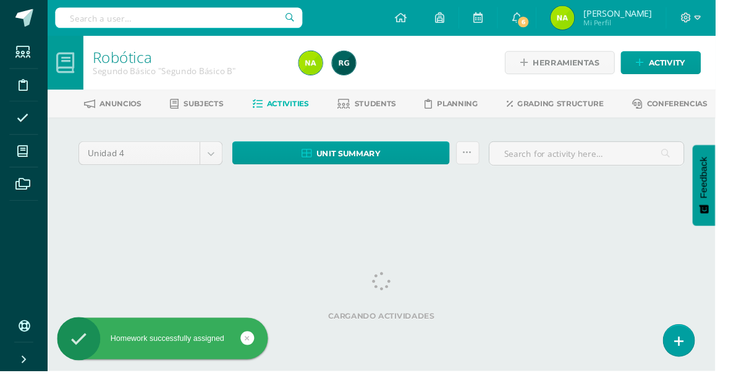
click at [388, 116] on link "Students" at bounding box center [381, 108] width 61 height 20
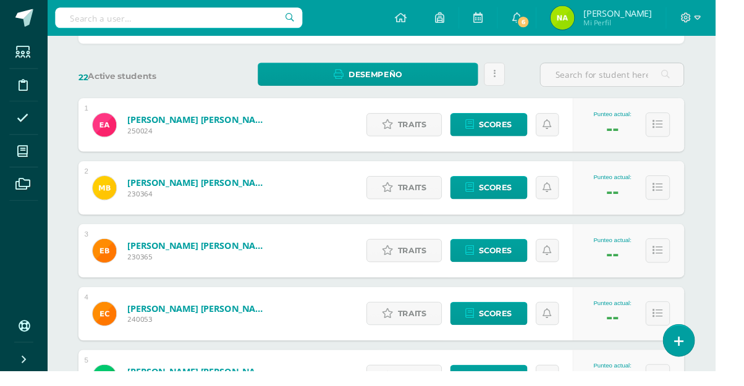
scroll to position [167, 0]
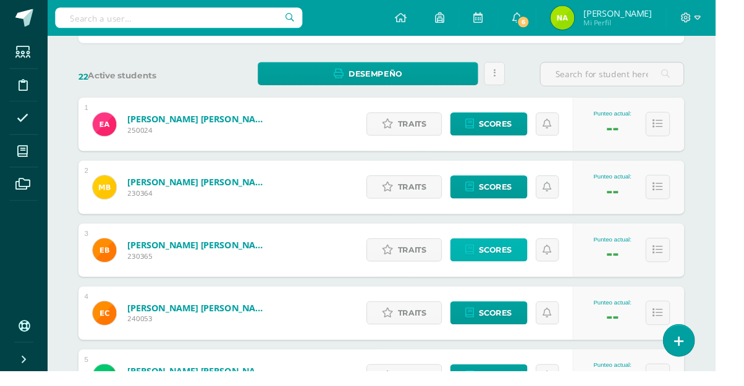
click at [499, 262] on span "Scores" at bounding box center [516, 260] width 34 height 23
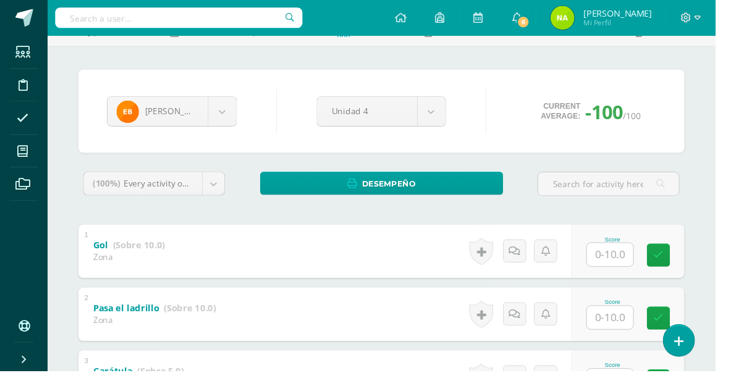
scroll to position [175, 0]
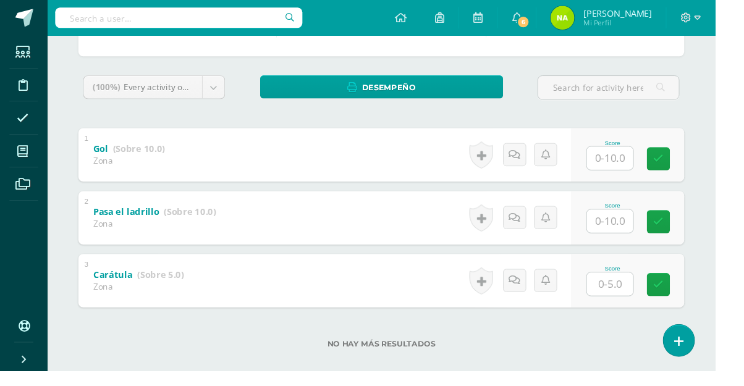
click at [648, 300] on input "text" at bounding box center [635, 296] width 48 height 24
type input "5"
click at [647, 233] on input "text" at bounding box center [635, 230] width 48 height 24
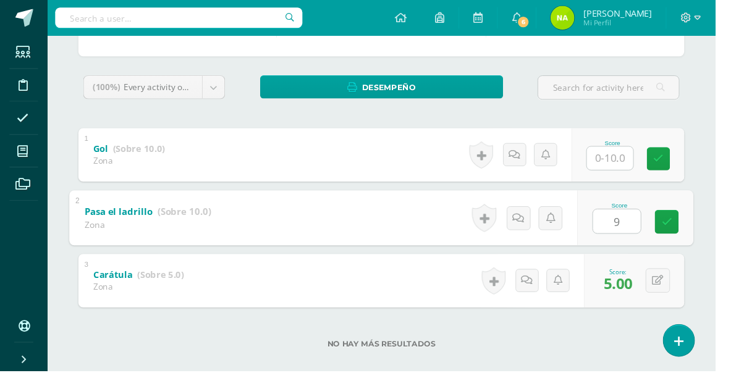
type input "9"
click at [650, 171] on input "text" at bounding box center [635, 165] width 48 height 24
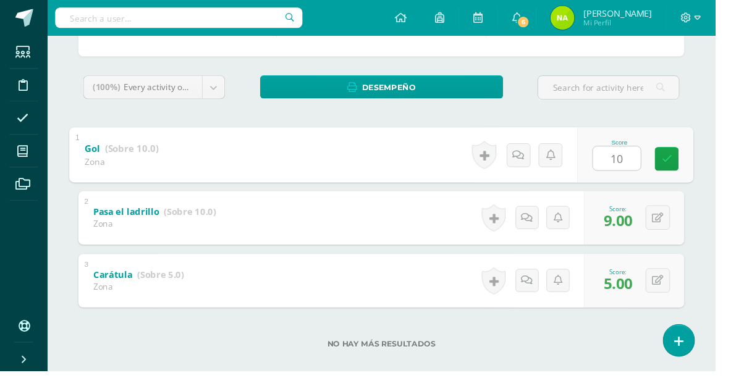
type input "10"
click at [743, 205] on div "Robótica Segundo Básico "Segundo Básico B" Herramientas Detalle de asistencias …" at bounding box center [396, 132] width 695 height 540
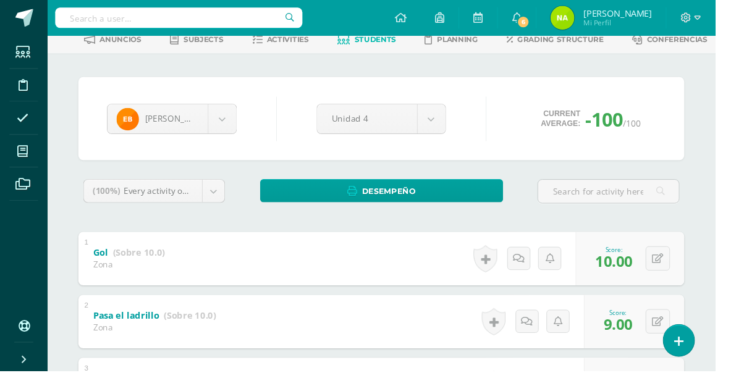
scroll to position [75, 0]
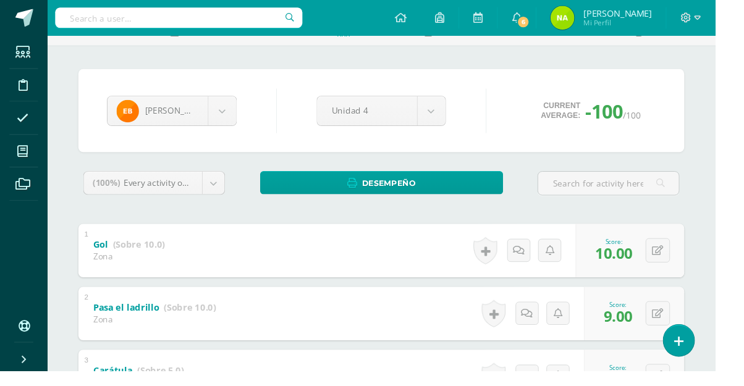
click at [227, 117] on body "Students Discipline Attendance My courses Archivos Soporte Centro de ayuda Últi…" at bounding box center [372, 213] width 744 height 577
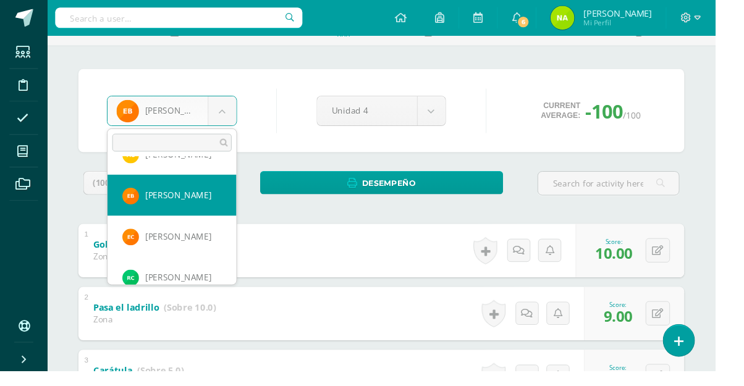
scroll to position [82, 0]
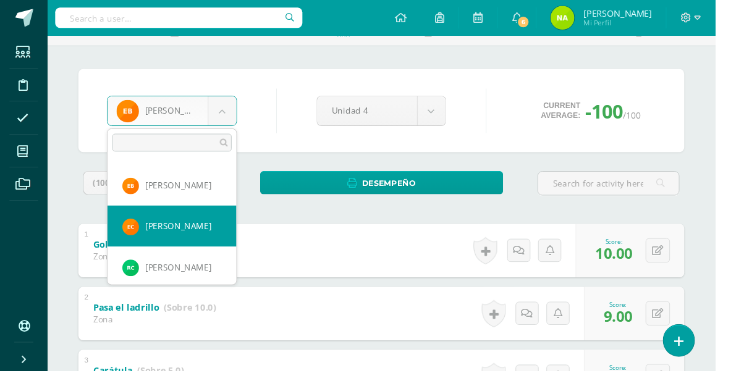
select select "1153"
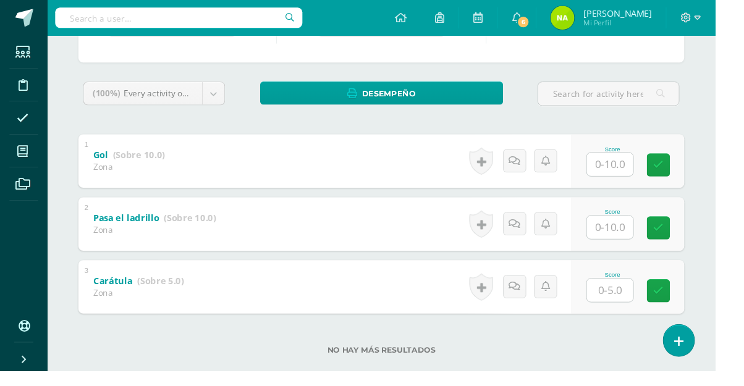
scroll to position [175, 0]
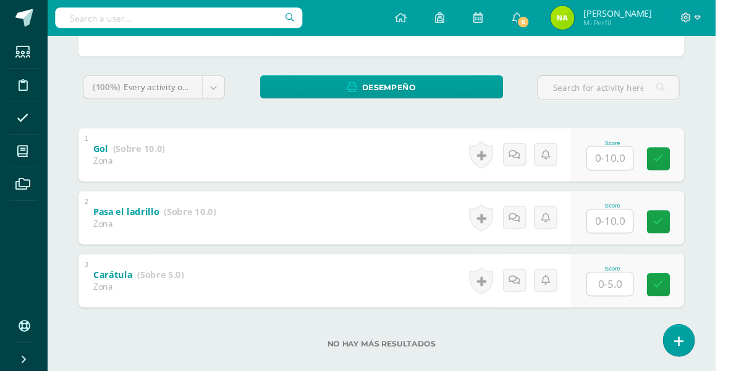
click at [637, 302] on input "text" at bounding box center [635, 296] width 48 height 24
type input "5"
click at [637, 234] on input "text" at bounding box center [635, 230] width 48 height 24
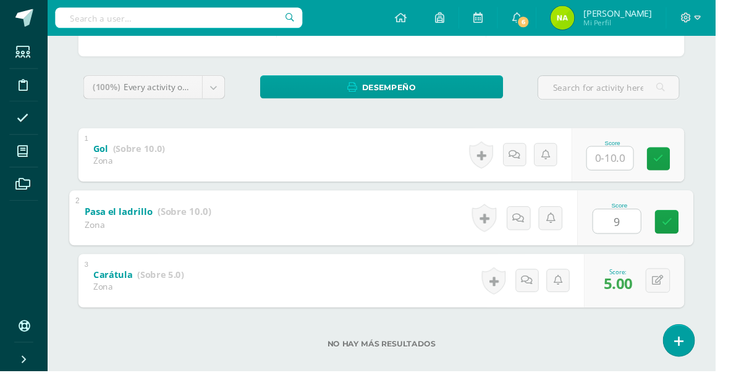
type input "9"
click at [643, 171] on input "text" at bounding box center [635, 165] width 48 height 24
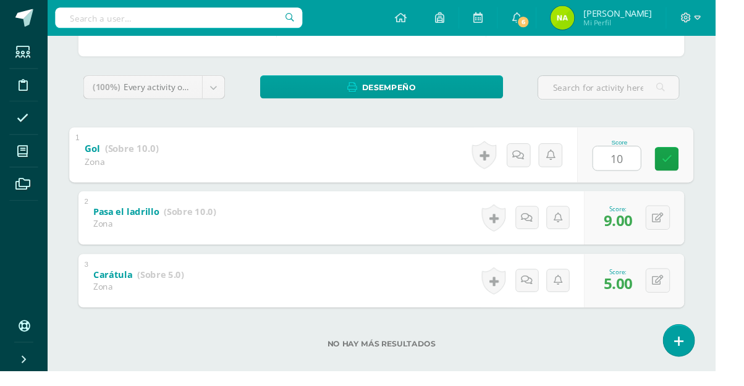
type input "10"
click at [716, 239] on div "[PERSON_NAME] [PERSON_NAME] [PERSON_NAME] [PERSON_NAME] [PERSON_NAME] [PERSON_N…" at bounding box center [397, 174] width 640 height 405
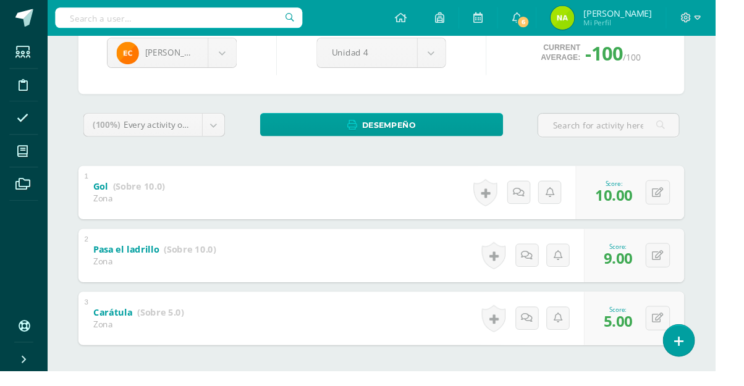
scroll to position [144, 0]
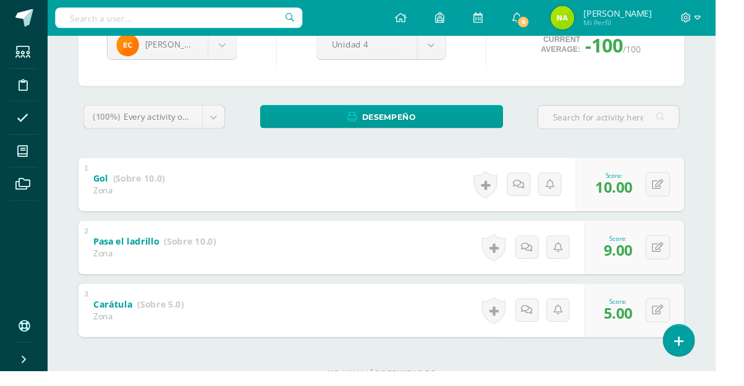
click at [223, 128] on body "Students Discipline Attendance My courses Archivos Soporte Centro de ayuda Últi…" at bounding box center [372, 144] width 744 height 577
click at [233, 58] on body "Students Discipline Attendance My courses Archivos Soporte Centro de ayuda Últi…" at bounding box center [372, 144] width 744 height 577
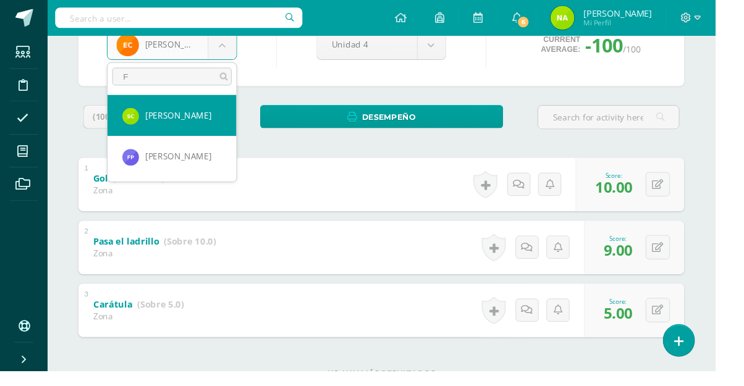
scroll to position [0, 0]
type input "Fre"
select select "239"
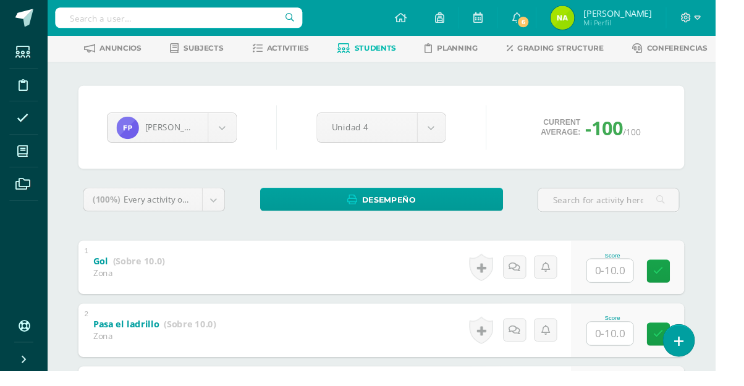
scroll to position [175, 0]
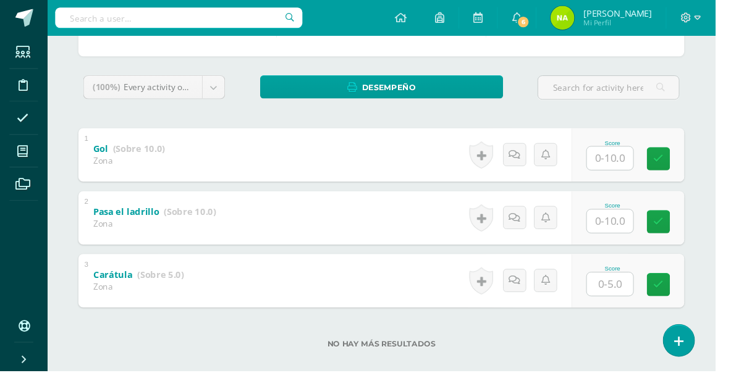
click at [631, 299] on input "text" at bounding box center [635, 296] width 48 height 24
type input "5"
click at [744, 155] on html "Students Discipline Attendance My courses Archivos Soporte Centro de ayuda Últi…" at bounding box center [372, 113] width 744 height 577
click at [641, 231] on input "text" at bounding box center [635, 230] width 48 height 24
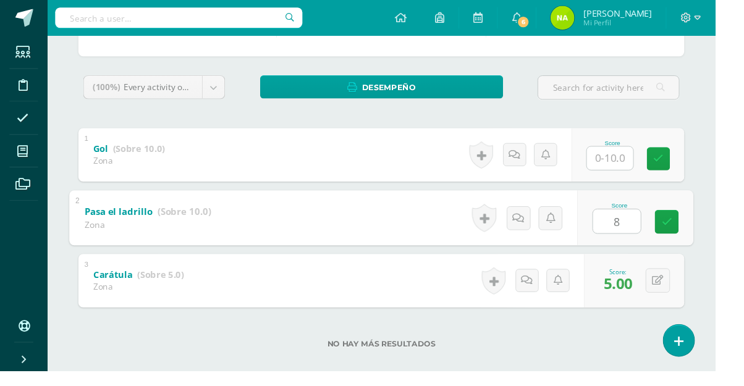
type input "8"
click at [650, 153] on input "text" at bounding box center [635, 165] width 48 height 24
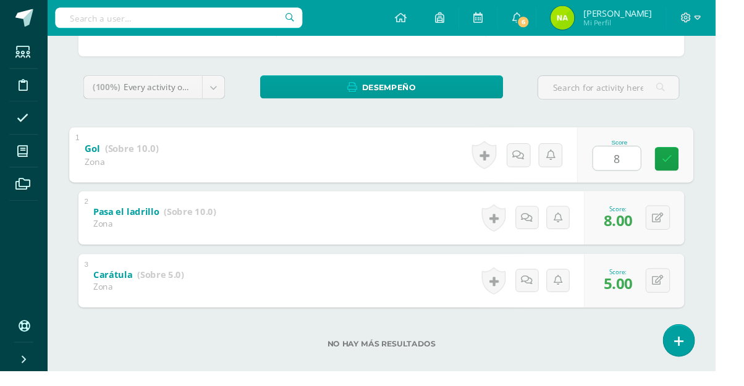
type input "8"
click at [736, 229] on div "Fredy Perdomo Edna Avila María Barrientos Estuardo Brán Emmanuel Cantillo Ronal…" at bounding box center [397, 174] width 680 height 455
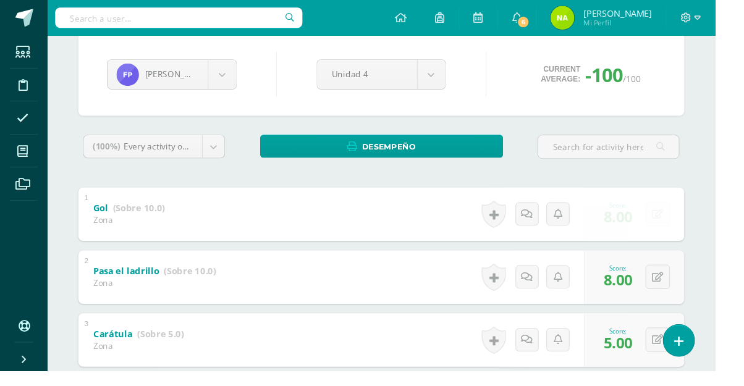
scroll to position [0, 0]
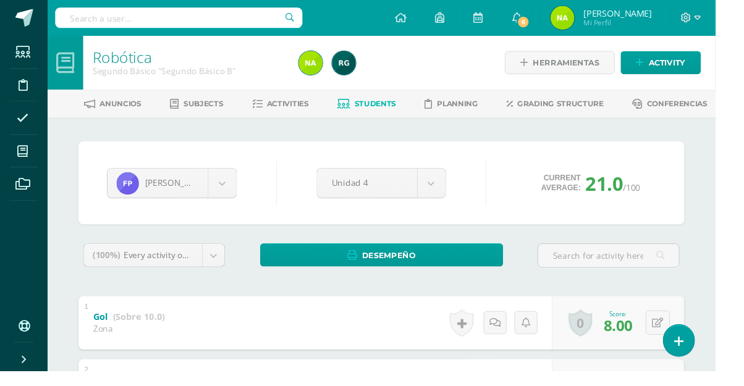
click at [228, 187] on body "Students Discipline Attendance My courses Archivos Soporte Centro de ayuda Últi…" at bounding box center [372, 288] width 744 height 577
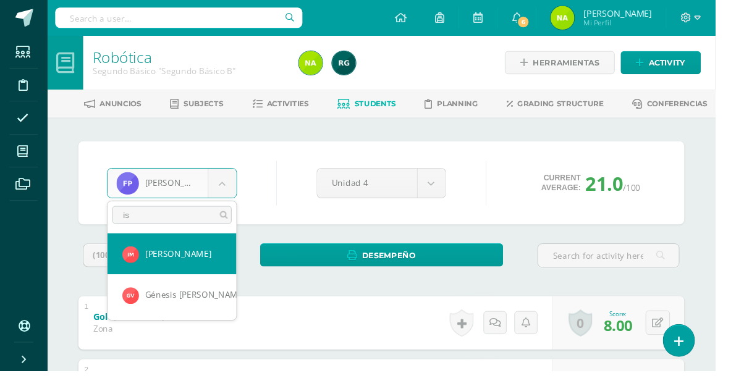
type input "isa"
select select "532"
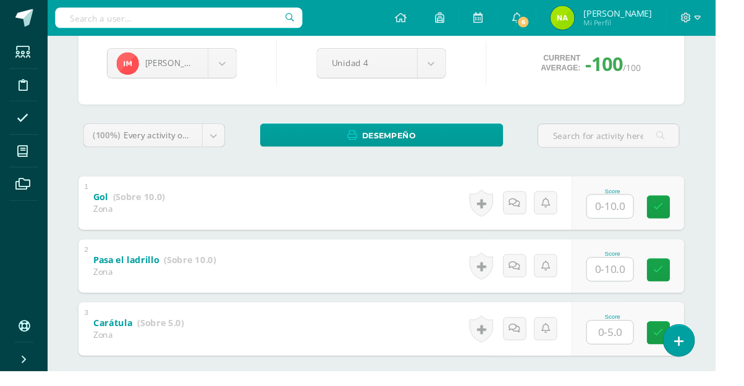
scroll to position [154, 0]
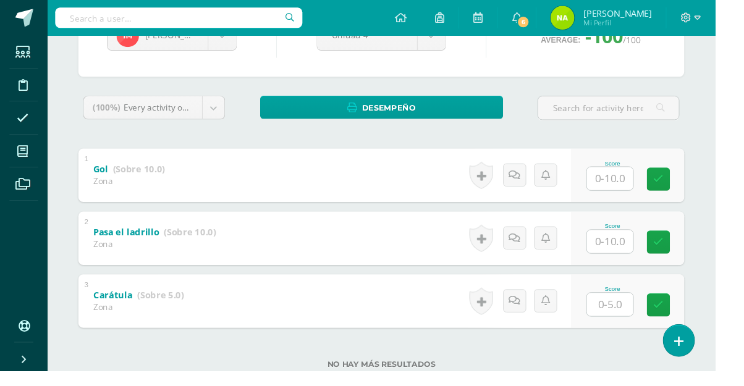
click at [640, 189] on input "text" at bounding box center [635, 186] width 48 height 24
type input "10"
click at [648, 321] on input "text" at bounding box center [635, 317] width 48 height 24
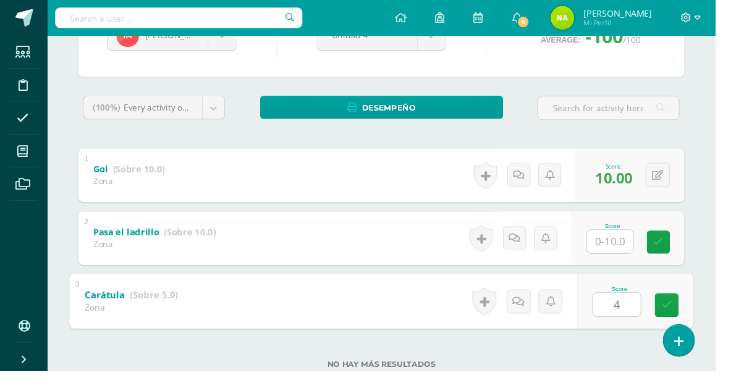
type input "4"
click at [740, 231] on div "Robótica Segundo Básico "Segundo Básico B" Herramientas Detalle de asistencias …" at bounding box center [396, 153] width 695 height 540
click at [639, 255] on input "text" at bounding box center [635, 251] width 48 height 24
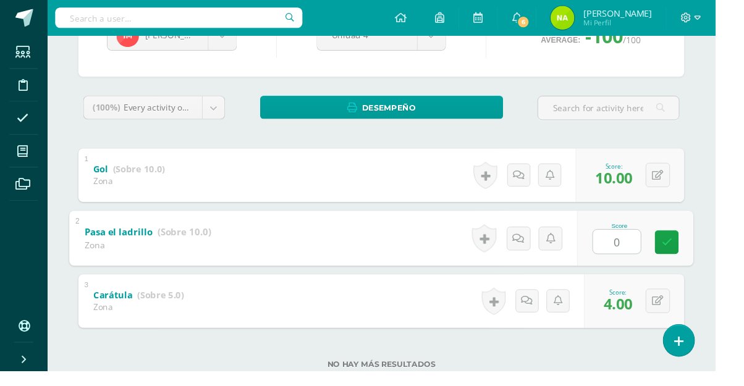
type input "0"
click at [744, 181] on html "Students Discipline Attendance My courses Archivos Soporte Centro de ayuda Últi…" at bounding box center [372, 134] width 744 height 577
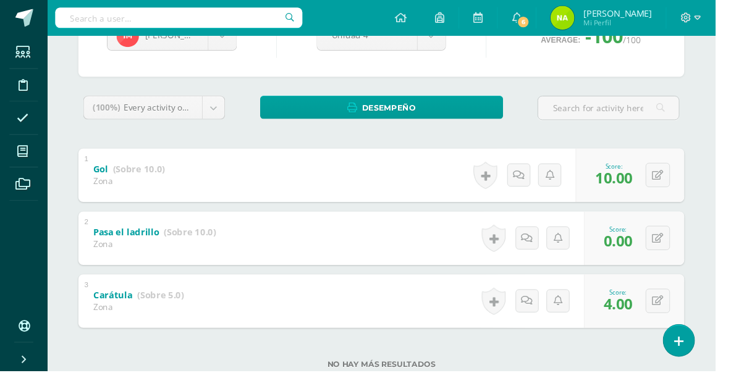
scroll to position [85, 0]
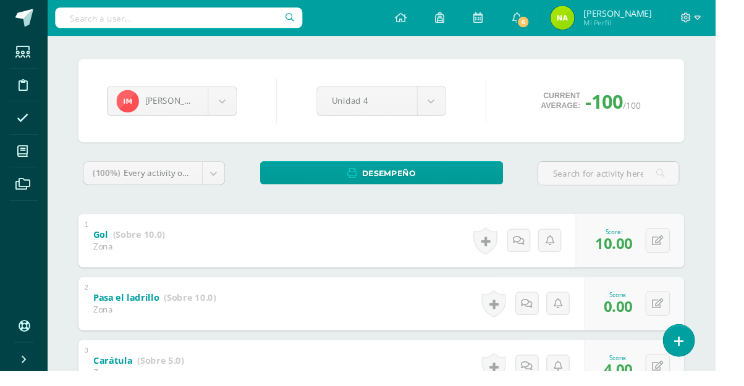
click at [233, 106] on body "Students Discipline Attendance My courses Archivos Soporte Centro de ayuda Últi…" at bounding box center [372, 203] width 744 height 577
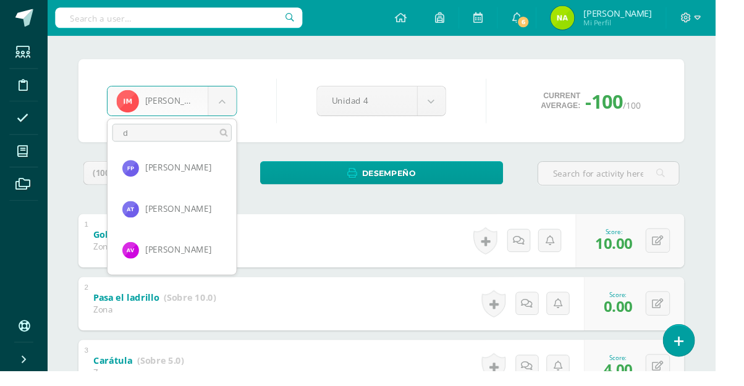
scroll to position [0, 0]
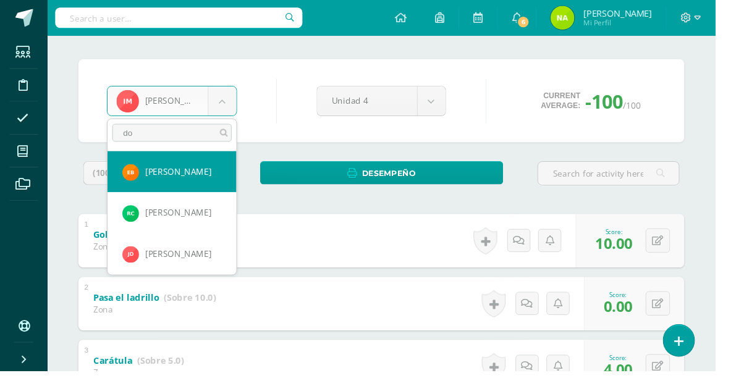
type input "dom"
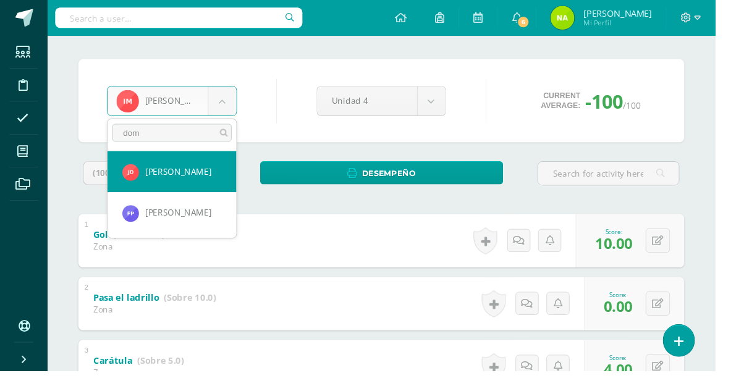
select select "229"
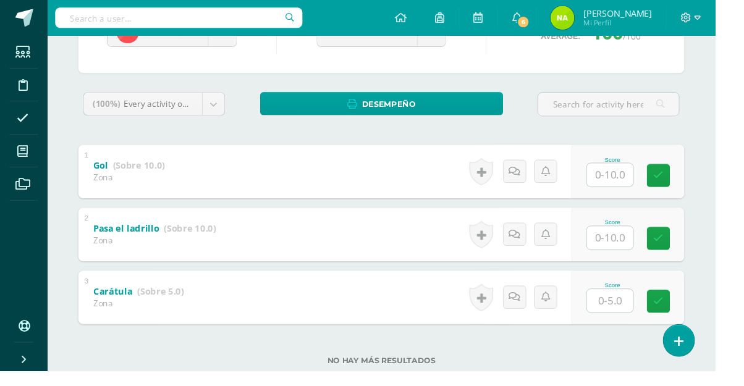
scroll to position [175, 0]
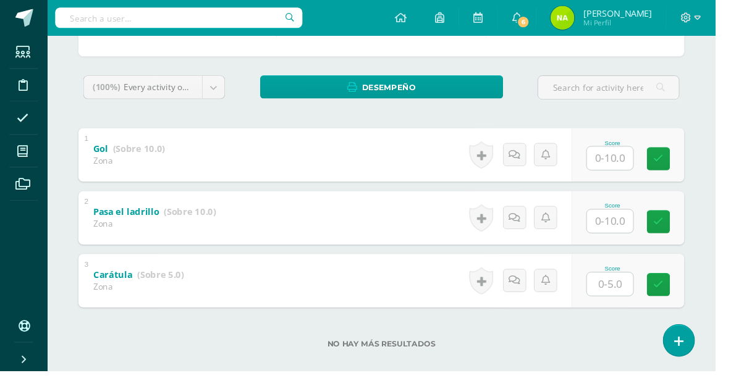
click at [651, 298] on input "text" at bounding box center [635, 296] width 48 height 24
type input "5"
click at [631, 234] on input "text" at bounding box center [635, 230] width 48 height 24
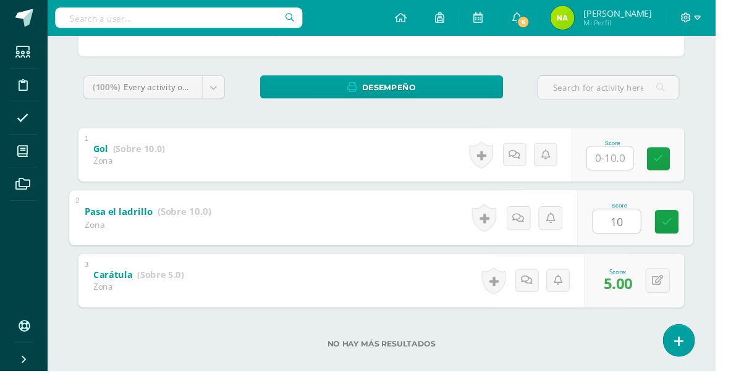
type input "10"
click at [643, 169] on input "text" at bounding box center [635, 165] width 48 height 24
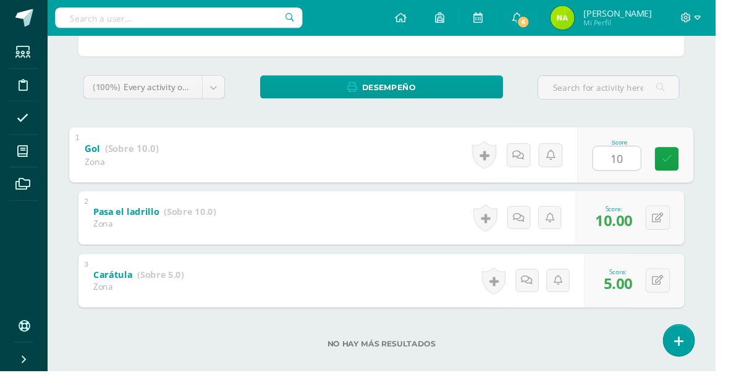
type input "10"
click at [741, 198] on div "Robótica Segundo Básico "Segundo Básico B" Herramientas Detalle de asistencias …" at bounding box center [396, 132] width 695 height 540
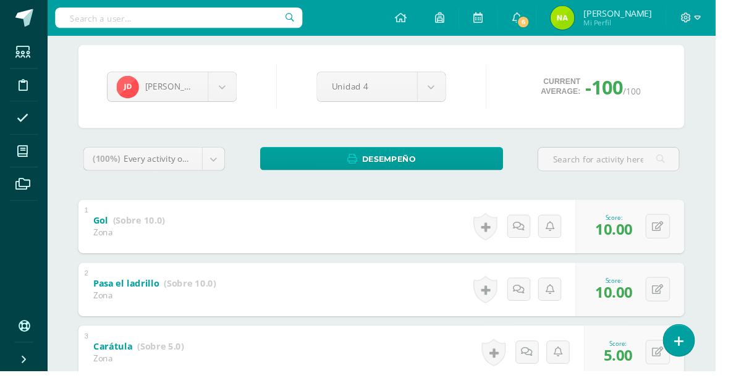
scroll to position [93, 0]
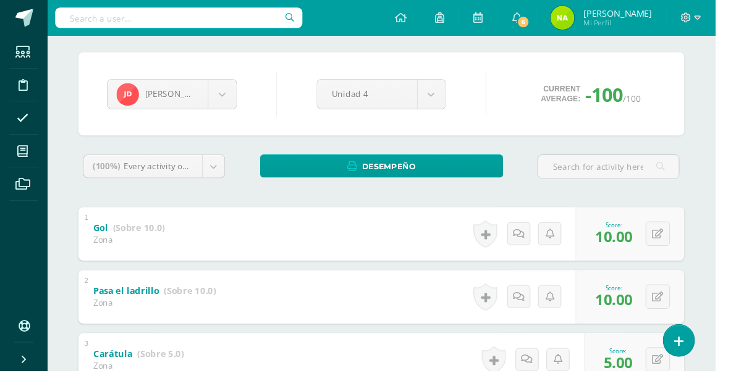
click at [242, 101] on body "Students Discipline Attendance My courses Archivos Soporte Centro de ayuda Últi…" at bounding box center [372, 195] width 744 height 577
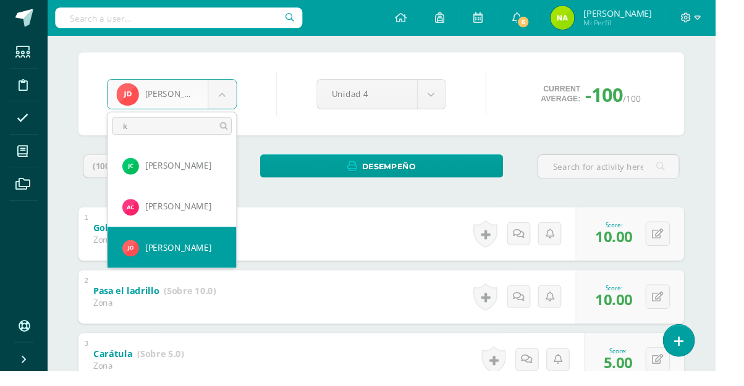
scroll to position [0, 0]
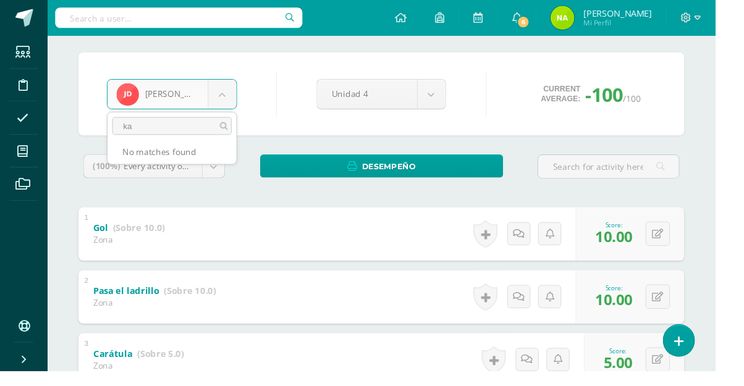
type input "k"
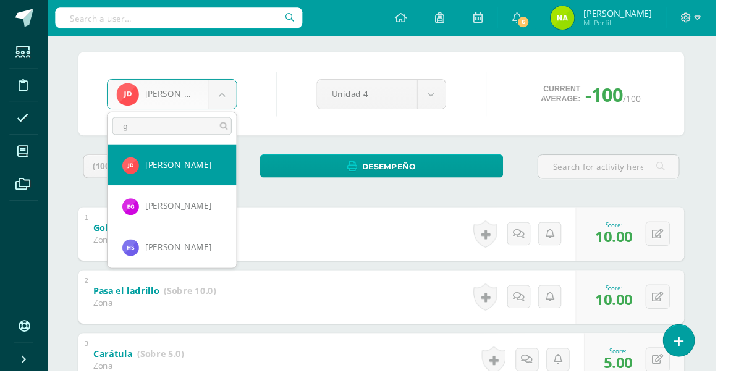
type input "ge"
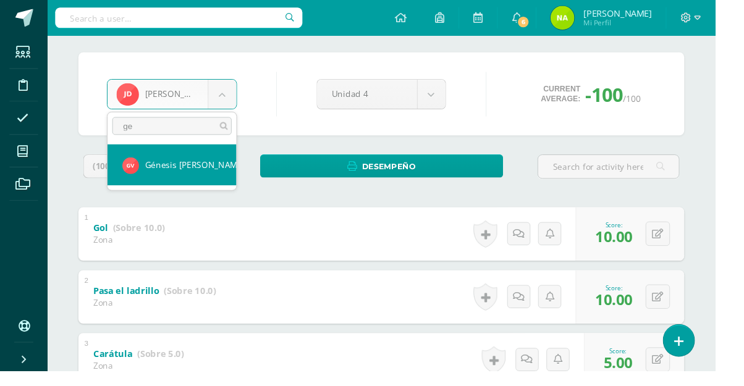
select select "535"
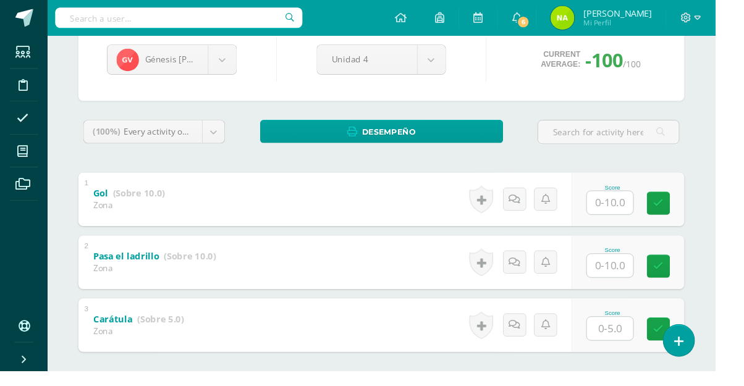
scroll to position [129, 0]
click at [639, 341] on input "text" at bounding box center [635, 342] width 48 height 24
type input "5"
click at [645, 280] on input "text" at bounding box center [635, 277] width 48 height 24
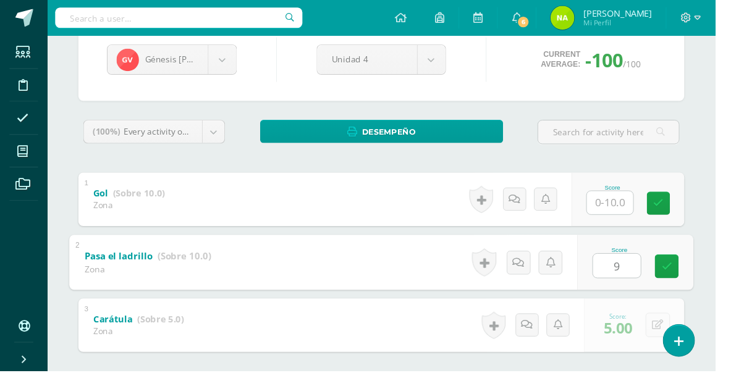
type input "9"
click at [643, 207] on input "text" at bounding box center [635, 211] width 48 height 24
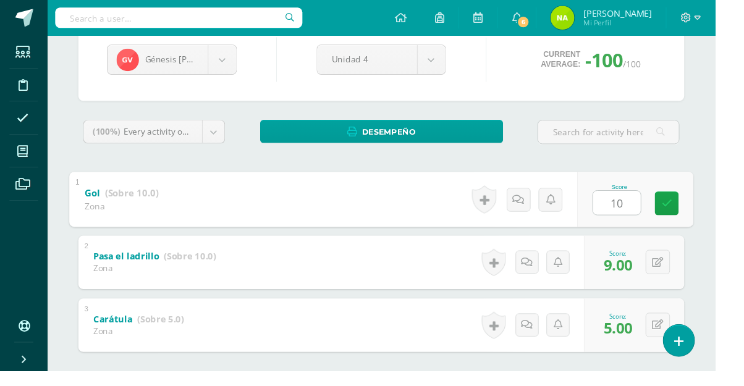
type input "10"
click at [744, 187] on html "Students Discipline Attendance My courses Archivos Soporte Centro de ayuda Últi…" at bounding box center [372, 159] width 744 height 577
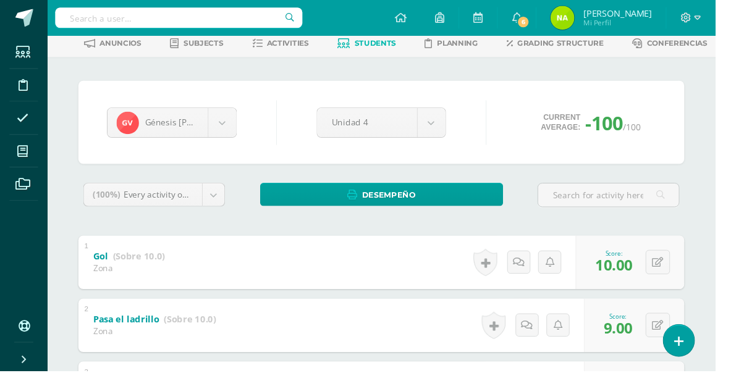
scroll to position [66, 0]
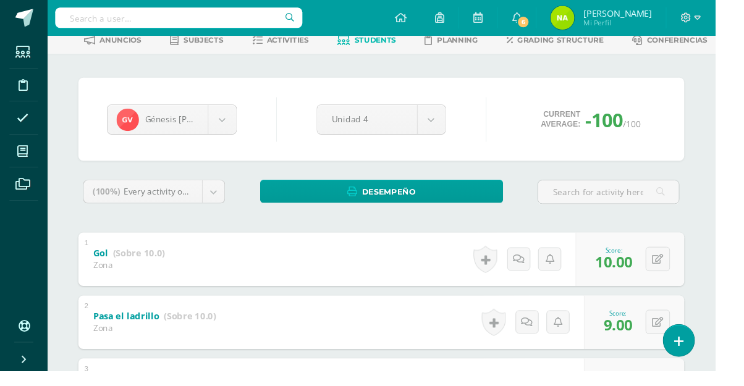
click at [27, 163] on span at bounding box center [24, 157] width 28 height 28
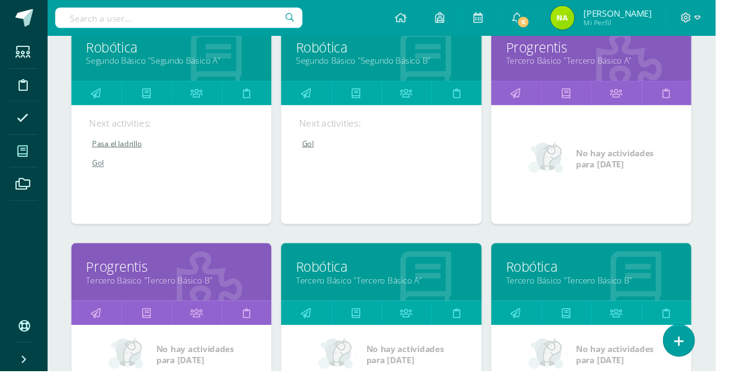
scroll to position [666, 0]
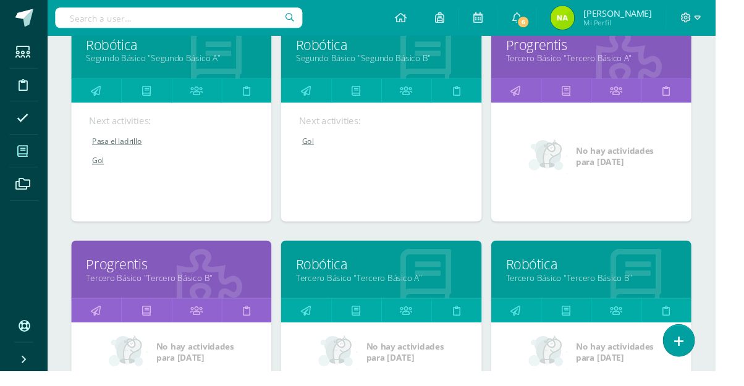
click at [666, 286] on link "Tercero Básico "Tercero Básico B"" at bounding box center [615, 289] width 177 height 12
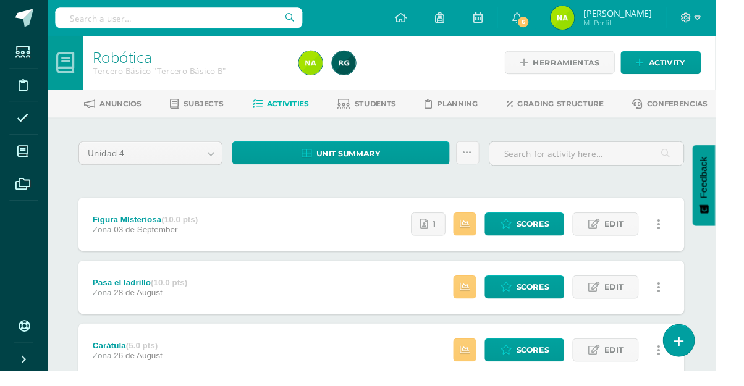
click at [391, 110] on span "Students" at bounding box center [390, 107] width 43 height 9
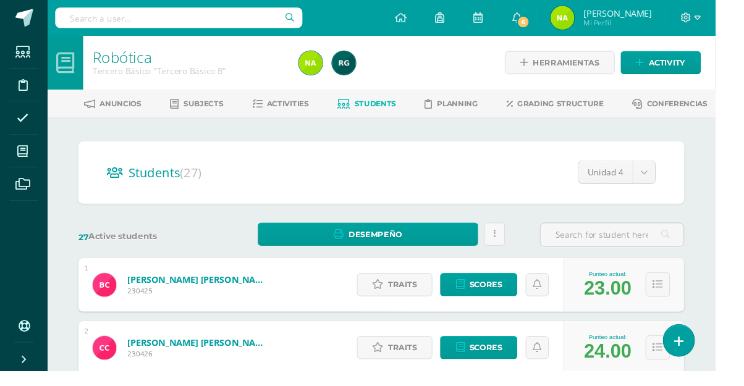
click at [664, 247] on input "text" at bounding box center [636, 244] width 149 height 24
type input "o"
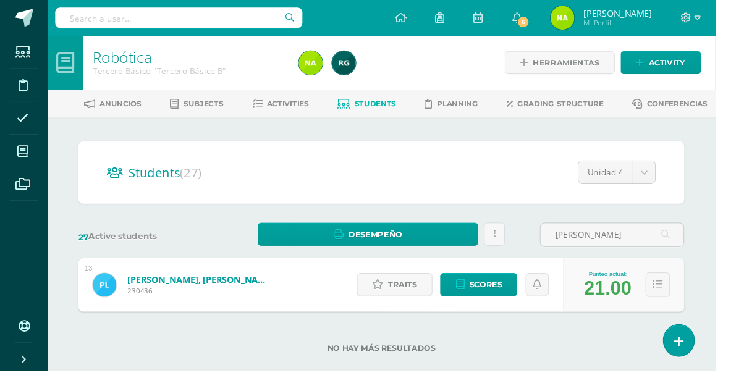
click at [643, 247] on input "Leiva" at bounding box center [636, 244] width 149 height 24
type input "L"
type input "b"
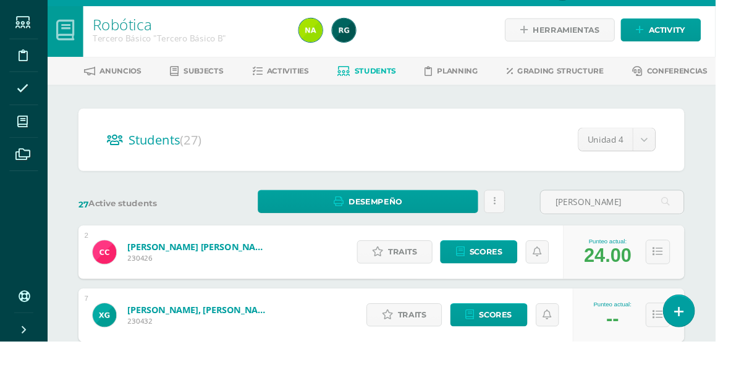
scroll to position [70, 0]
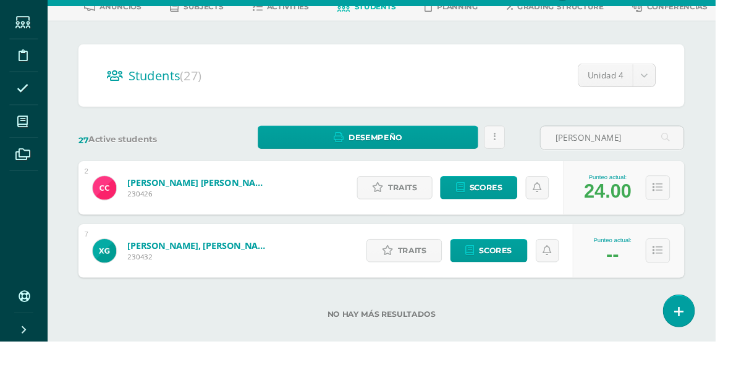
click at [638, 177] on input "xavi" at bounding box center [636, 175] width 149 height 24
type input "x"
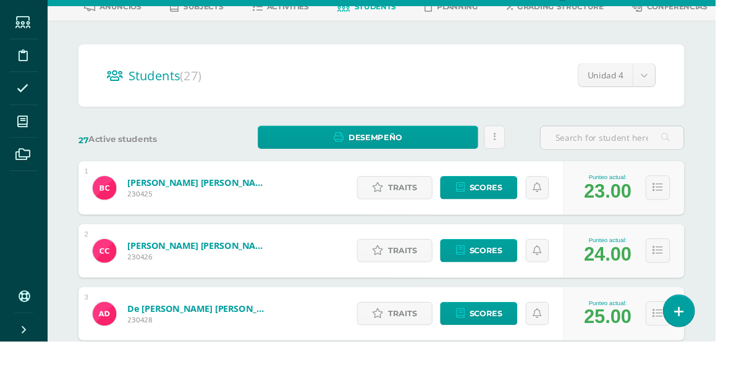
click at [648, 176] on input "text" at bounding box center [636, 175] width 149 height 24
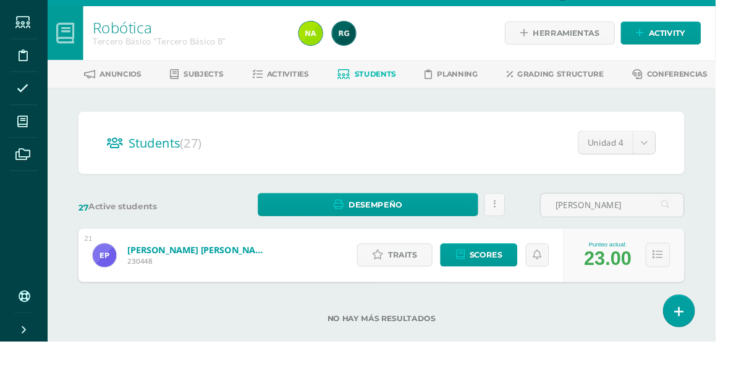
scroll to position [5, 0]
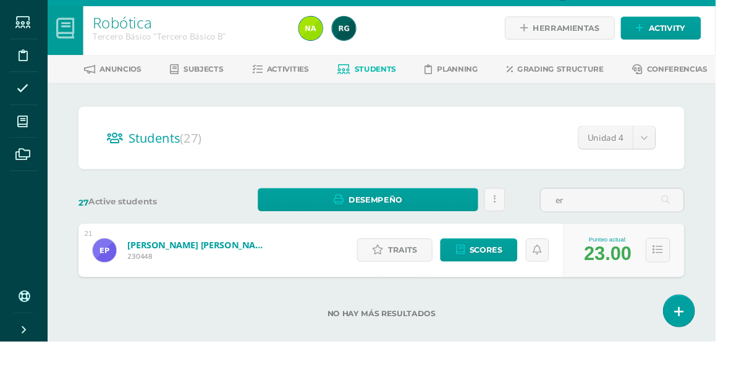
type input "e"
click at [669, 243] on input "gabriel" at bounding box center [636, 239] width 149 height 24
type input "g"
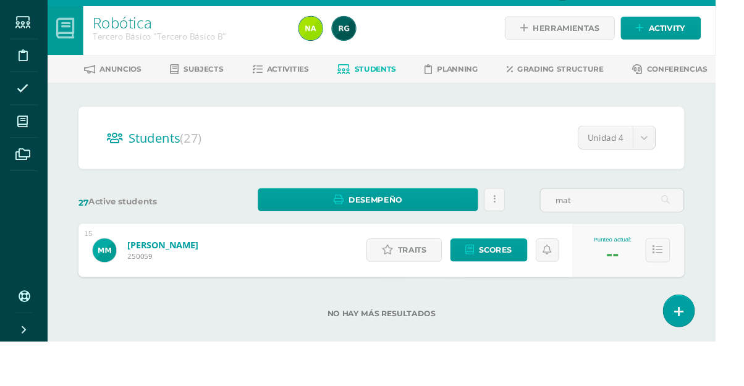
click at [660, 235] on input "mat" at bounding box center [636, 239] width 149 height 24
type input "m"
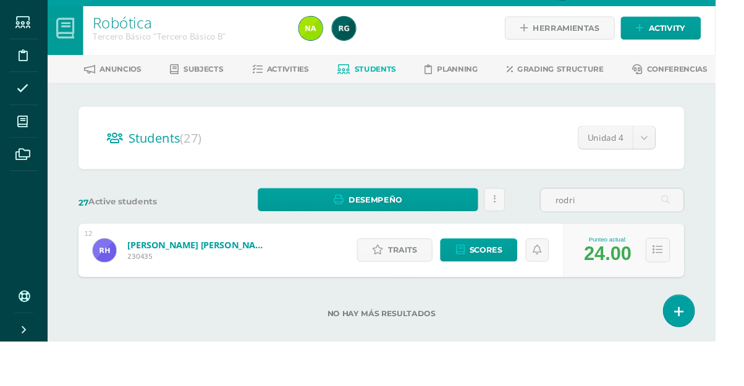
type input "rodri"
click at [26, 166] on span at bounding box center [24, 157] width 28 height 28
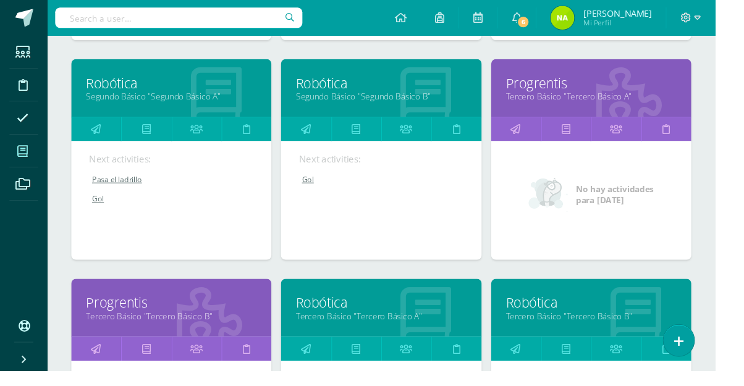
scroll to position [628, 0]
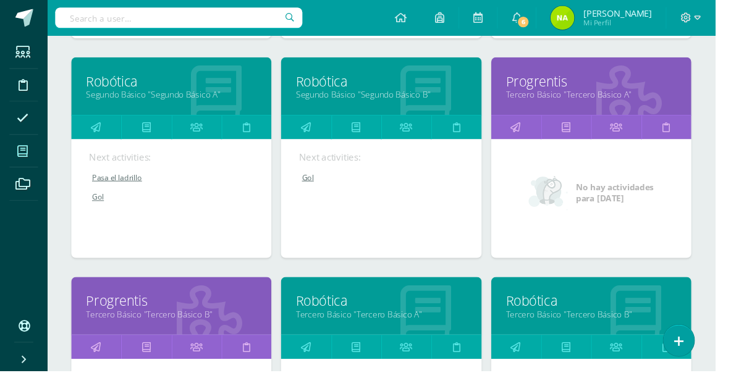
click at [440, 321] on link "Tercero Básico "Tercero Básico A"" at bounding box center [396, 327] width 177 height 12
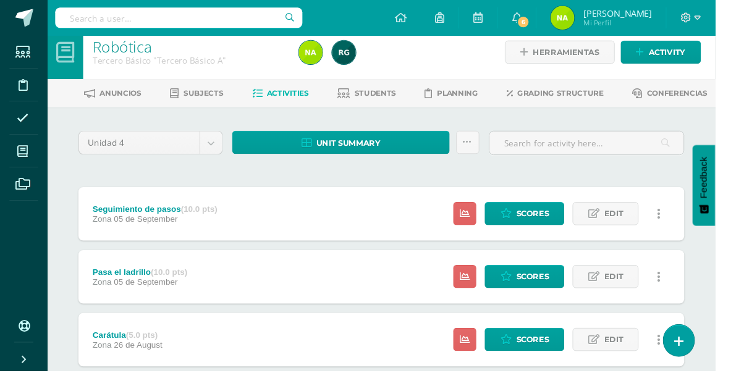
scroll to position [18, 0]
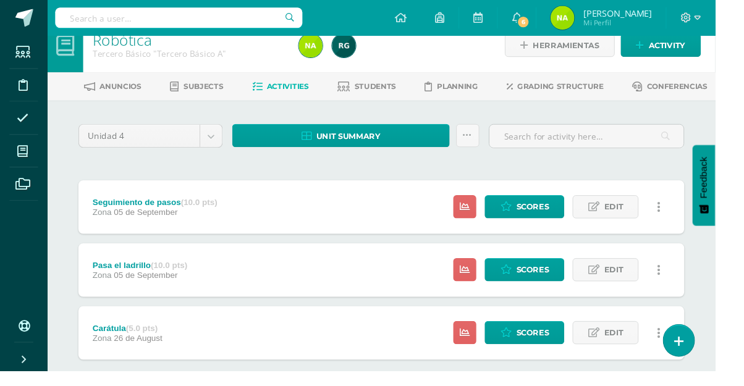
click at [404, 98] on link "Students" at bounding box center [381, 90] width 61 height 20
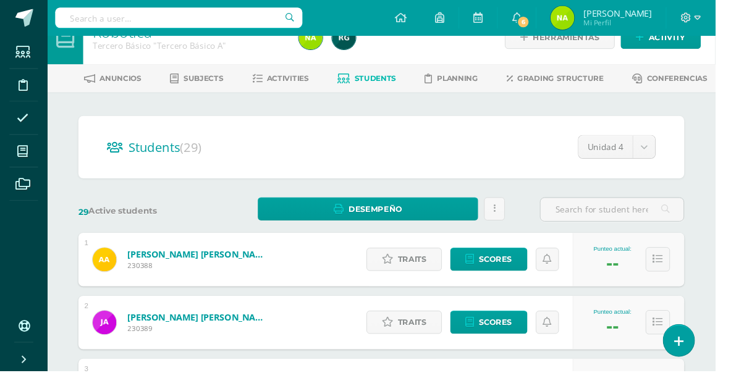
scroll to position [15, 0]
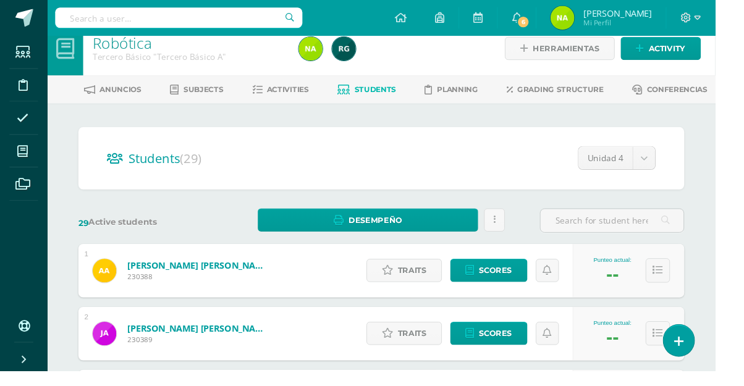
click at [640, 233] on input "text" at bounding box center [636, 230] width 149 height 24
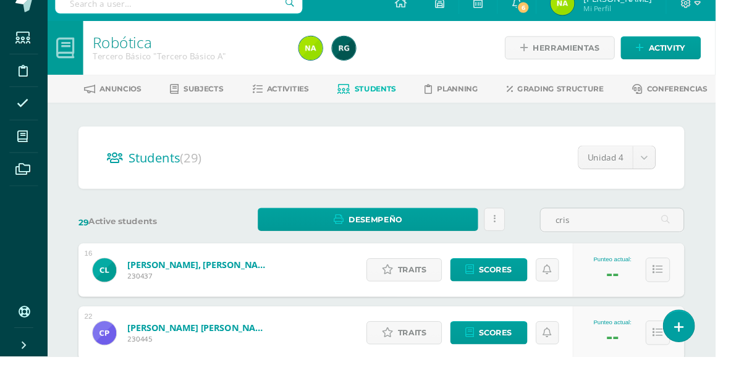
type input "cris"
click at [519, 363] on span "Scores" at bounding box center [516, 361] width 34 height 23
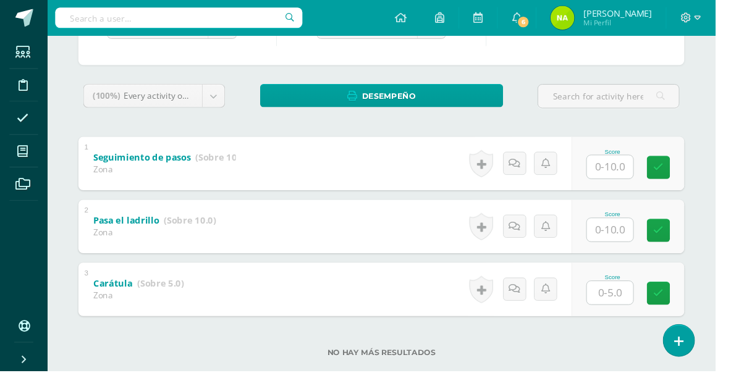
scroll to position [168, 0]
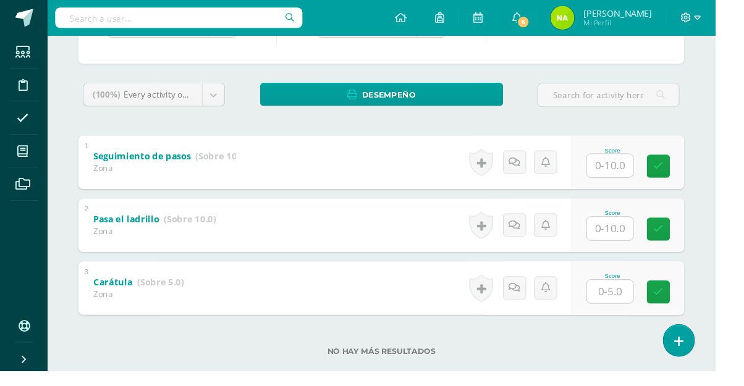
click at [643, 242] on input "text" at bounding box center [635, 238] width 48 height 24
type input "10"
click at [644, 166] on input "text" at bounding box center [635, 172] width 48 height 24
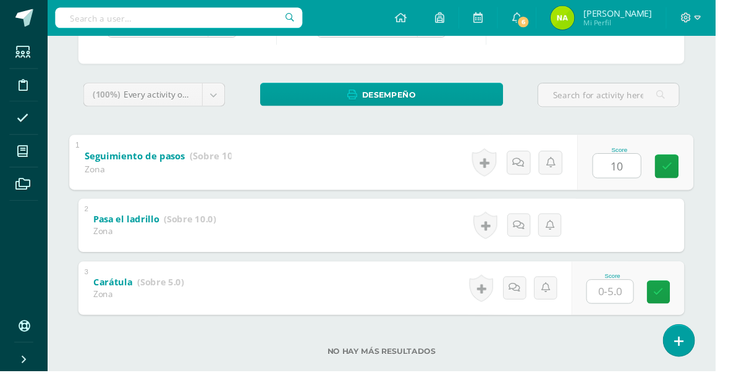
type input "10"
click at [726, 224] on div "[PERSON_NAME] [PERSON_NAME] [PERSON_NAME] [PERSON_NAME] [PERSON_NAME] [PERSON_N…" at bounding box center [397, 182] width 680 height 455
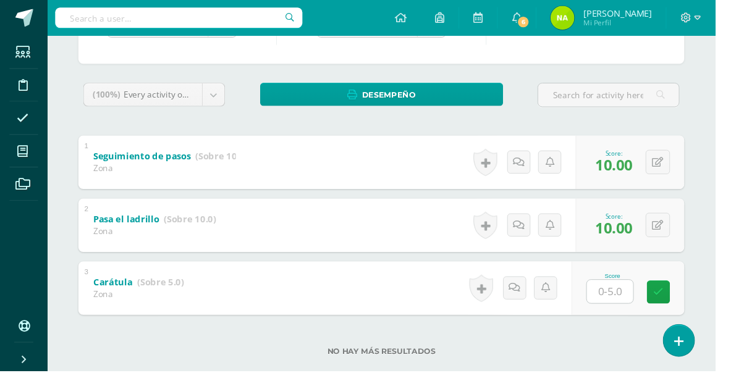
click at [652, 303] on input "text" at bounding box center [635, 303] width 48 height 24
type input "0"
click at [742, 253] on div "Robótica Tercero Básico "Tercero Básico A" Herramientas Detalle de asistencias …" at bounding box center [396, 140] width 695 height 540
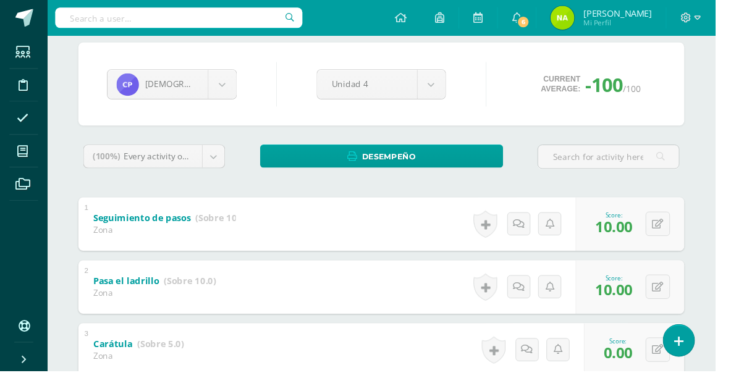
scroll to position [102, 0]
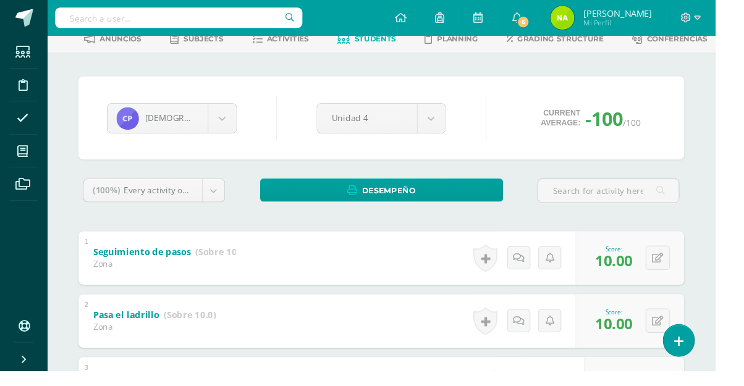
click at [232, 109] on body "Students Discipline Attendance My courses Archivos Soporte Centro de ayuda Últi…" at bounding box center [372, 221] width 744 height 577
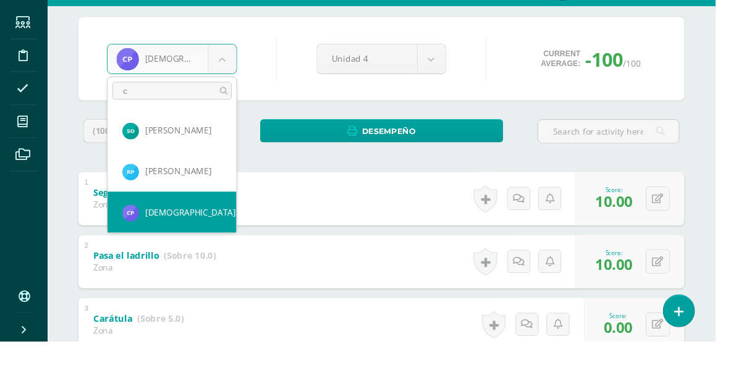
scroll to position [0, 0]
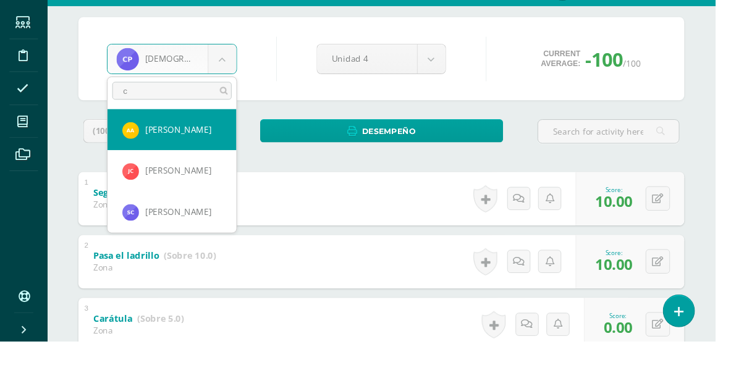
type input "cr"
select select "959"
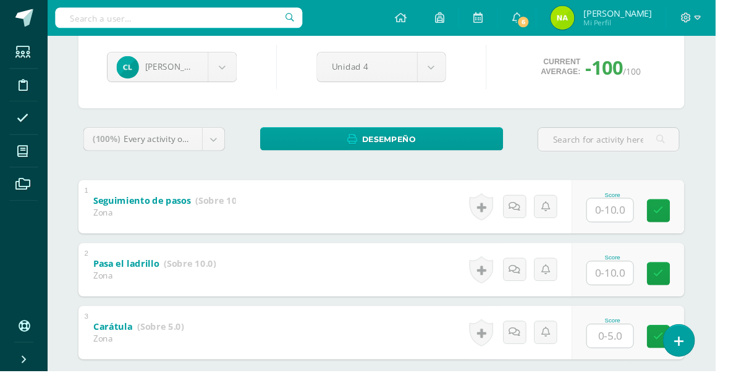
scroll to position [122, 0]
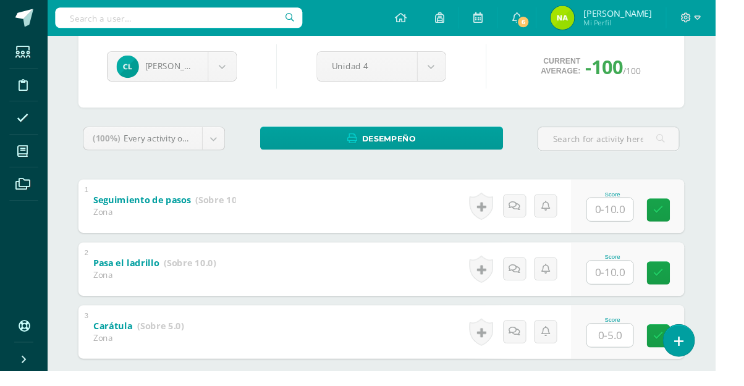
click at [645, 293] on input "text" at bounding box center [635, 283] width 48 height 24
type input "9"
click at [651, 210] on input "text" at bounding box center [635, 218] width 48 height 24
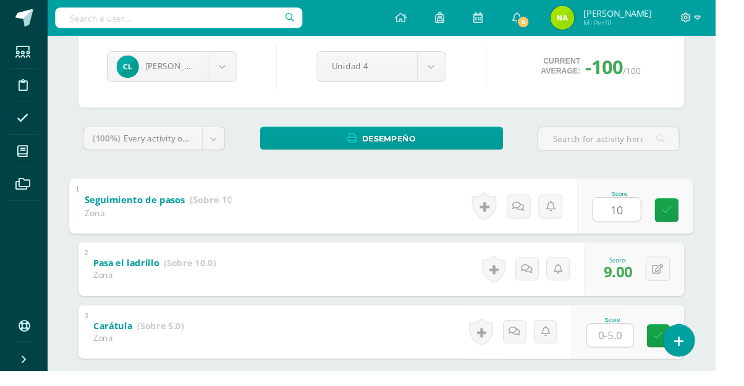
type input "10"
click at [733, 178] on div "[PERSON_NAME] [PERSON_NAME] [PERSON_NAME] [PERSON_NAME] [PERSON_NAME] [PERSON_N…" at bounding box center [397, 228] width 680 height 455
click at [633, 341] on input "text" at bounding box center [635, 349] width 48 height 24
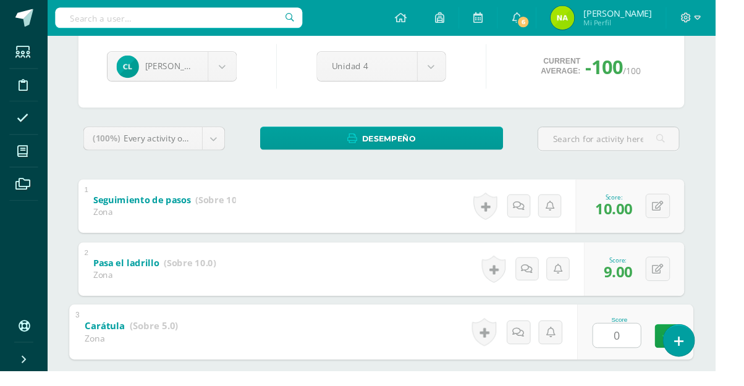
type input "0"
click at [719, 294] on div "Cristopher López Alison Alarcón José Alvarado Elías Andrade Sofia Baldetti Jhon…" at bounding box center [397, 228] width 680 height 455
click at [226, 69] on body "Students Discipline Attendance My courses Archivos Soporte Centro de ayuda Últi…" at bounding box center [372, 166] width 744 height 577
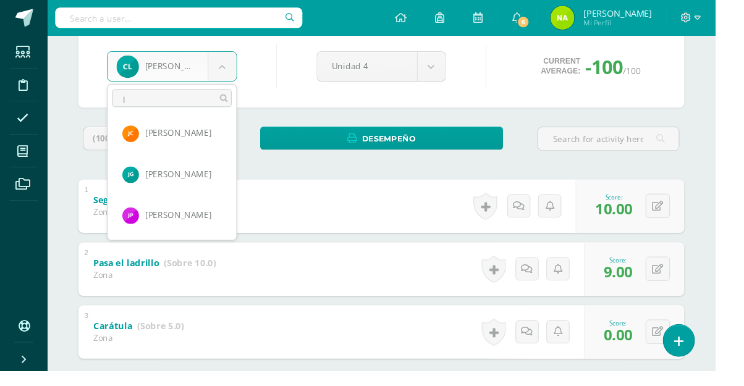
scroll to position [0, 0]
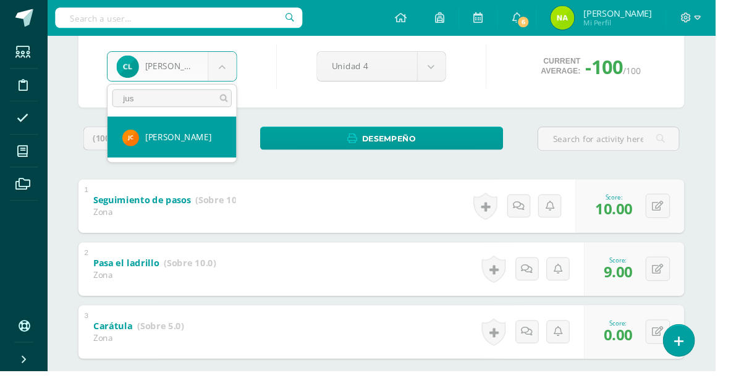
type input "just"
select select "143"
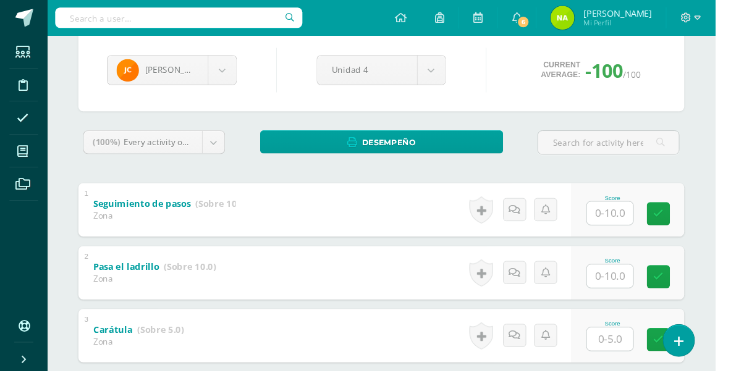
scroll to position [124, 0]
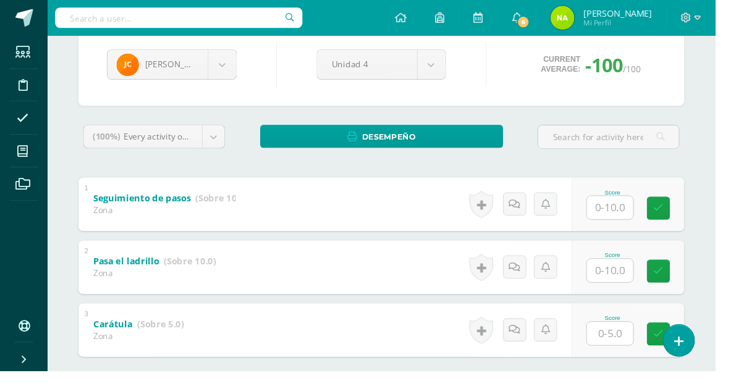
click at [644, 288] on input "text" at bounding box center [635, 281] width 48 height 24
type input "9"
click at [632, 221] on input "text" at bounding box center [635, 216] width 48 height 24
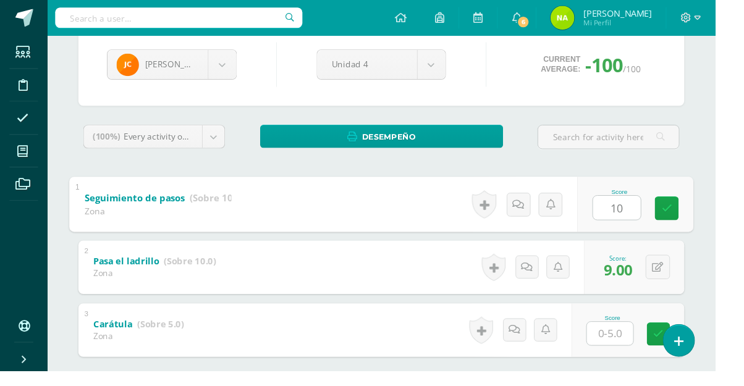
type input "10"
click at [737, 218] on div "Robótica Tercero Básico "Tercero Básico A" Herramientas Detalle de asistencias …" at bounding box center [396, 183] width 695 height 540
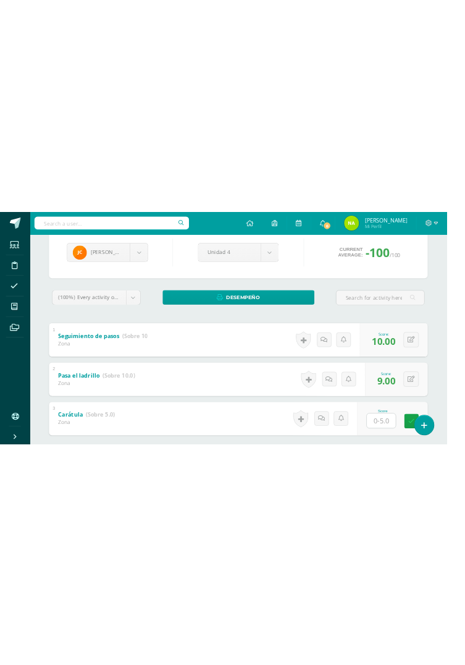
scroll to position [45, 0]
